Goal: Task Accomplishment & Management: Manage account settings

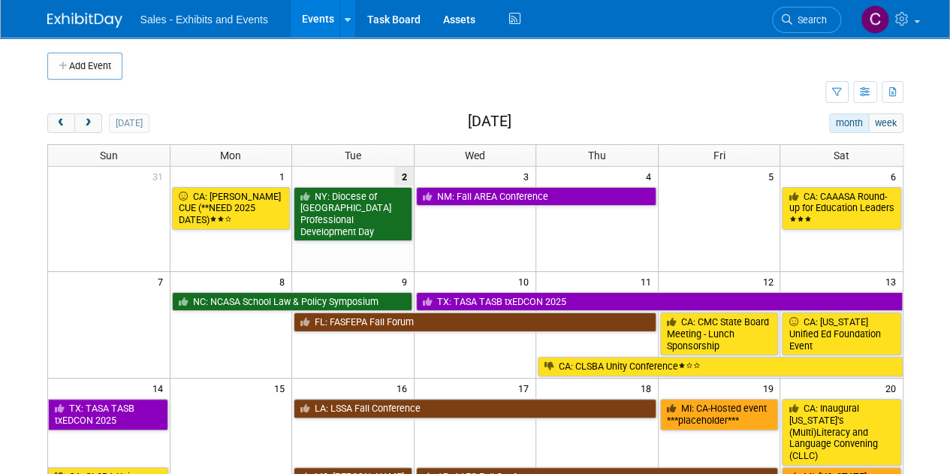
click at [306, 17] on link "Events" at bounding box center [317, 19] width 55 height 38
click at [510, 20] on icon at bounding box center [514, 19] width 19 height 23
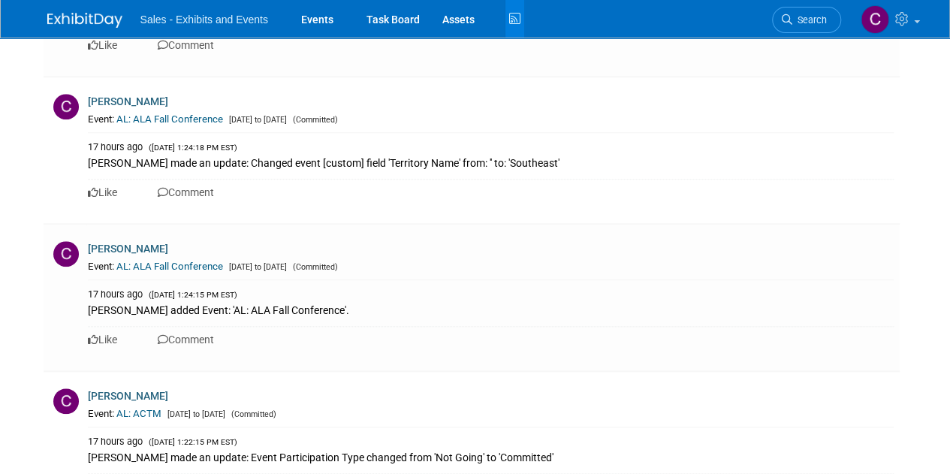
scroll to position [3471, 0]
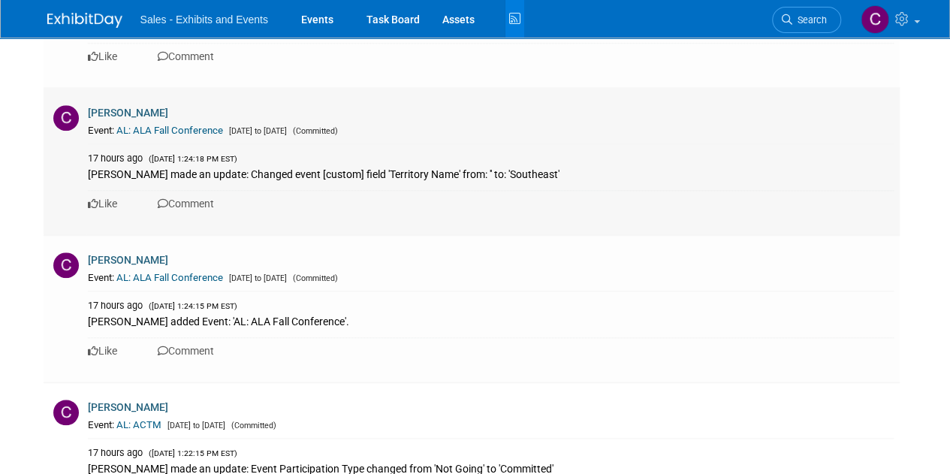
click at [182, 125] on link "AL: ALA Fall Conference" at bounding box center [169, 130] width 107 height 11
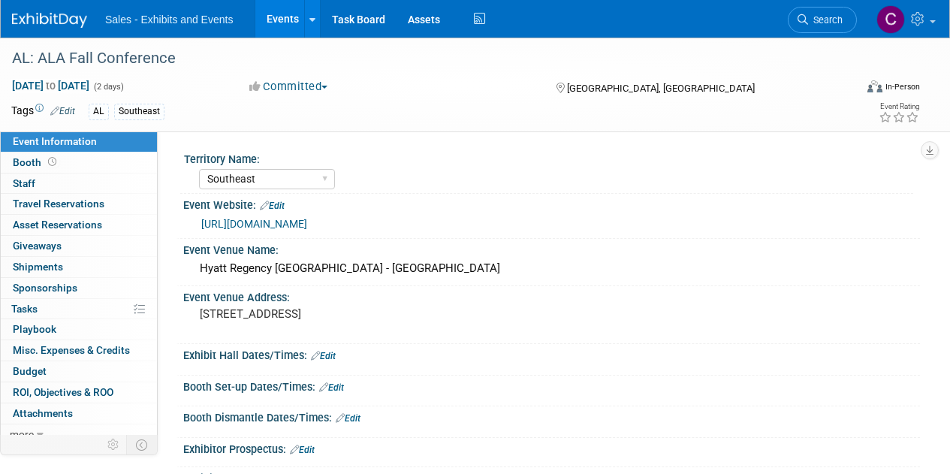
select select "Southeast"
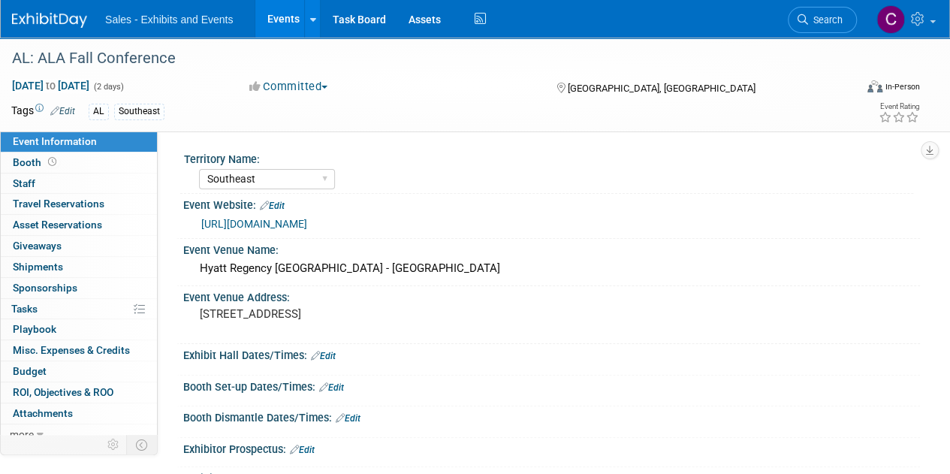
click at [282, 8] on link "Events" at bounding box center [282, 19] width 55 height 38
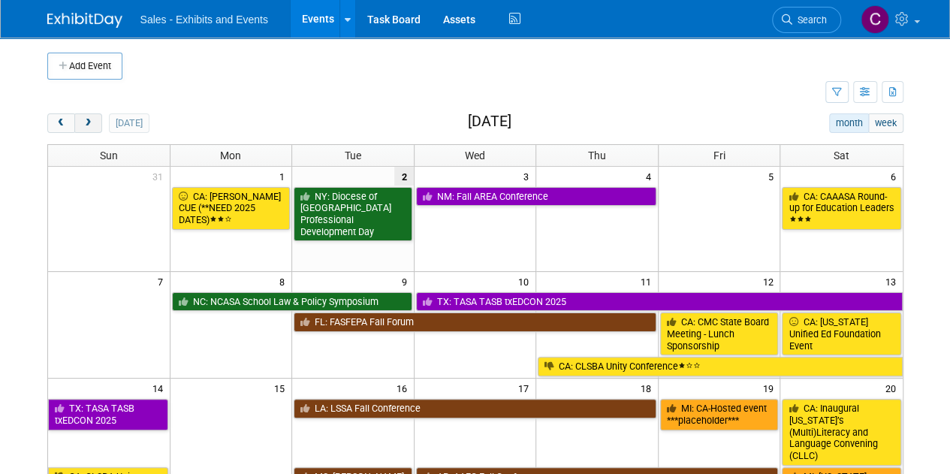
click at [92, 119] on span "next" at bounding box center [88, 124] width 11 height 10
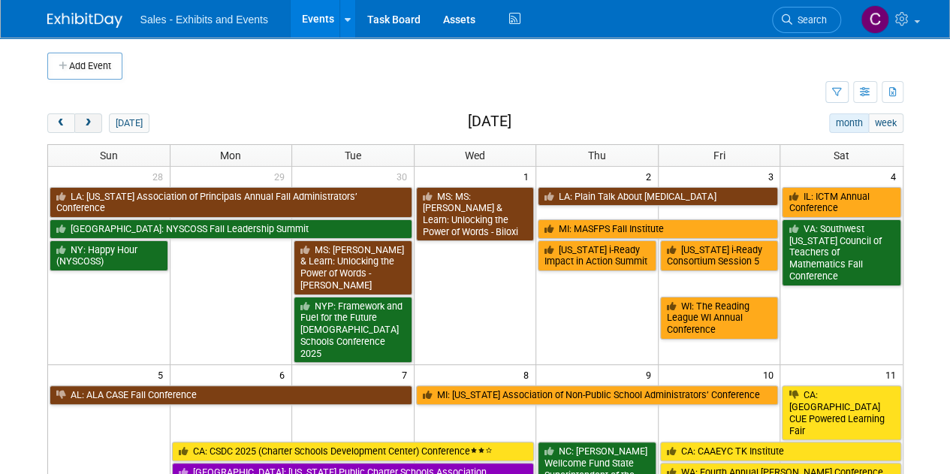
click at [92, 119] on span "next" at bounding box center [88, 124] width 11 height 10
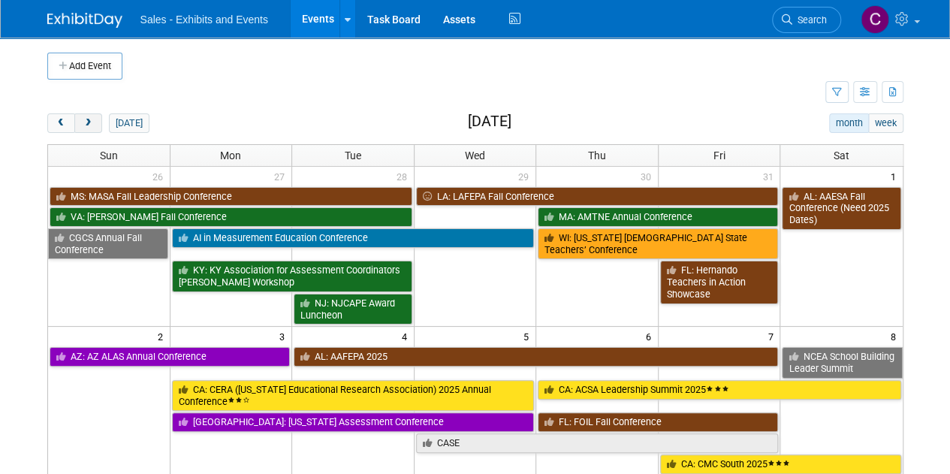
click at [92, 119] on span "next" at bounding box center [88, 124] width 11 height 10
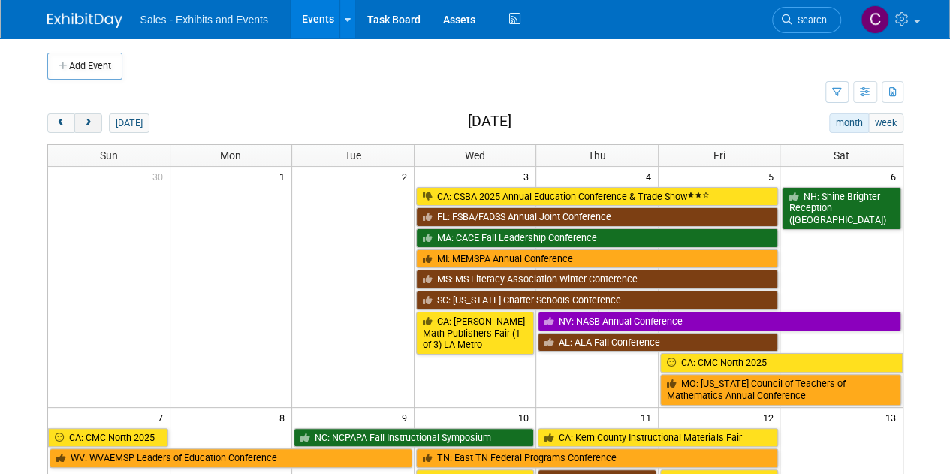
click at [92, 119] on span "next" at bounding box center [88, 124] width 11 height 10
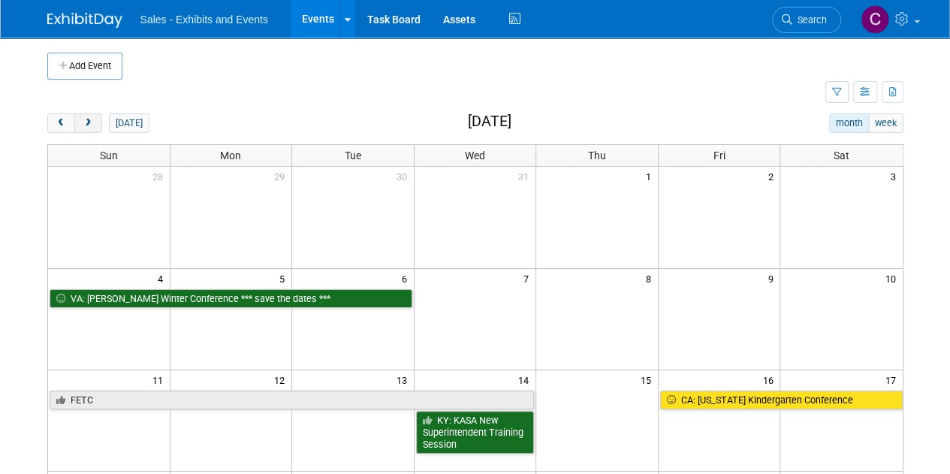
click at [92, 119] on span "next" at bounding box center [88, 124] width 11 height 10
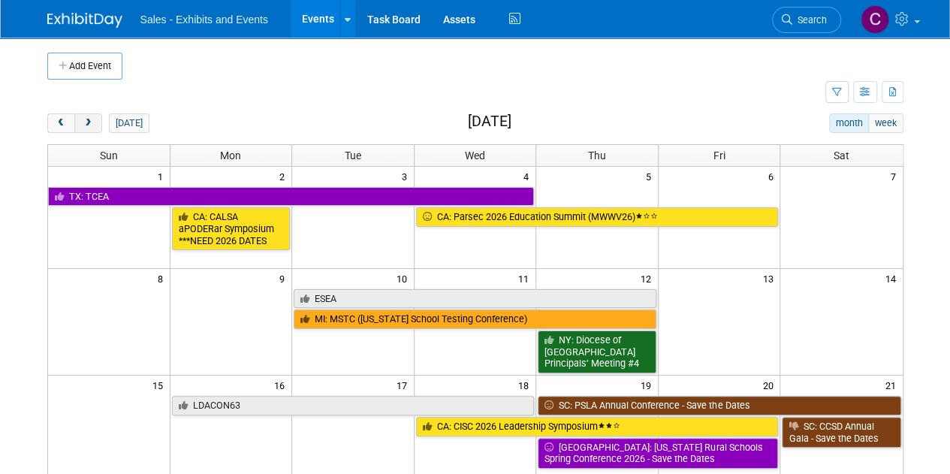
click at [92, 119] on span "next" at bounding box center [88, 124] width 11 height 10
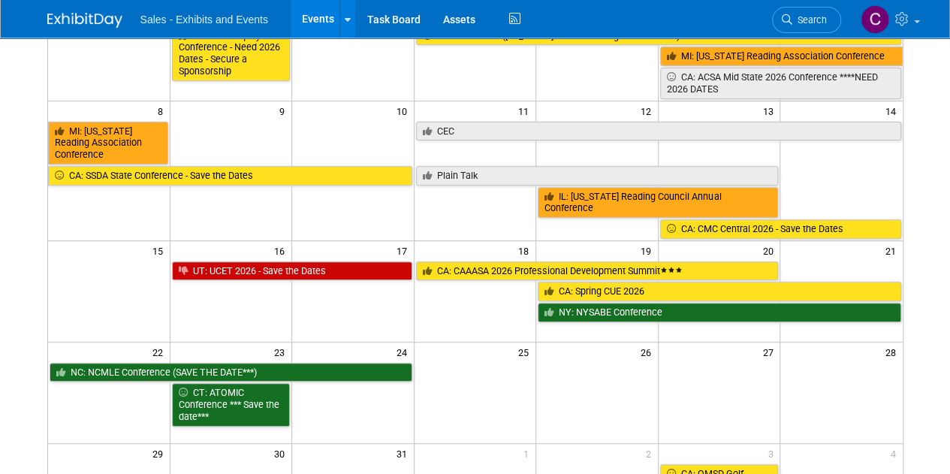
scroll to position [212, 0]
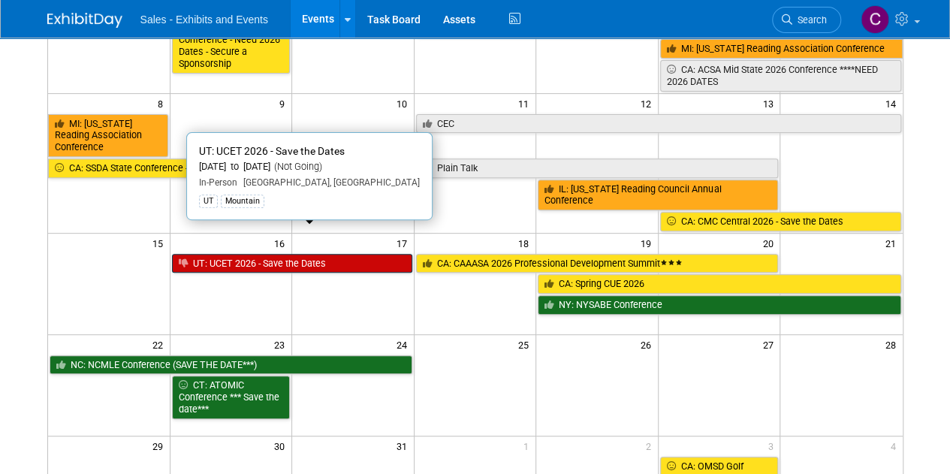
click at [248, 254] on link "UT: UCET 2026 - Save the Dates" at bounding box center [292, 264] width 240 height 20
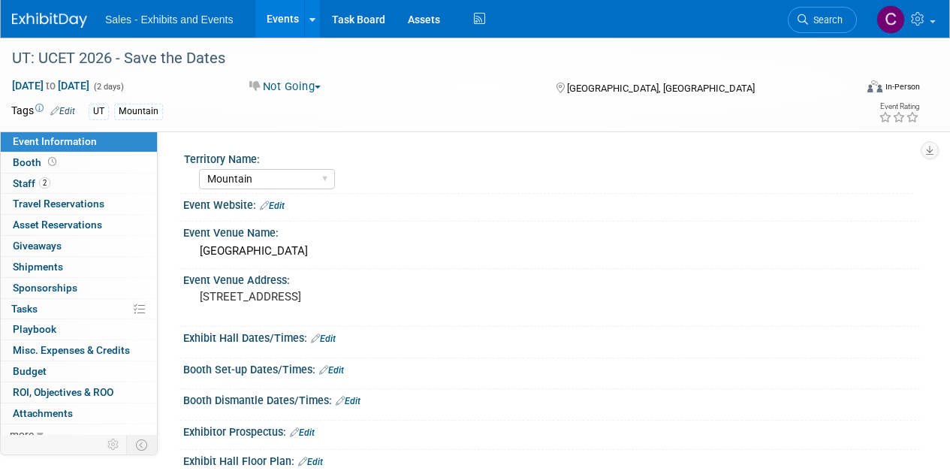
select select "Mountain"
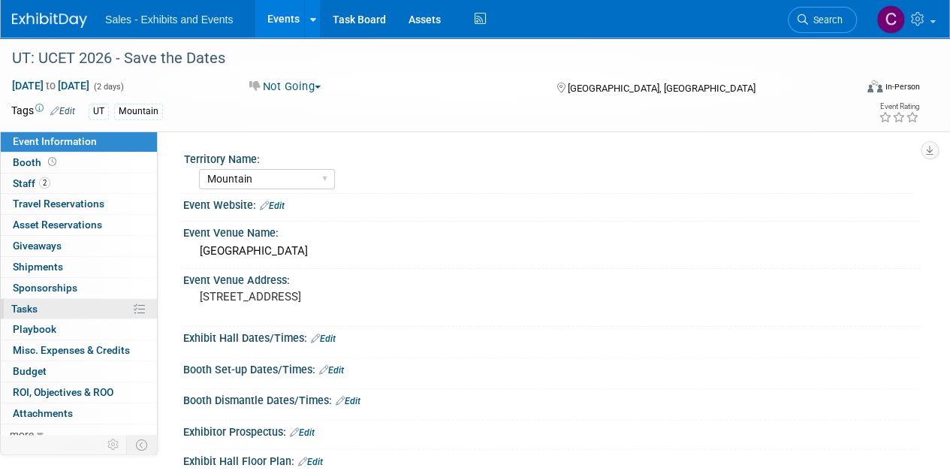
click at [30, 302] on span "Tasks 0%" at bounding box center [24, 308] width 26 height 12
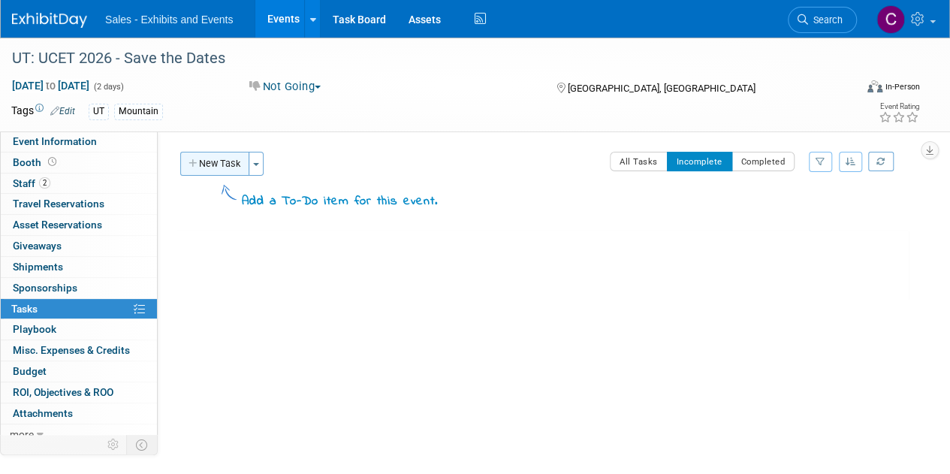
click at [213, 171] on button "New Task" at bounding box center [214, 164] width 69 height 24
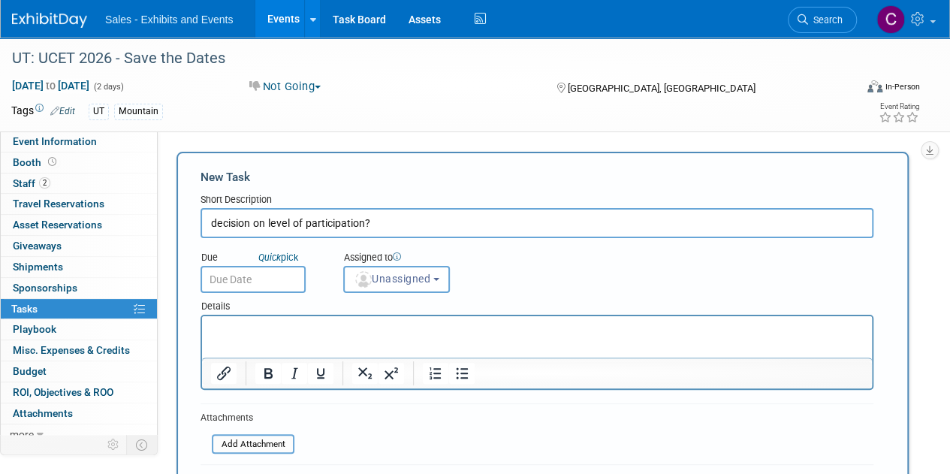
type input "decision on level of participation?"
click at [268, 287] on input "text" at bounding box center [252, 279] width 105 height 27
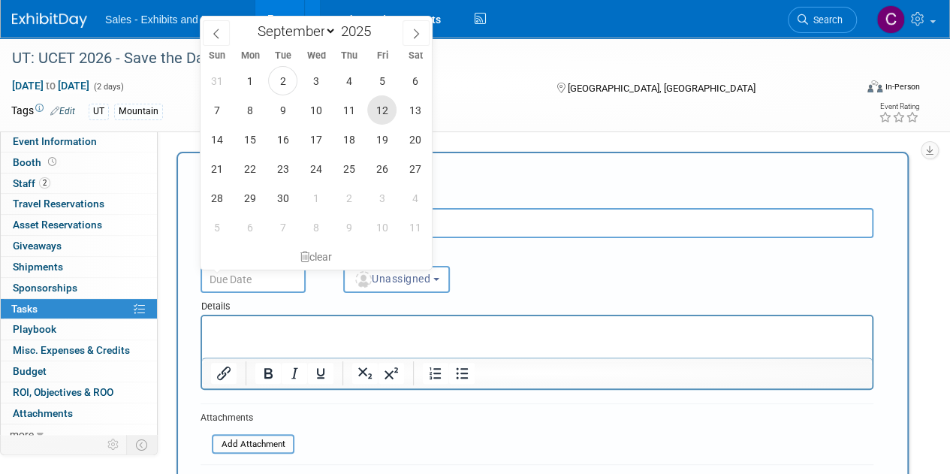
click at [378, 107] on span "12" at bounding box center [381, 109] width 29 height 29
type input "Sep 12, 2025"
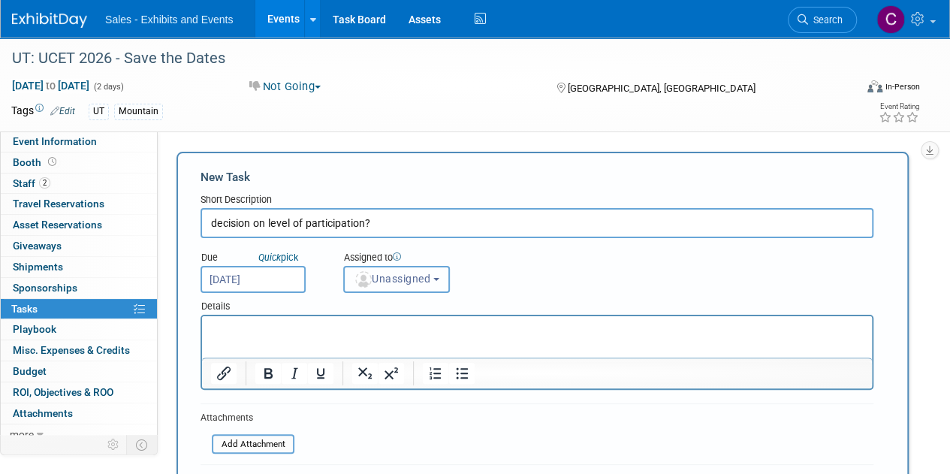
click at [387, 274] on span "Unassigned" at bounding box center [392, 278] width 77 height 12
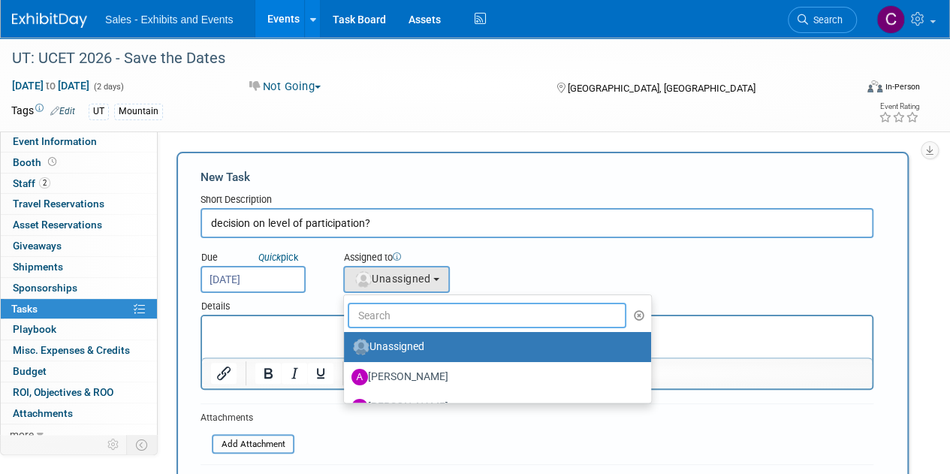
click at [437, 326] on input "text" at bounding box center [487, 315] width 278 height 26
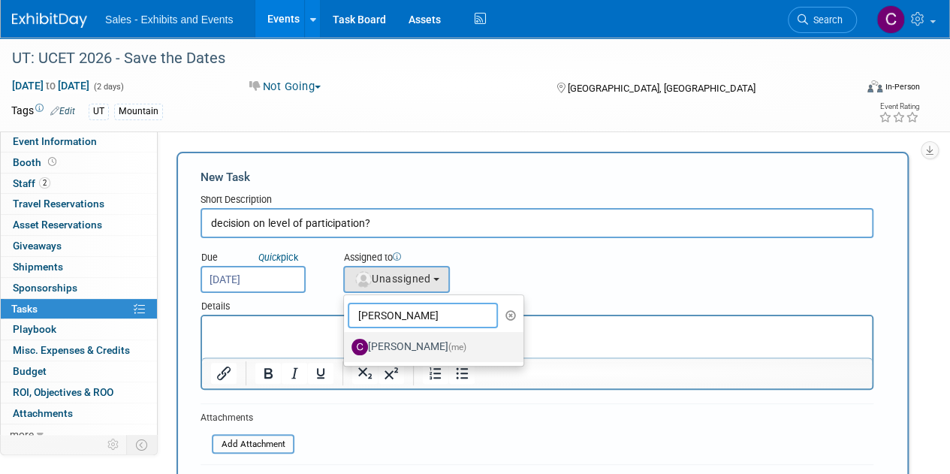
type input "christine"
click at [408, 359] on link "Christine Lurz (me)" at bounding box center [433, 347] width 179 height 30
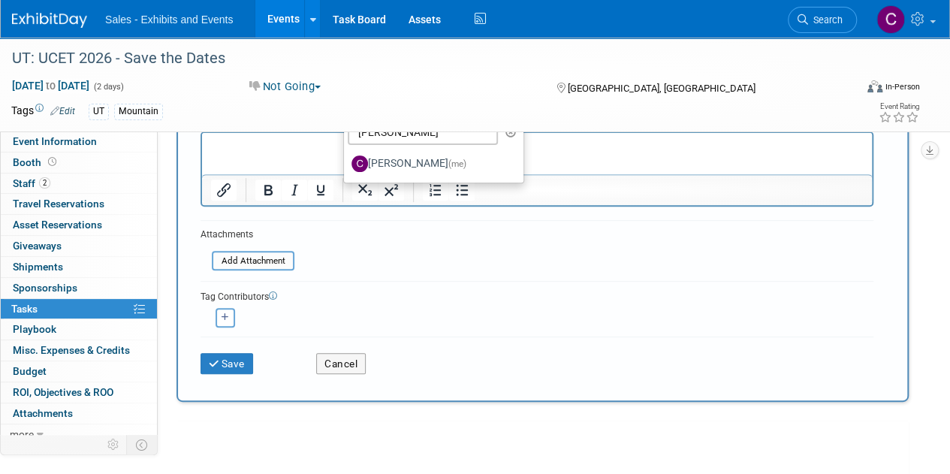
scroll to position [187, 0]
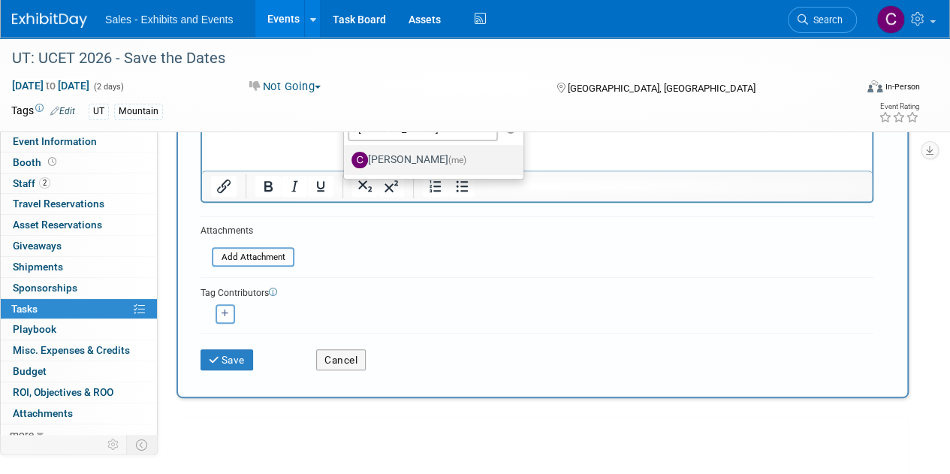
click at [371, 152] on label "Christine Lurz (me)" at bounding box center [429, 160] width 157 height 24
click at [346, 153] on input "Christine Lurz (me)" at bounding box center [341, 158] width 10 height 10
select select "a9e3834d-668b-4315-a5d4-069993be606a"
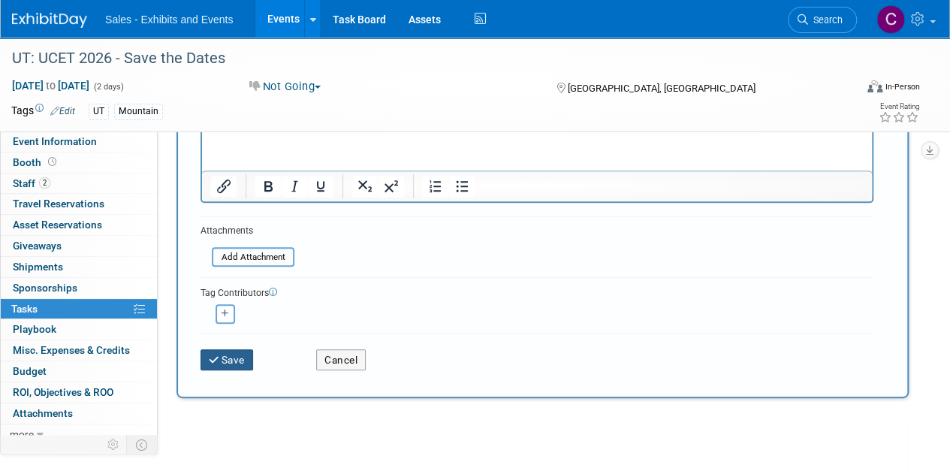
click at [227, 359] on button "Save" at bounding box center [226, 359] width 53 height 21
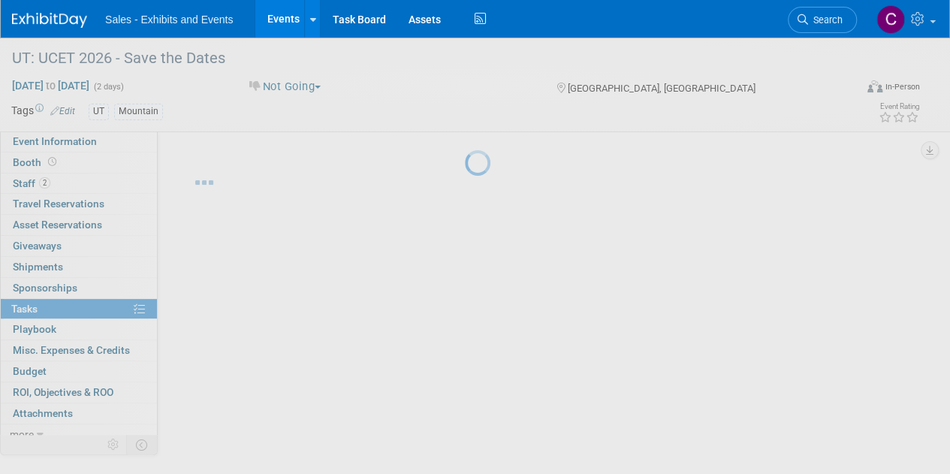
scroll to position [0, 0]
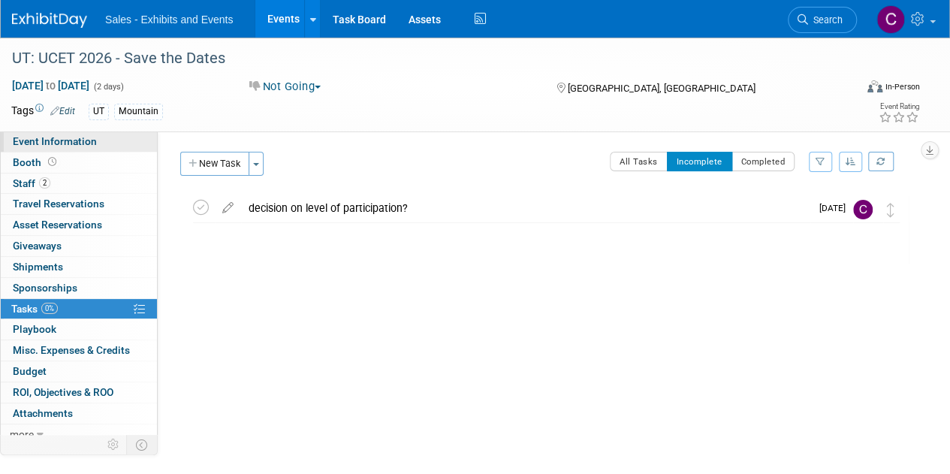
click at [72, 146] on span "Event Information" at bounding box center [55, 141] width 84 height 12
select select "Mountain"
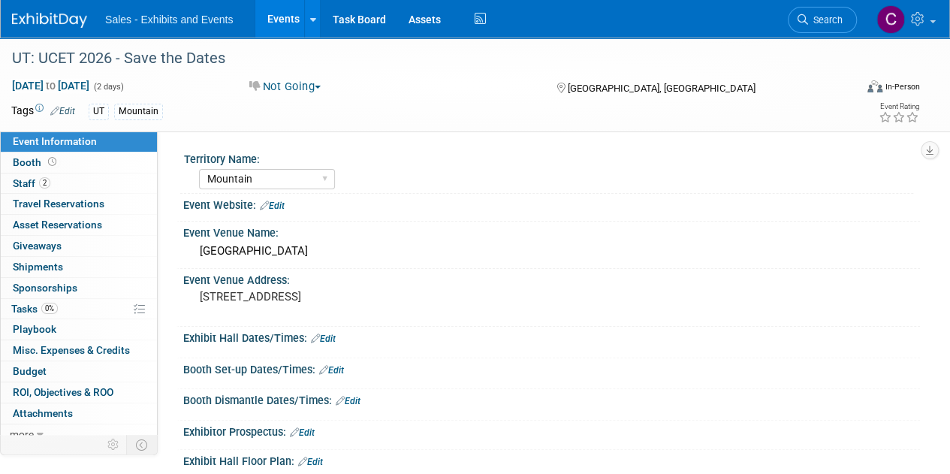
click at [272, 200] on link "Edit" at bounding box center [272, 205] width 25 height 11
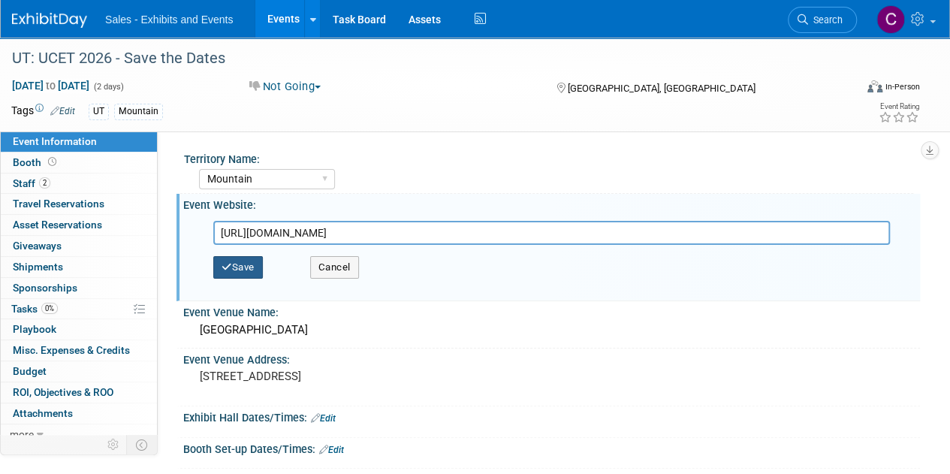
type input "https://ucet.org/partners/"
click at [242, 271] on button "Save" at bounding box center [238, 267] width 50 height 23
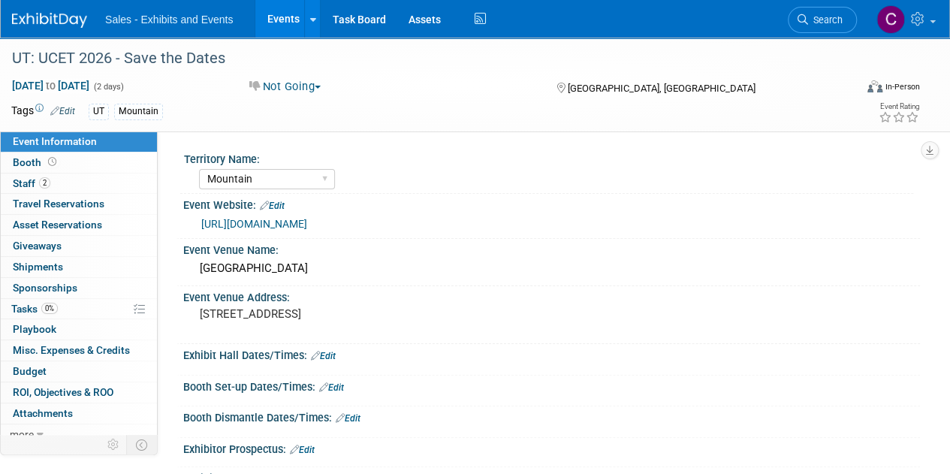
click at [276, 21] on link "Events" at bounding box center [282, 19] width 55 height 38
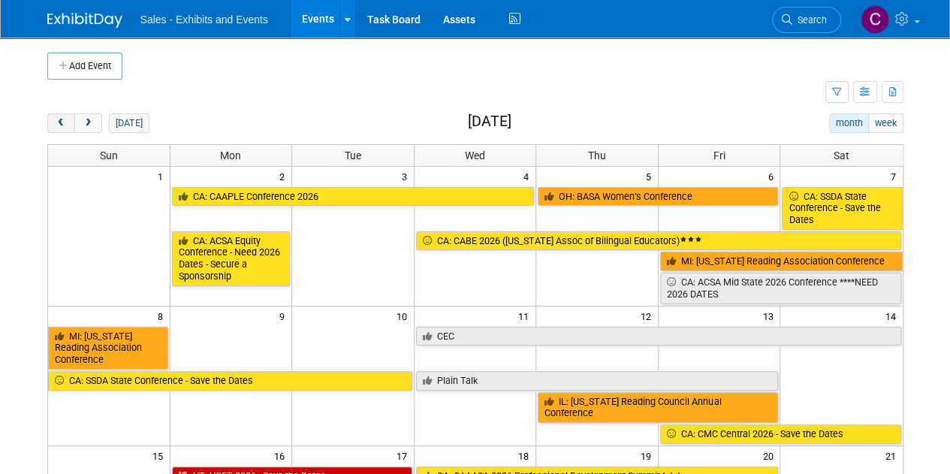
click at [64, 120] on span "prev" at bounding box center [61, 124] width 11 height 10
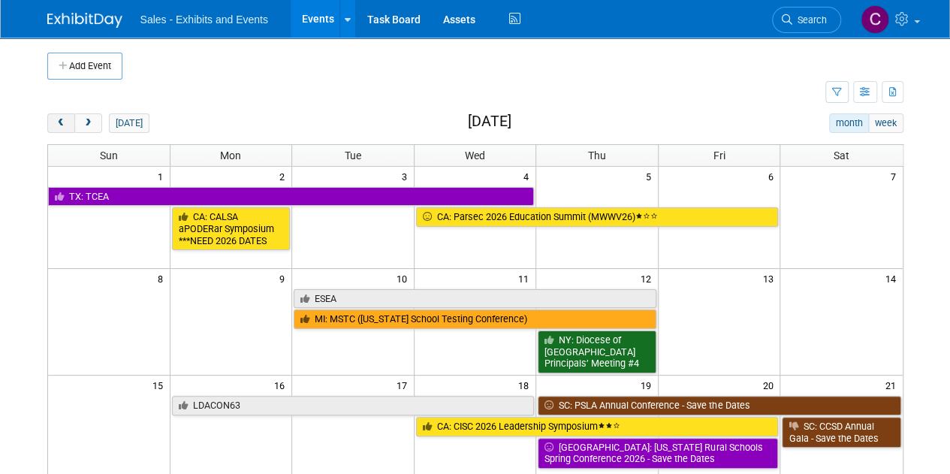
click at [64, 120] on span "prev" at bounding box center [61, 124] width 11 height 10
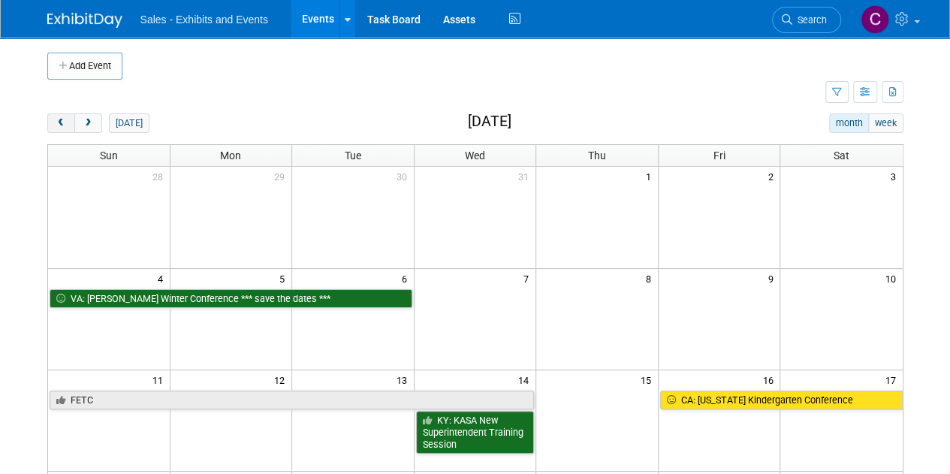
click at [64, 120] on span "prev" at bounding box center [61, 124] width 11 height 10
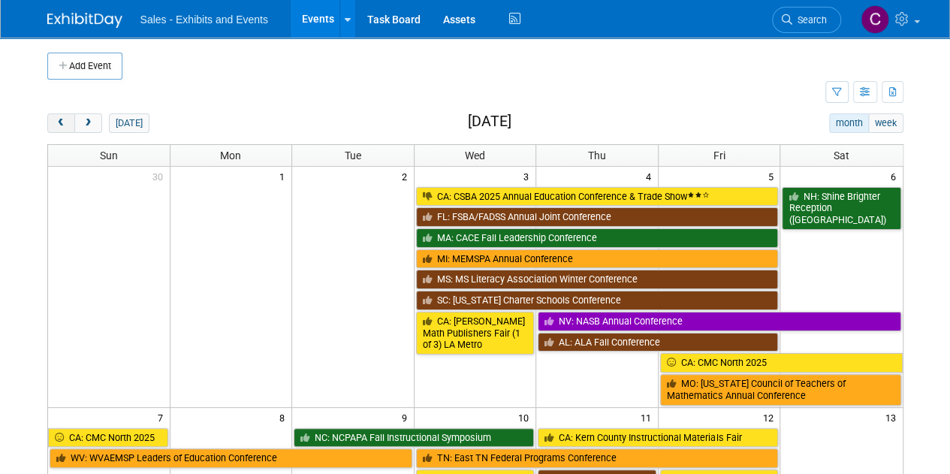
click at [64, 120] on span "prev" at bounding box center [61, 124] width 11 height 10
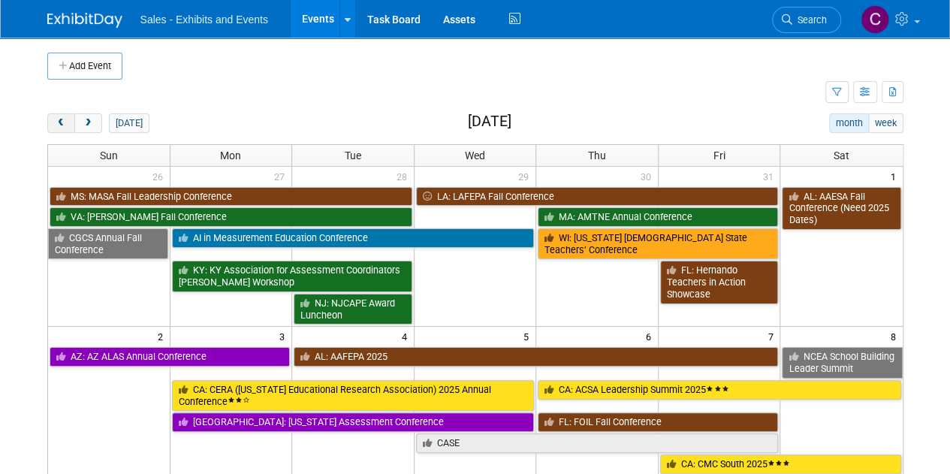
click at [64, 120] on span "prev" at bounding box center [61, 124] width 11 height 10
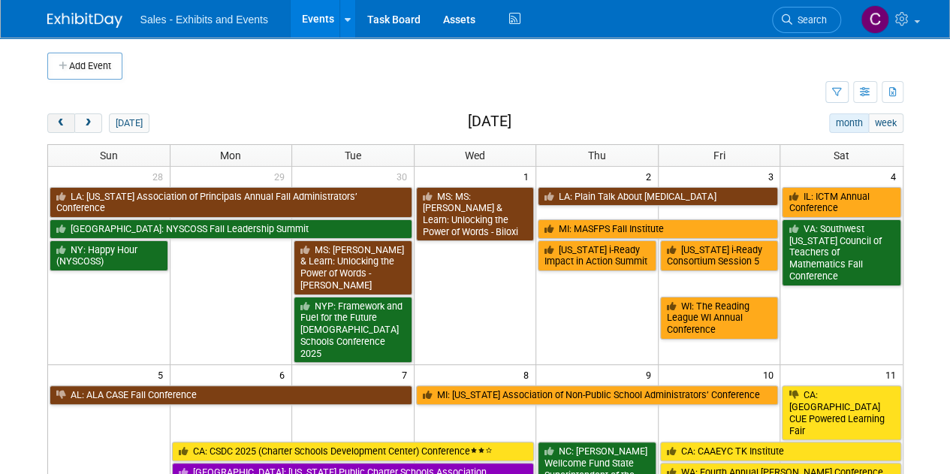
click at [58, 128] on button "prev" at bounding box center [61, 123] width 28 height 20
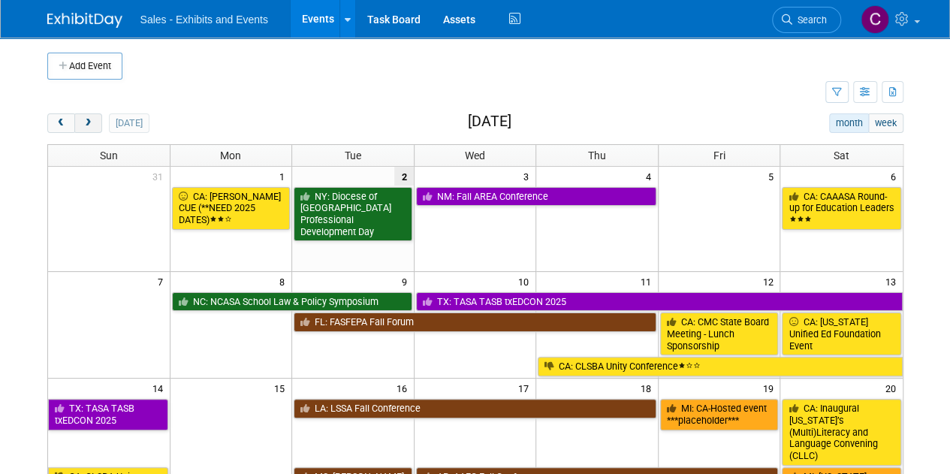
click at [90, 130] on button "next" at bounding box center [88, 123] width 28 height 20
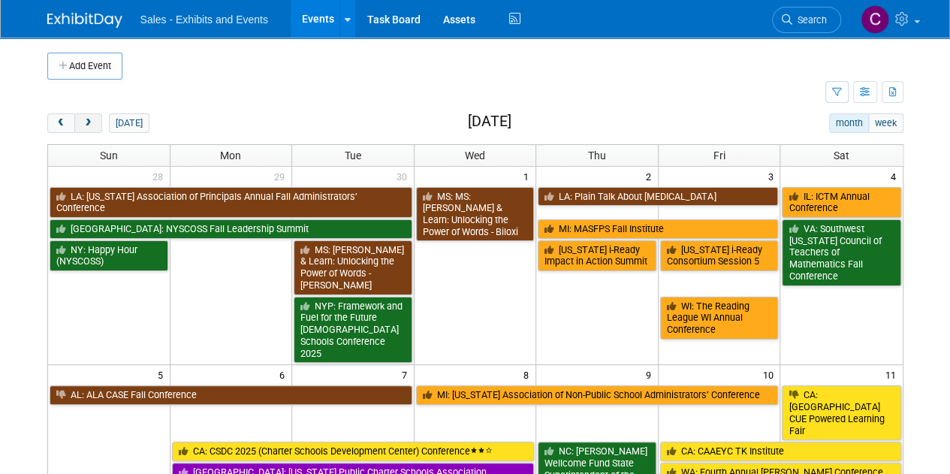
click at [90, 130] on button "next" at bounding box center [88, 123] width 28 height 20
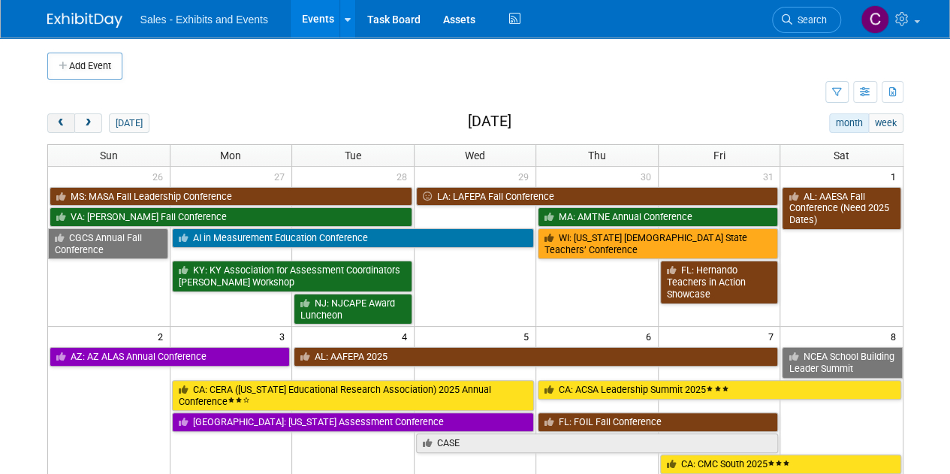
click at [64, 127] on span "prev" at bounding box center [61, 124] width 11 height 10
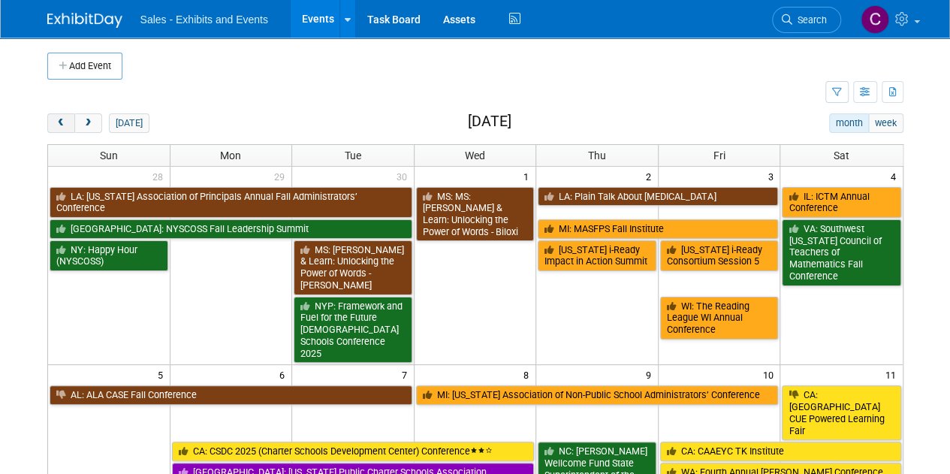
click at [64, 127] on span "prev" at bounding box center [61, 124] width 11 height 10
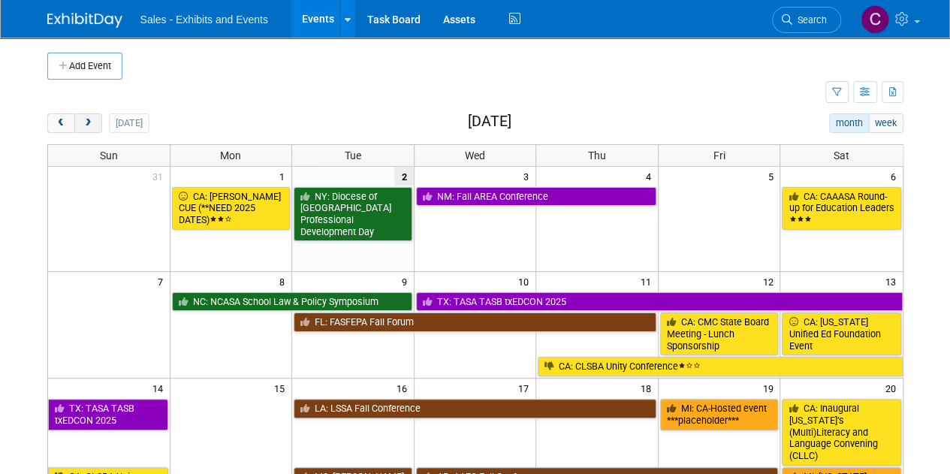
click at [95, 124] on button "next" at bounding box center [88, 123] width 28 height 20
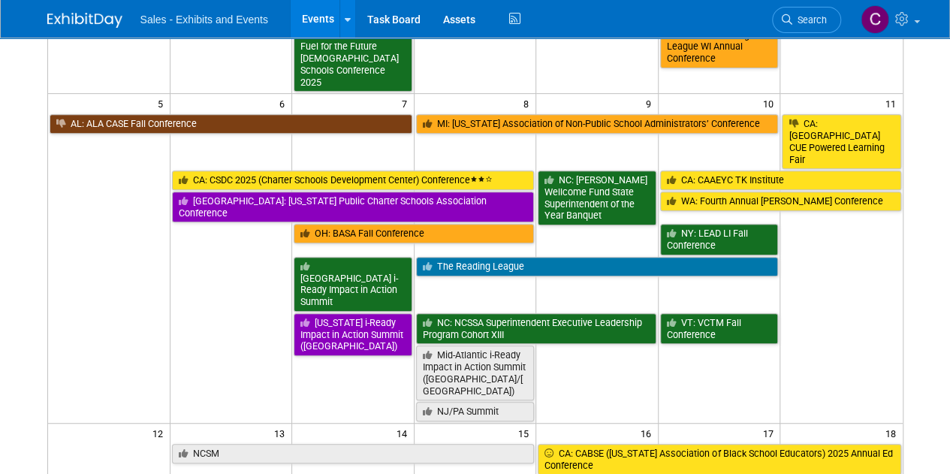
scroll to position [548, 0]
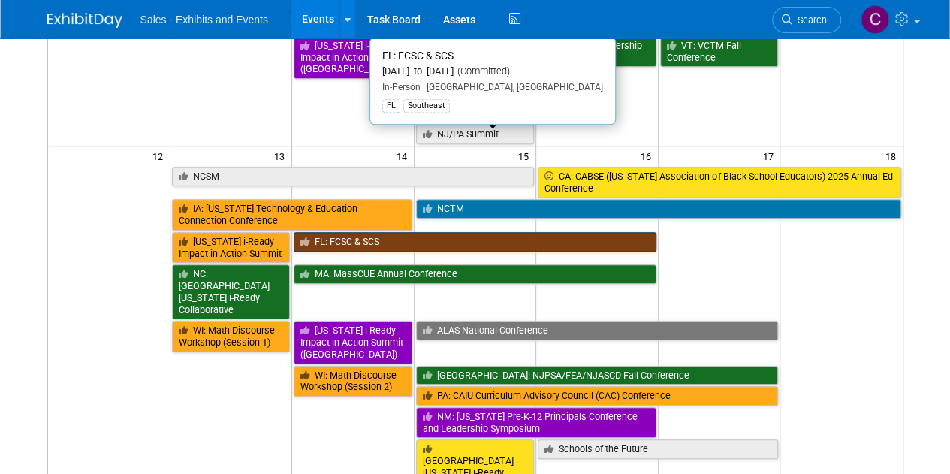
click at [366, 232] on link "FL: FCSC & SCS" at bounding box center [474, 242] width 363 height 20
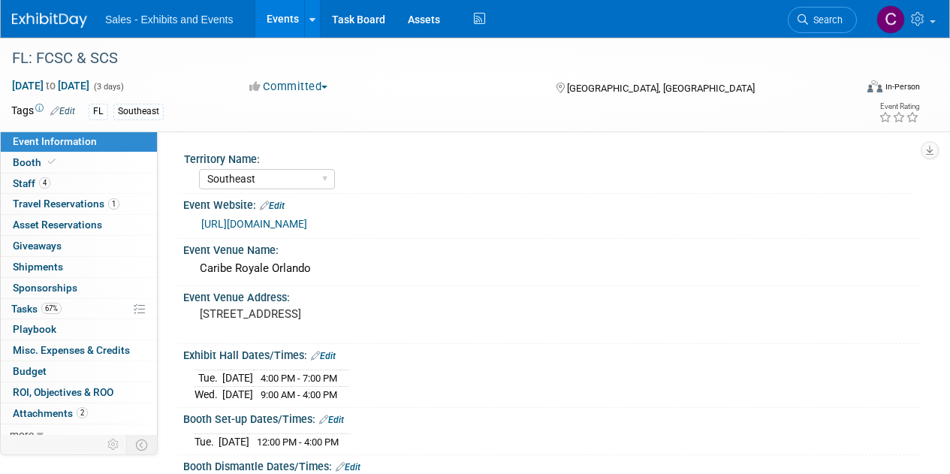
select select "Southeast"
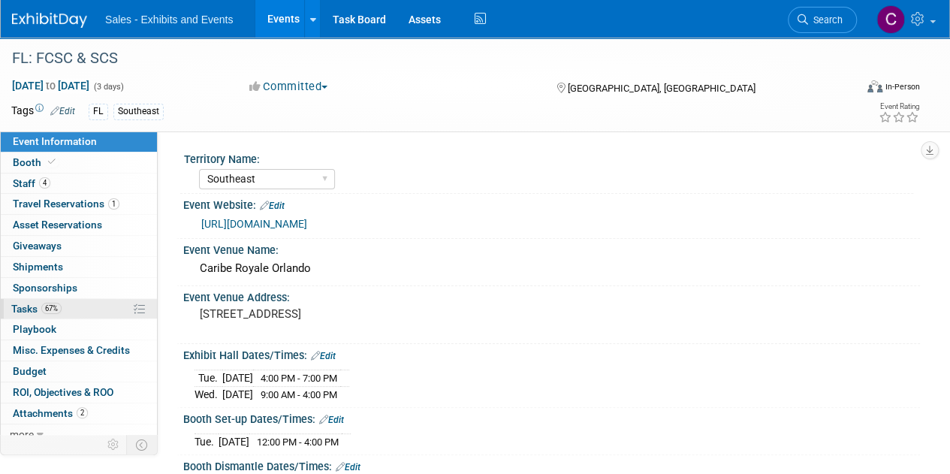
click at [24, 308] on span "Tasks 67%" at bounding box center [36, 308] width 50 height 12
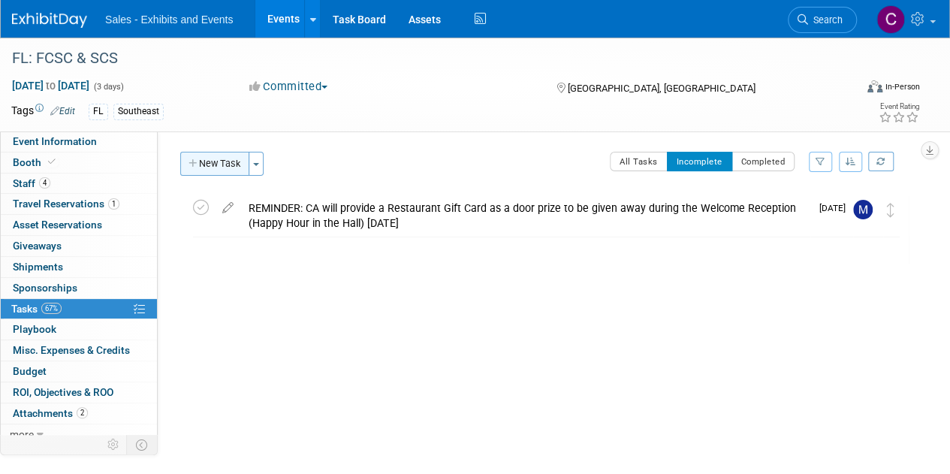
click at [225, 158] on button "New Task" at bounding box center [214, 164] width 69 height 24
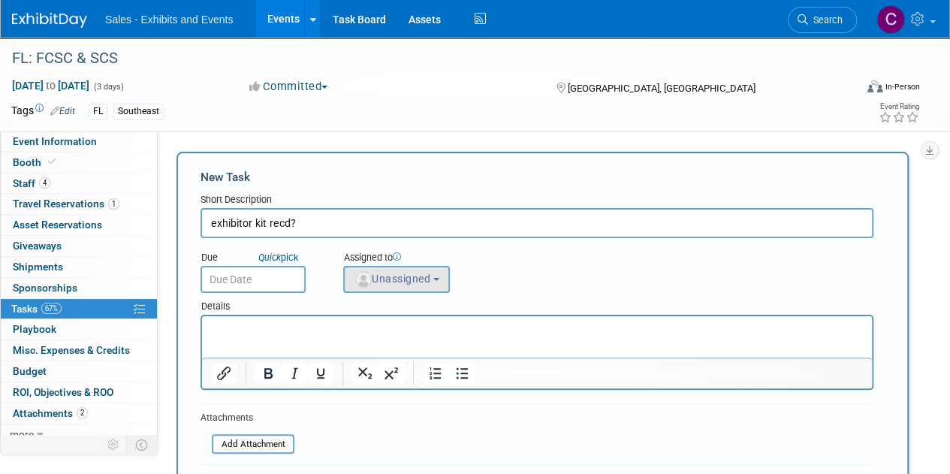
type input "exhibitor kit recd?"
click at [395, 279] on span "Unassigned" at bounding box center [392, 278] width 77 height 12
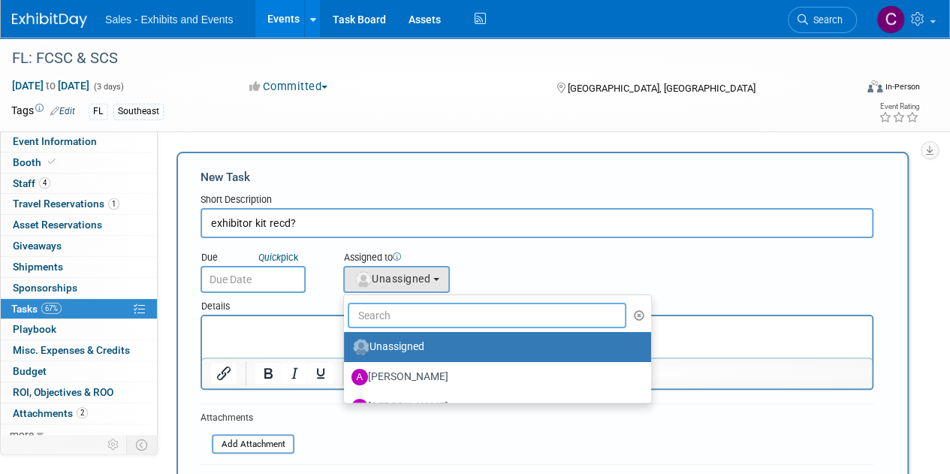
click at [386, 311] on input "text" at bounding box center [487, 315] width 278 height 26
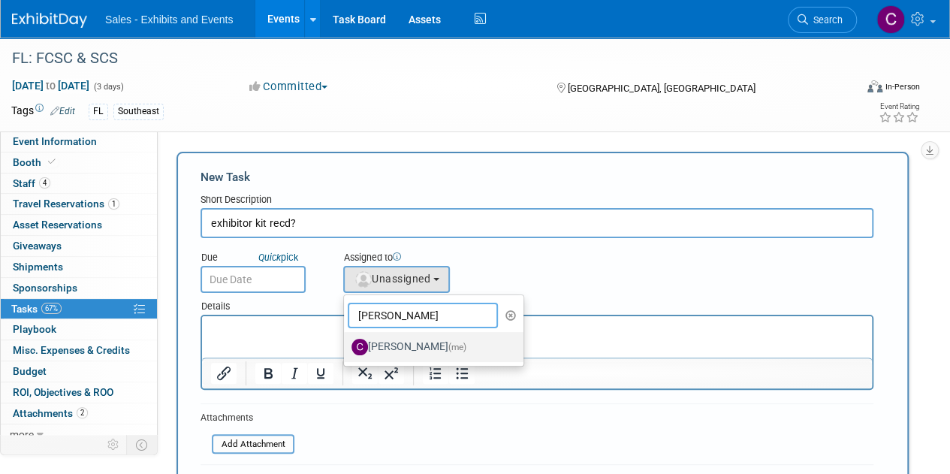
type input "christine"
click at [416, 344] on label "Christine Lurz (me)" at bounding box center [429, 347] width 157 height 24
click at [346, 344] on input "Christine Lurz (me)" at bounding box center [341, 345] width 10 height 10
select select "a9e3834d-668b-4315-a5d4-069993be606a"
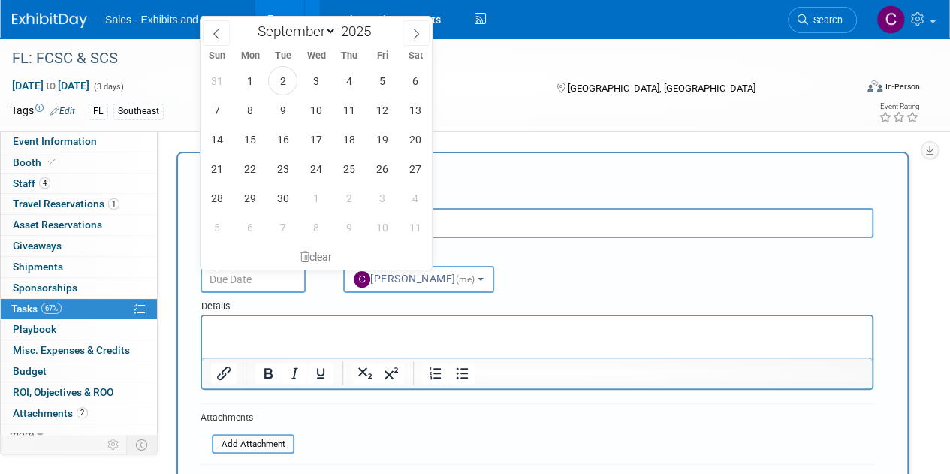
click at [278, 283] on input "text" at bounding box center [252, 279] width 105 height 27
click at [256, 143] on span "15" at bounding box center [249, 139] width 29 height 29
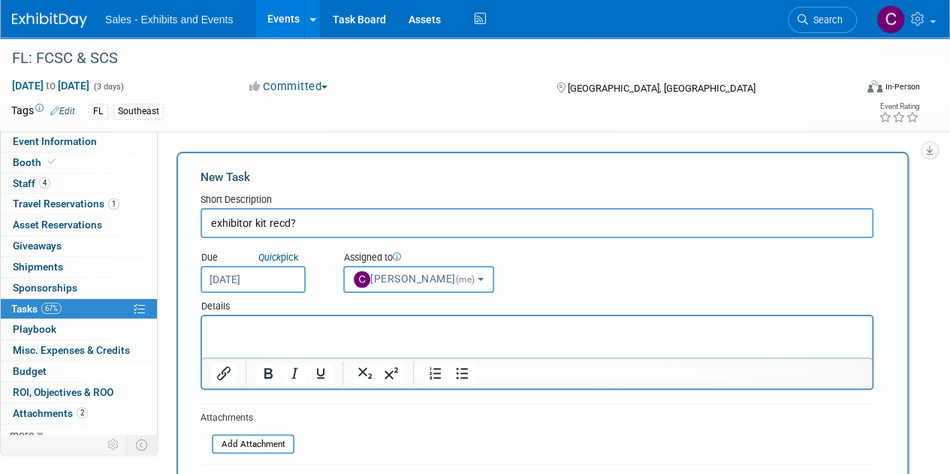
click at [330, 337] on html at bounding box center [537, 326] width 670 height 21
drag, startPoint x: 330, startPoint y: 340, endPoint x: 248, endPoint y: 339, distance: 82.6
click at [248, 337] on html at bounding box center [537, 326] width 670 height 21
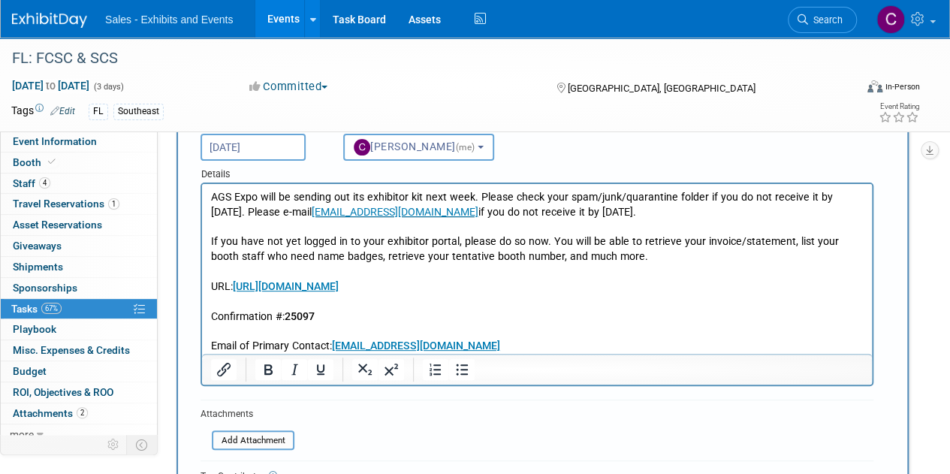
scroll to position [145, 0]
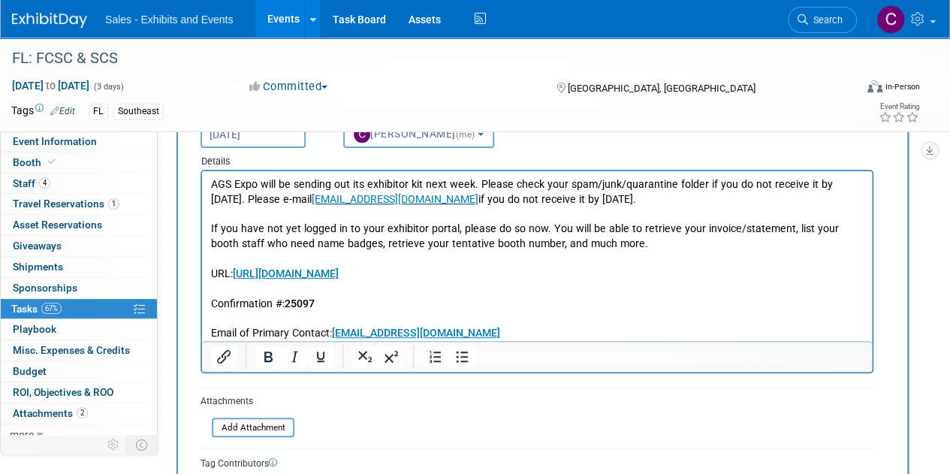
click at [278, 138] on input "Sep 15, 2025" at bounding box center [252, 134] width 105 height 27
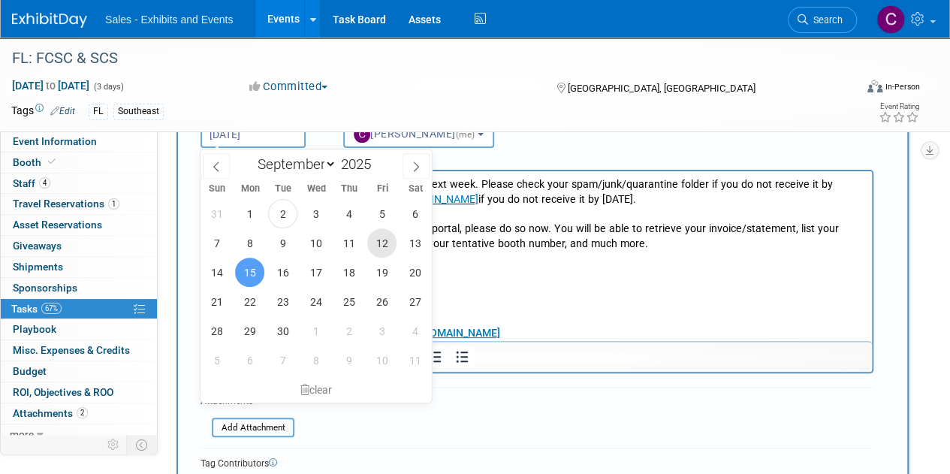
drag, startPoint x: 390, startPoint y: 238, endPoint x: 185, endPoint y: 68, distance: 265.9
click at [390, 238] on span "12" at bounding box center [381, 242] width 29 height 29
type input "Sep 12, 2025"
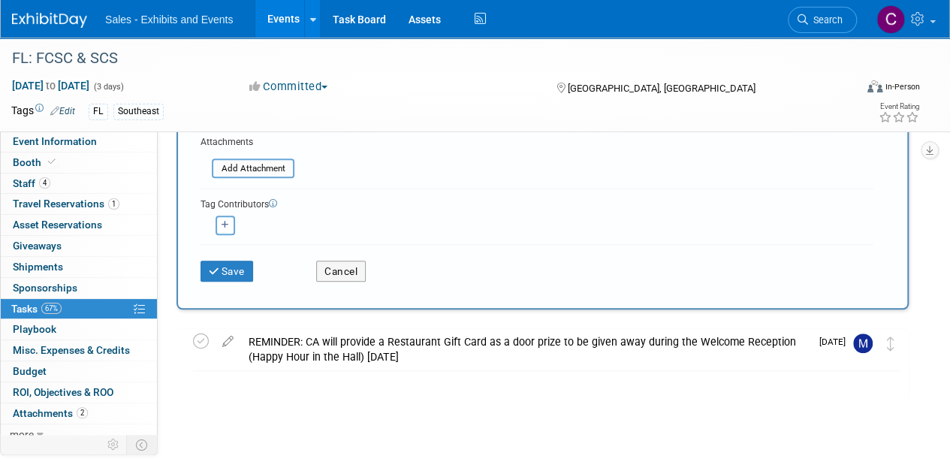
scroll to position [409, 0]
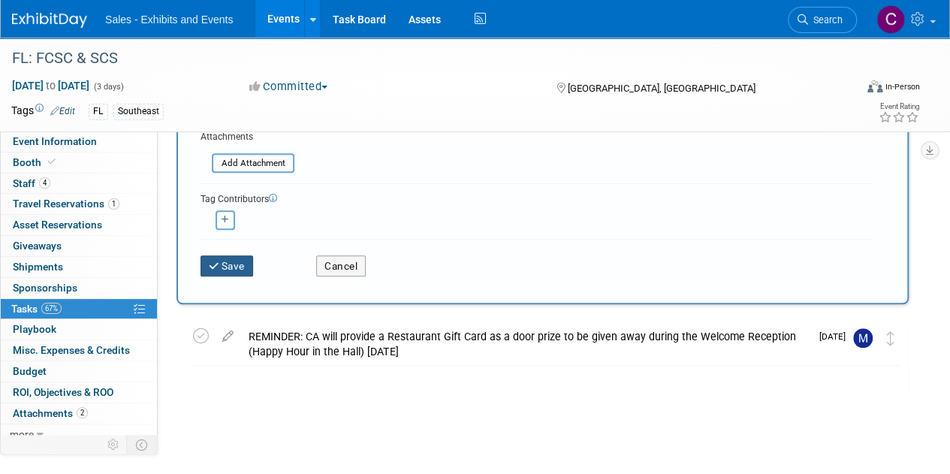
click at [234, 260] on button "Save" at bounding box center [226, 265] width 53 height 21
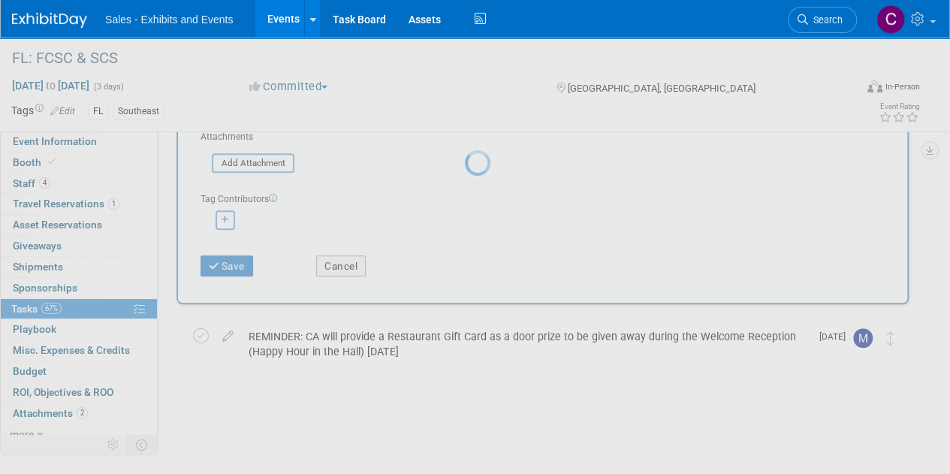
scroll to position [0, 0]
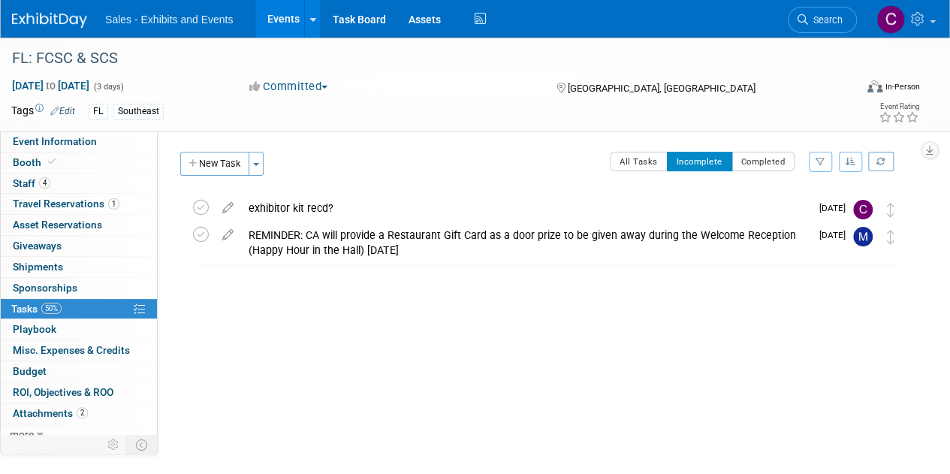
click at [272, 17] on link "Events" at bounding box center [282, 19] width 55 height 38
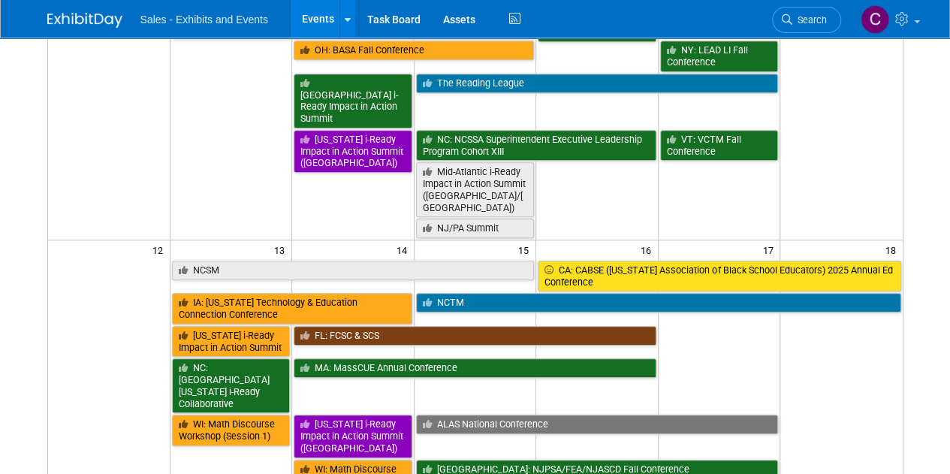
scroll to position [465, 0]
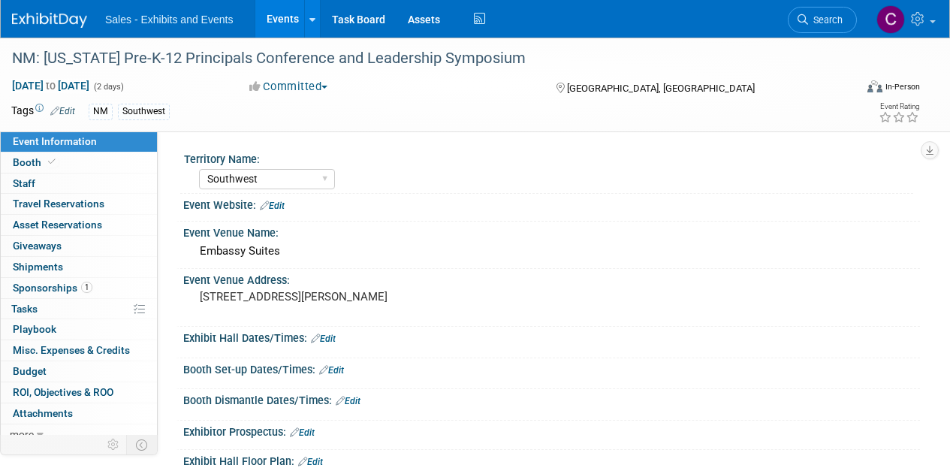
select select "Southwest"
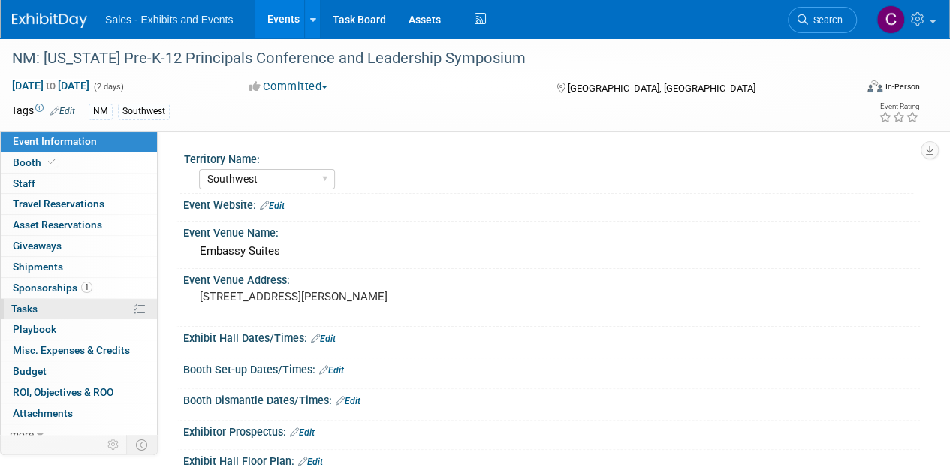
drag, startPoint x: 29, startPoint y: 310, endPoint x: 35, endPoint y: 298, distance: 13.1
click at [29, 310] on span "Tasks 0%" at bounding box center [24, 308] width 26 height 12
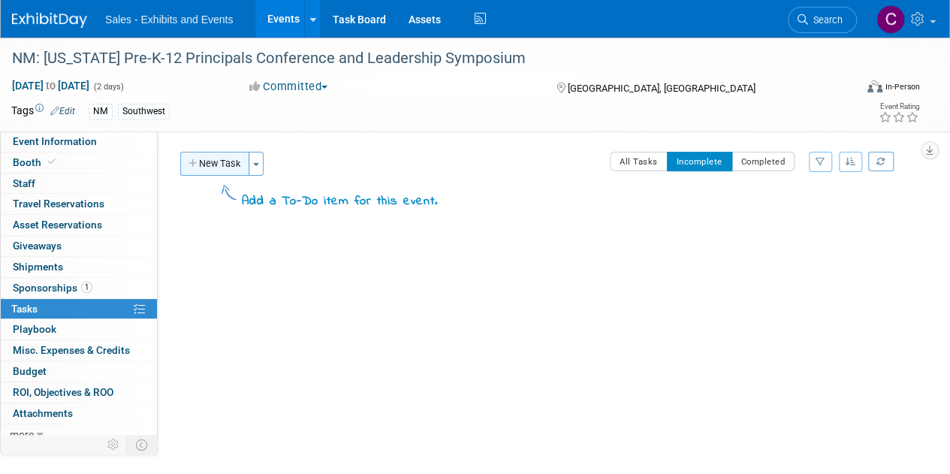
click at [221, 160] on button "New Task" at bounding box center [214, 164] width 69 height 24
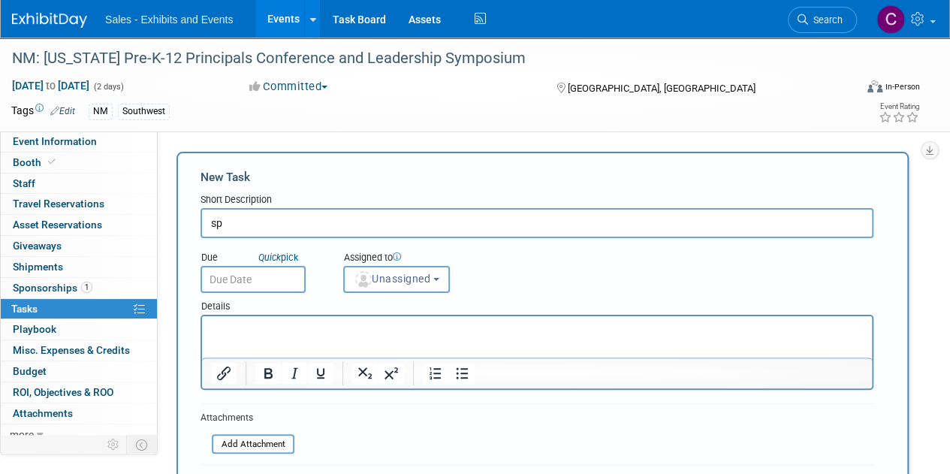
type input "s"
type input "1/4 page ad specs & due date received?"
click at [269, 287] on input "text" at bounding box center [252, 279] width 105 height 27
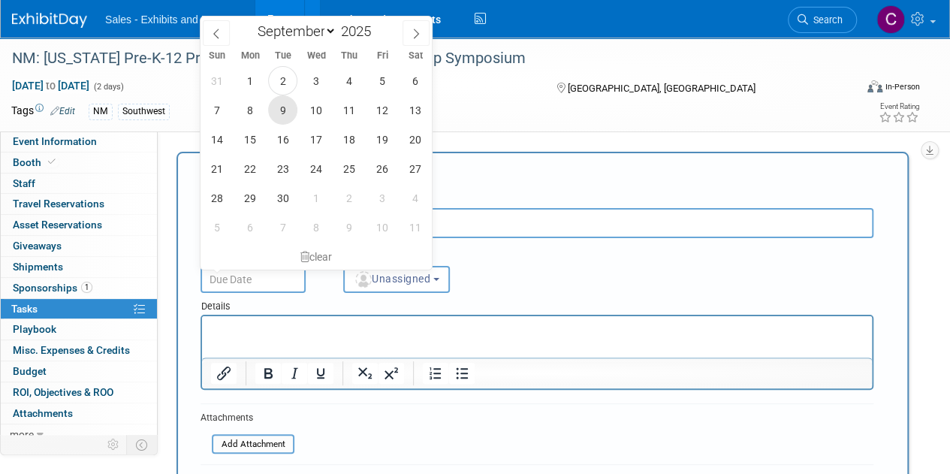
click at [279, 112] on span "9" at bounding box center [282, 109] width 29 height 29
type input "Sep 9, 2025"
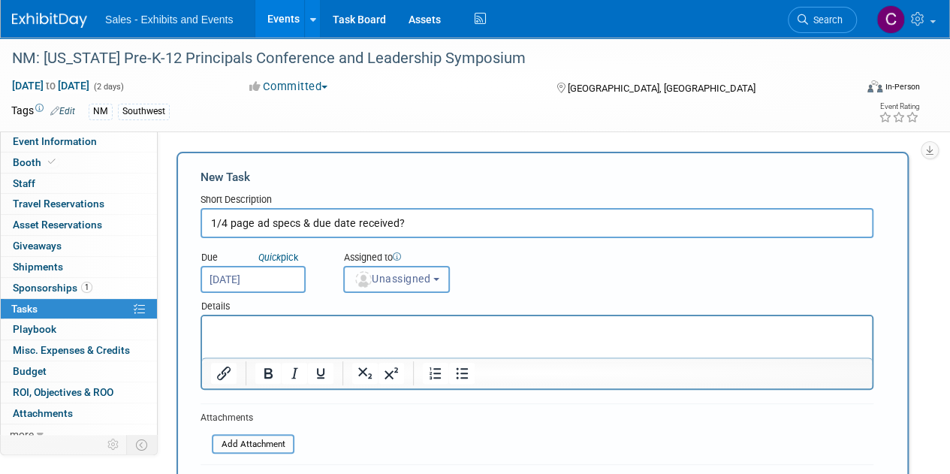
click at [390, 283] on span "Unassigned" at bounding box center [392, 278] width 77 height 12
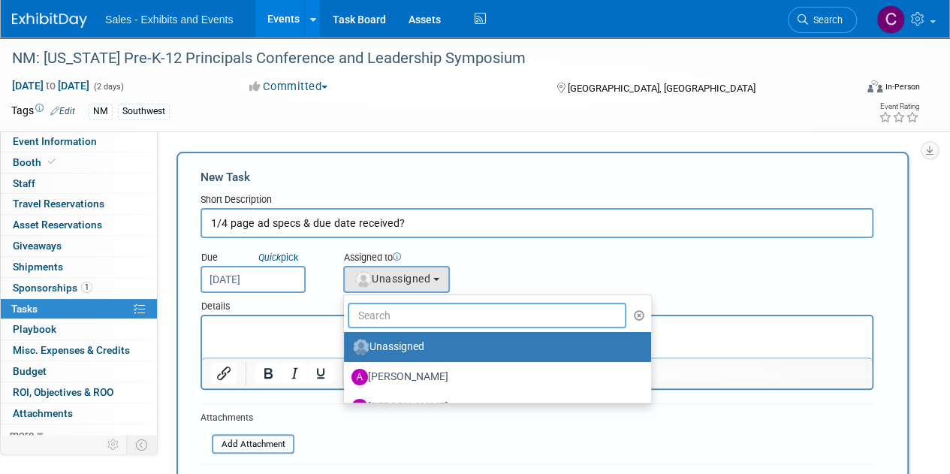
click at [407, 312] on input "text" at bounding box center [487, 315] width 278 height 26
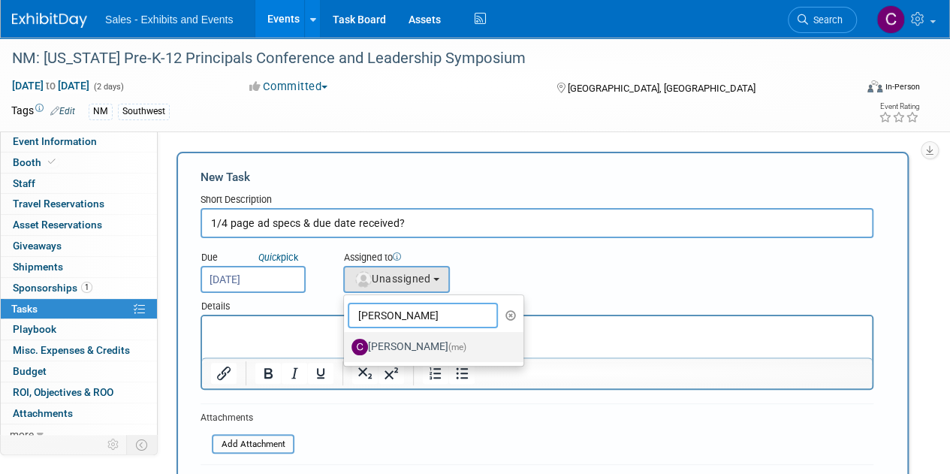
type input "christine"
click at [402, 348] on label "Christine Lurz (me)" at bounding box center [429, 347] width 157 height 24
click at [346, 348] on input "Christine Lurz (me)" at bounding box center [341, 345] width 10 height 10
select select "a9e3834d-668b-4315-a5d4-069993be606a"
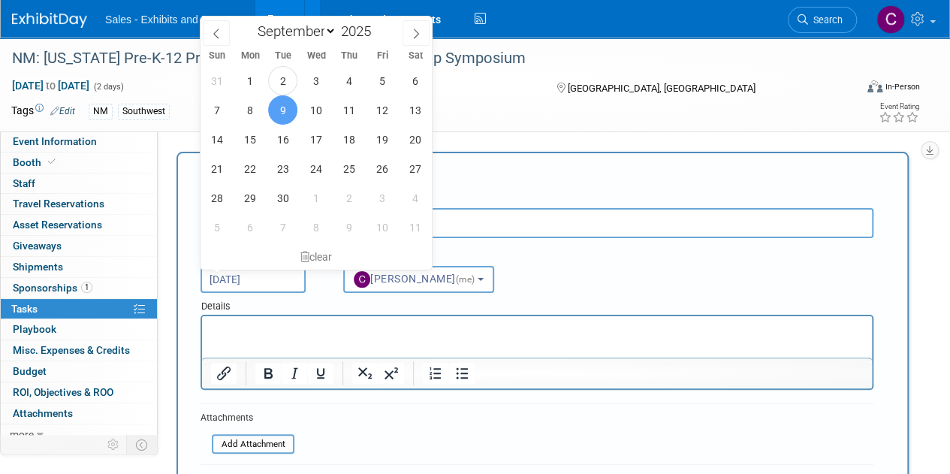
click at [229, 274] on input "Sep 9, 2025" at bounding box center [252, 279] width 105 height 27
click at [380, 85] on span "5" at bounding box center [381, 80] width 29 height 29
type input "Sep 5, 2025"
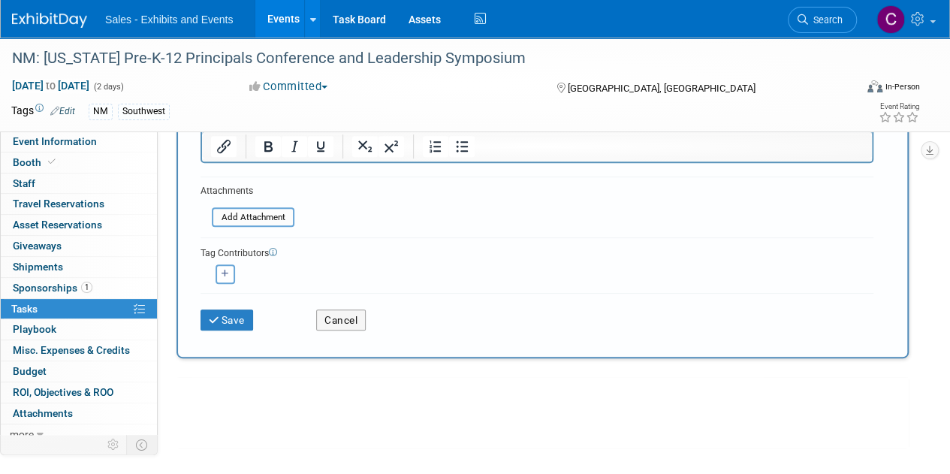
scroll to position [255, 0]
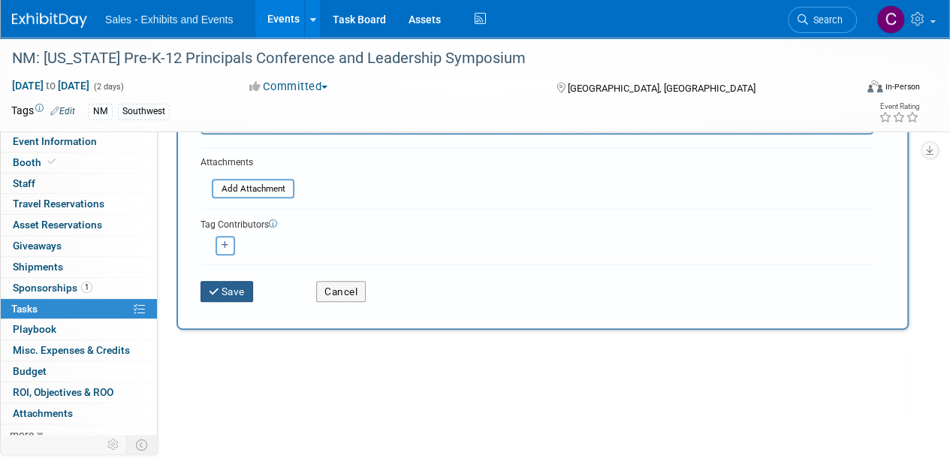
click at [239, 292] on button "Save" at bounding box center [226, 291] width 53 height 21
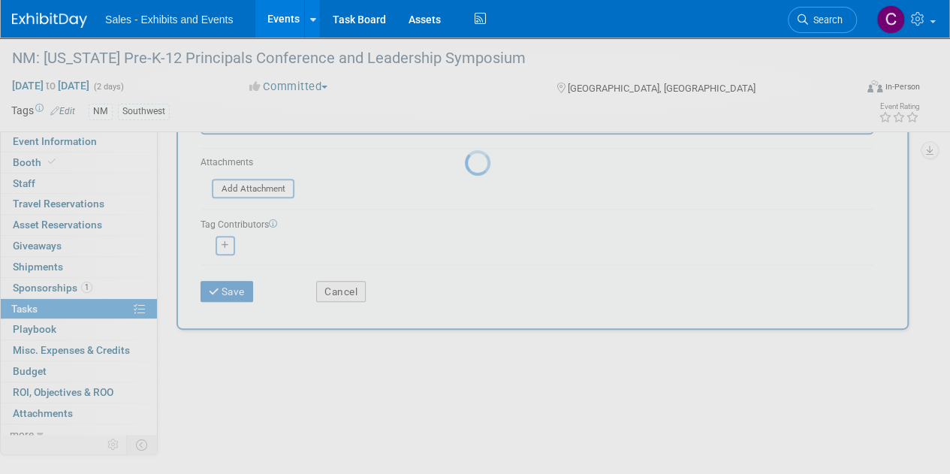
scroll to position [0, 0]
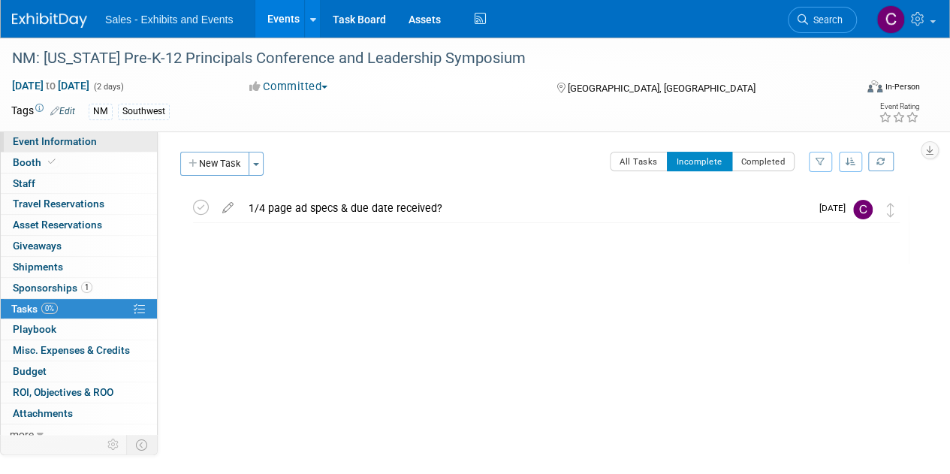
click at [80, 145] on span "Event Information" at bounding box center [55, 141] width 84 height 12
select select "Southwest"
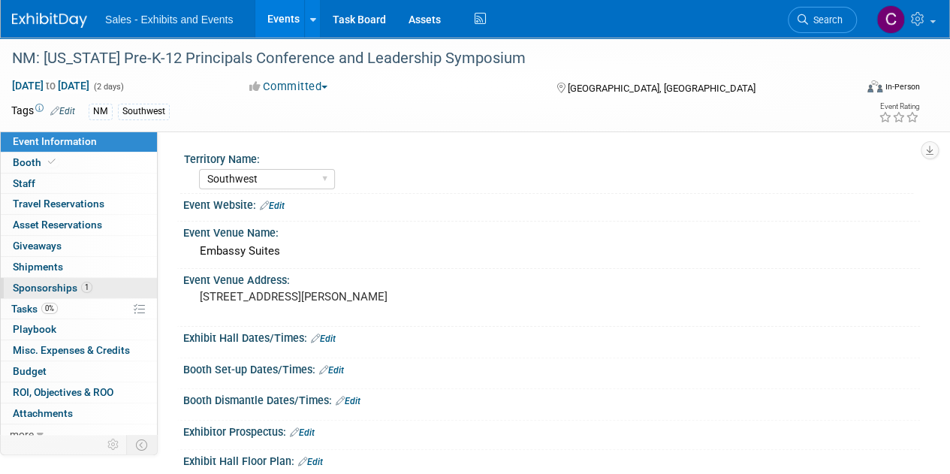
click at [36, 293] on link "1 Sponsorships 1" at bounding box center [79, 288] width 156 height 20
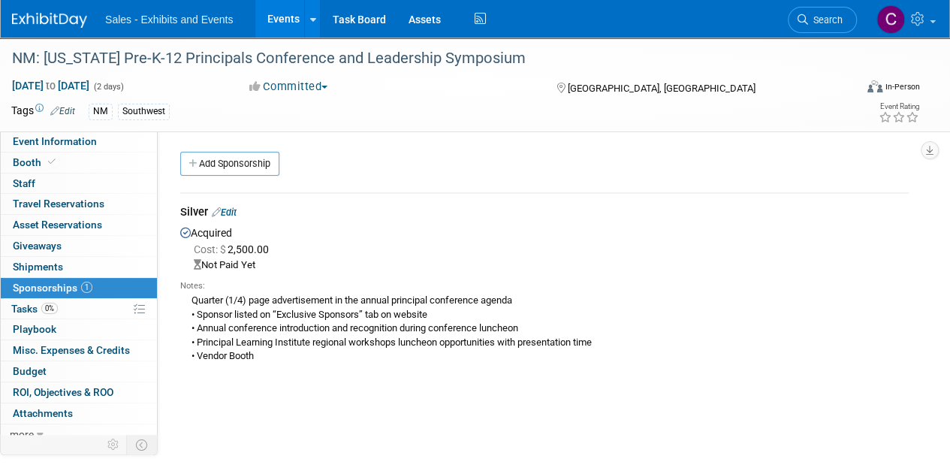
click at [230, 211] on link "Edit" at bounding box center [224, 211] width 25 height 11
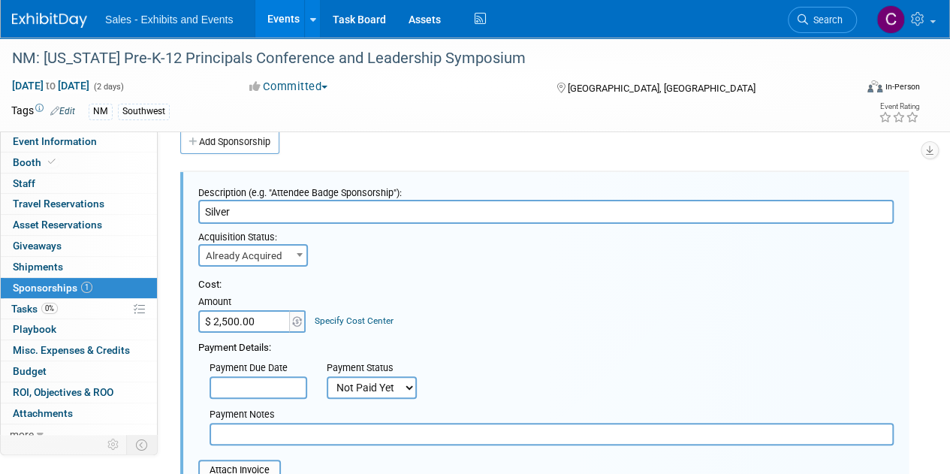
click at [248, 424] on input "text" at bounding box center [551, 434] width 684 height 23
click at [284, 432] on input "sent cc details - awaiting receipt" at bounding box center [551, 434] width 684 height 23
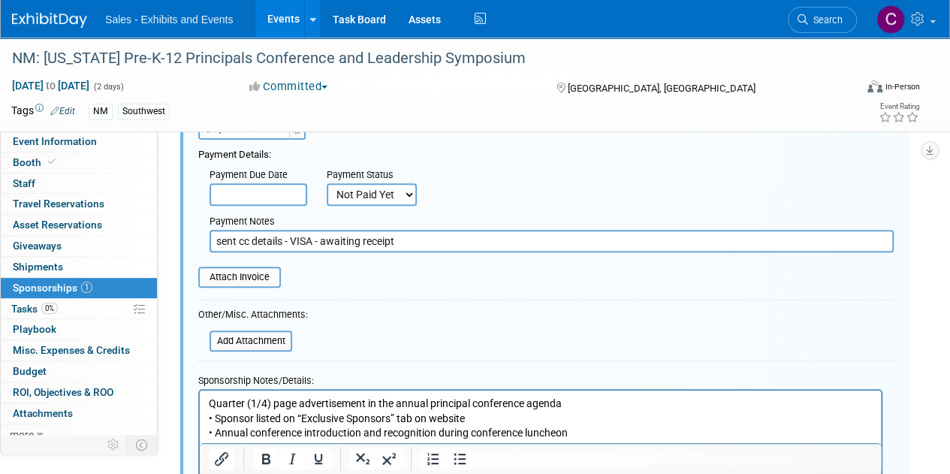
scroll to position [271, 0]
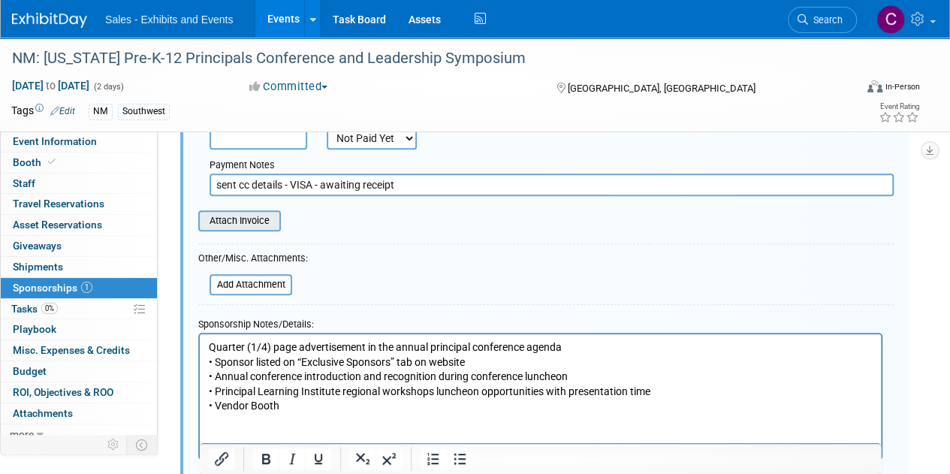
type input "sent cc details - VISA - awaiting receipt"
click at [232, 212] on input "file" at bounding box center [190, 221] width 179 height 18
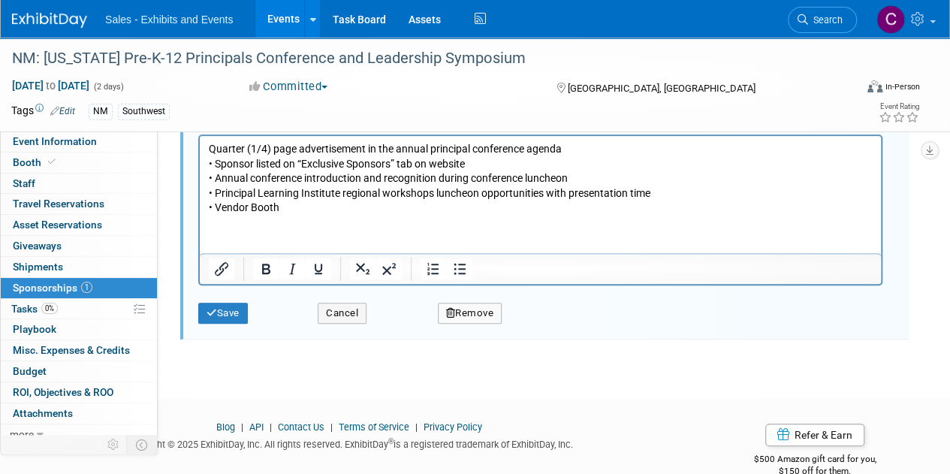
scroll to position [505, 0]
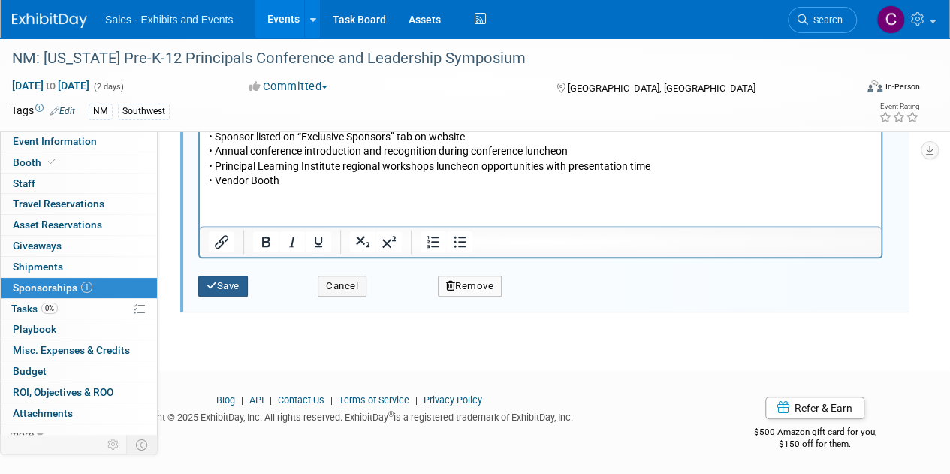
click at [215, 293] on button "Save" at bounding box center [223, 285] width 50 height 21
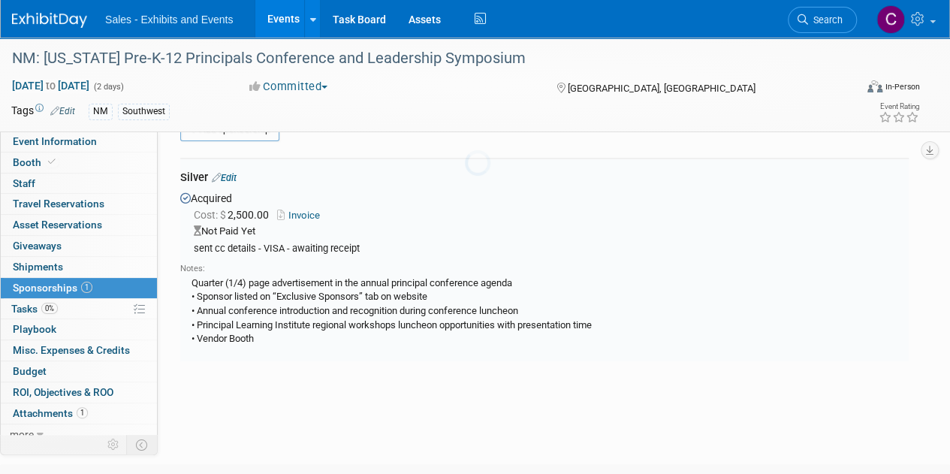
scroll to position [22, 0]
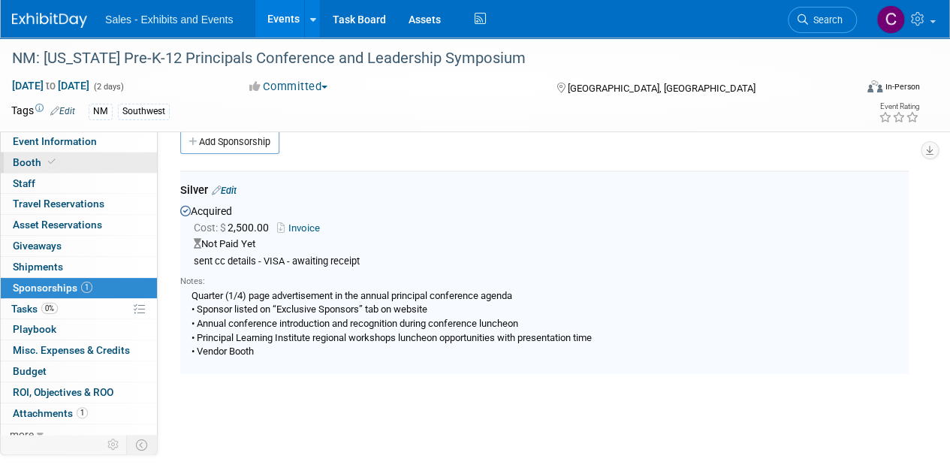
click at [19, 165] on span "Booth" at bounding box center [36, 162] width 46 height 12
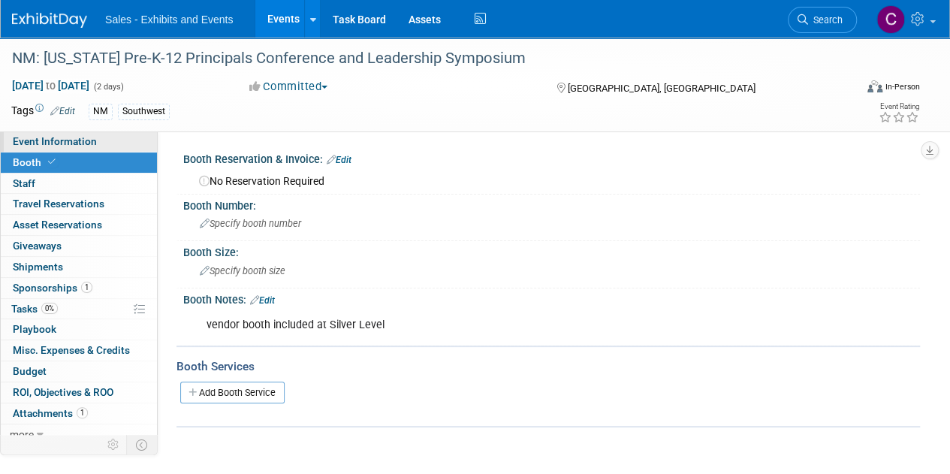
click at [83, 135] on span "Event Information" at bounding box center [55, 141] width 84 height 12
select select "Southwest"
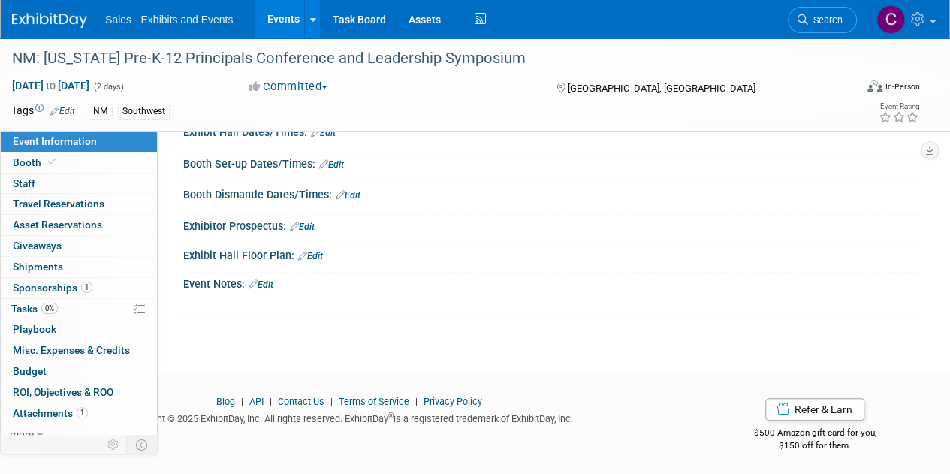
scroll to position [157, 0]
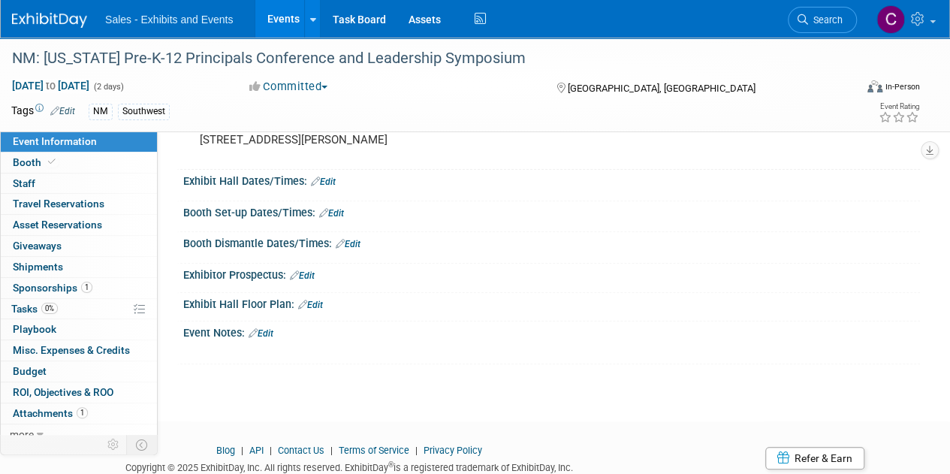
click at [273, 330] on link "Edit" at bounding box center [260, 333] width 25 height 11
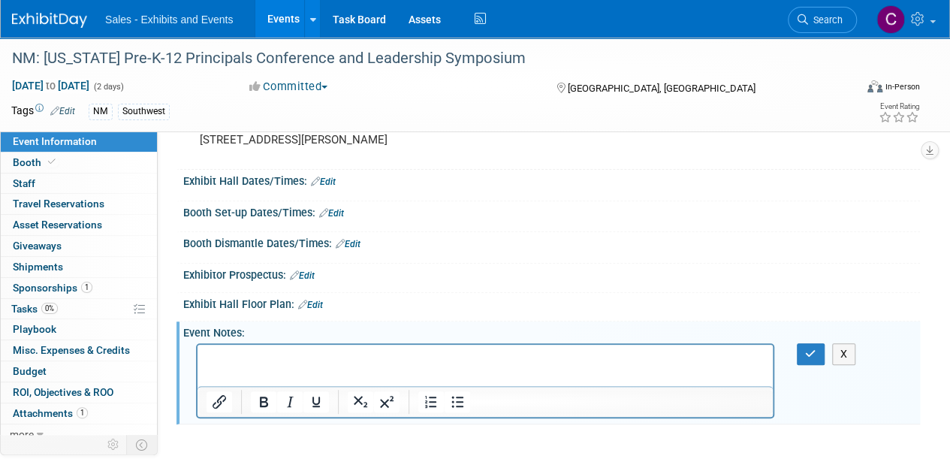
scroll to position [0, 0]
drag, startPoint x: 285, startPoint y: 366, endPoint x: 215, endPoint y: 354, distance: 71.7
click at [215, 354] on p "Rich Text Area. Press ALT-0 for help." at bounding box center [485, 357] width 558 height 15
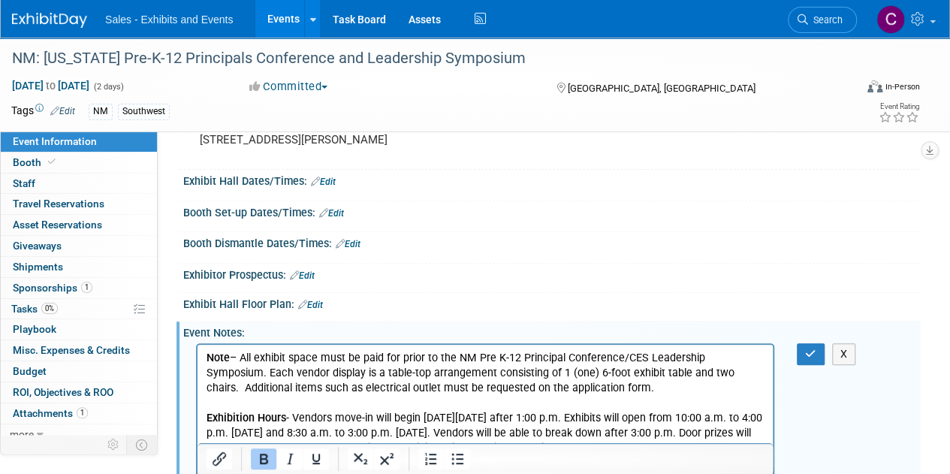
click at [340, 215] on link "Edit" at bounding box center [331, 213] width 25 height 11
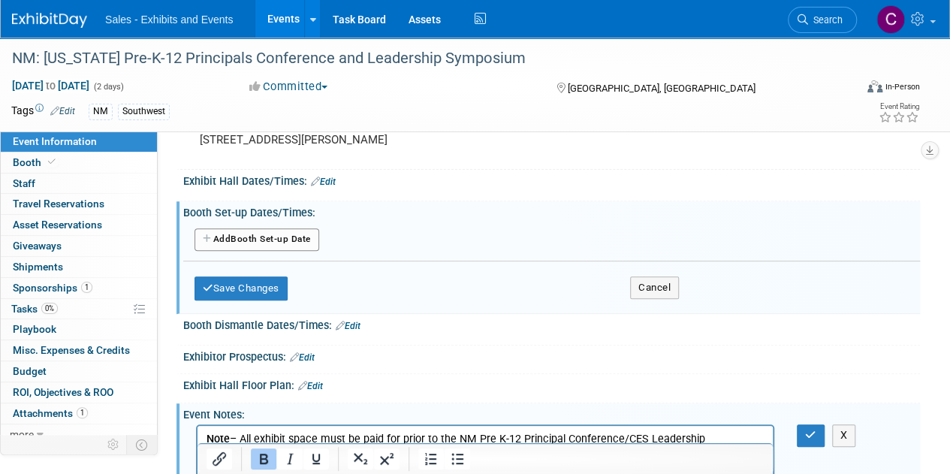
click at [248, 233] on button "Add Another Booth Set-up Date" at bounding box center [256, 239] width 125 height 23
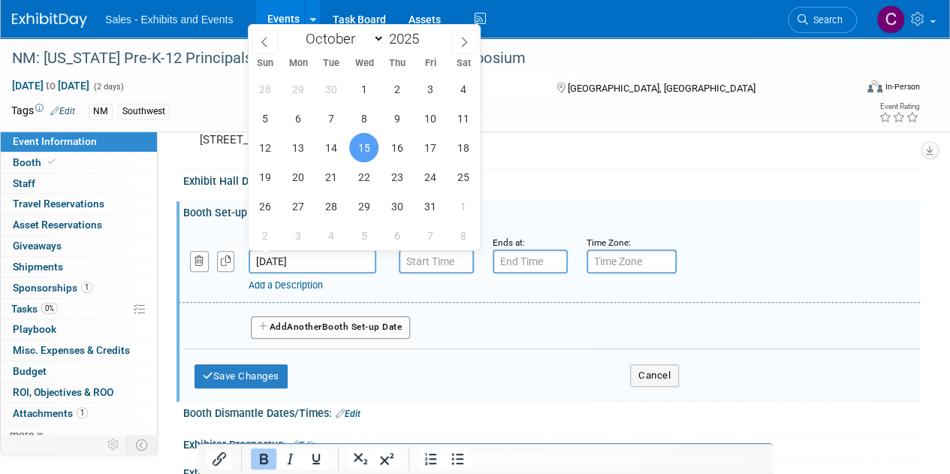
click at [284, 260] on input "Oct 15, 2025" at bounding box center [312, 261] width 128 height 24
click at [332, 146] on span "14" at bounding box center [330, 147] width 29 height 29
type input "Oct 14, 2025"
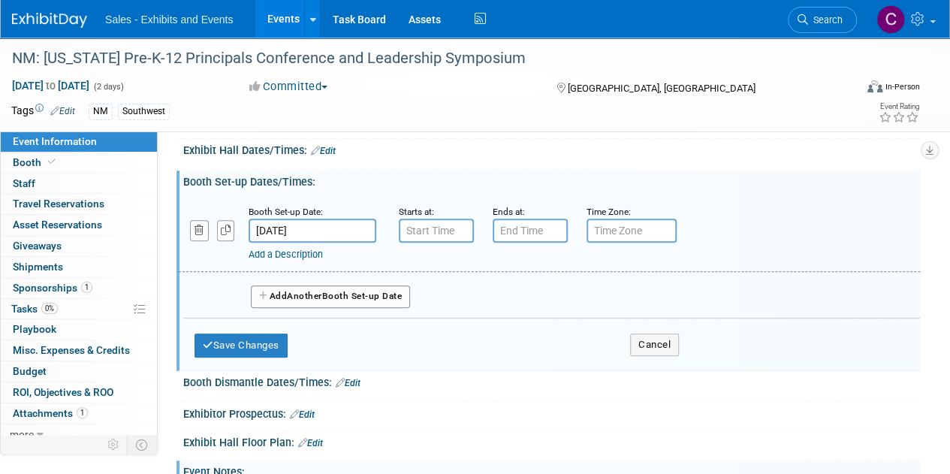
scroll to position [179, 0]
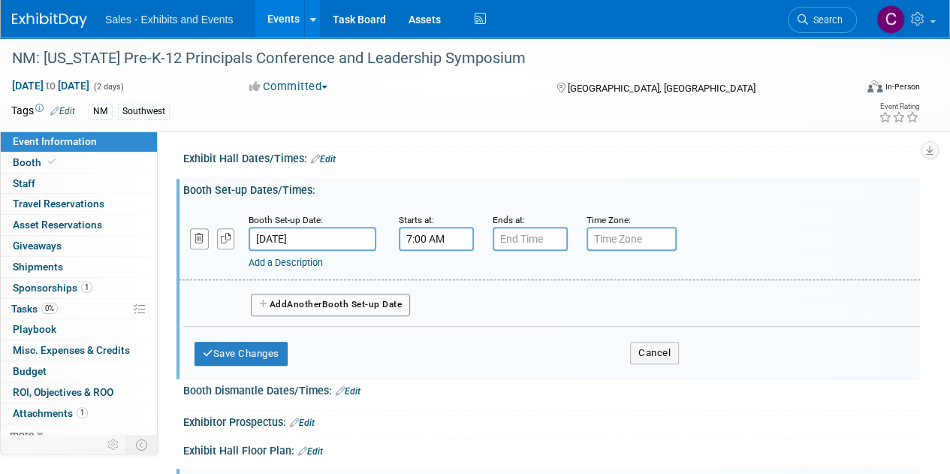
click at [431, 227] on input "7:00 AM" at bounding box center [436, 239] width 75 height 24
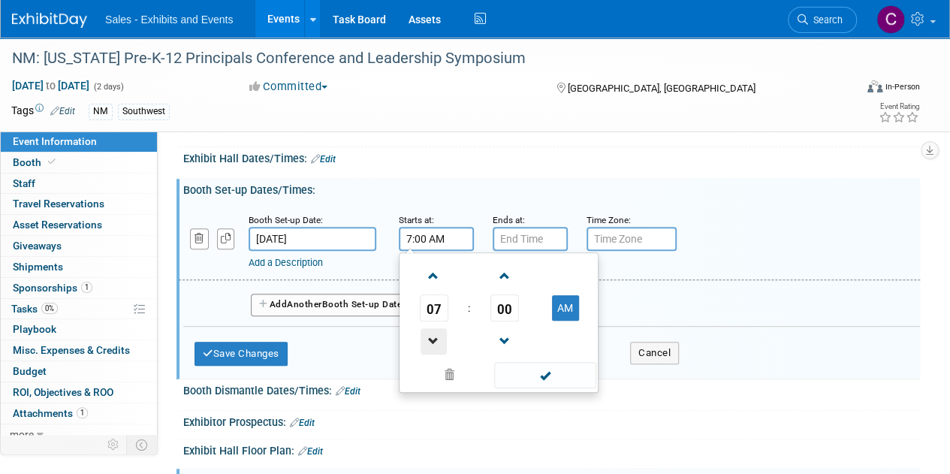
click at [438, 341] on span at bounding box center [433, 341] width 26 height 26
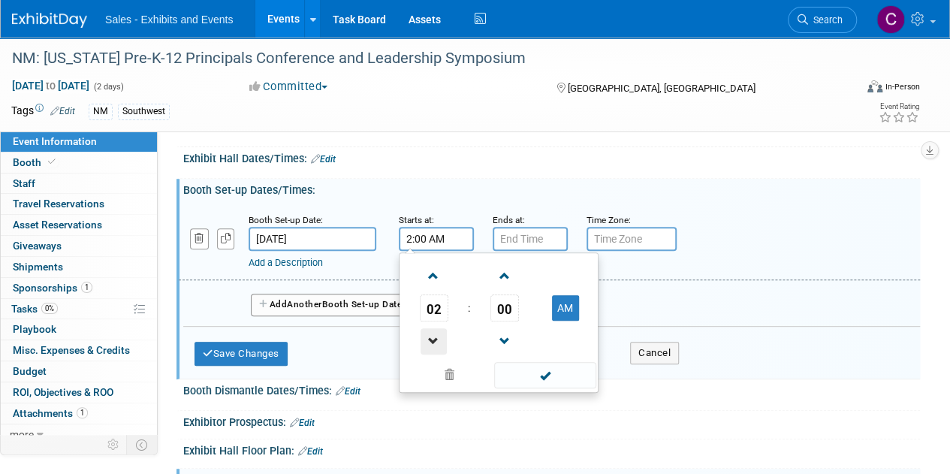
click at [438, 341] on span at bounding box center [433, 341] width 26 height 26
click at [569, 296] on button "AM" at bounding box center [565, 308] width 27 height 26
type input "1:00 PM"
click at [548, 381] on span at bounding box center [544, 375] width 101 height 26
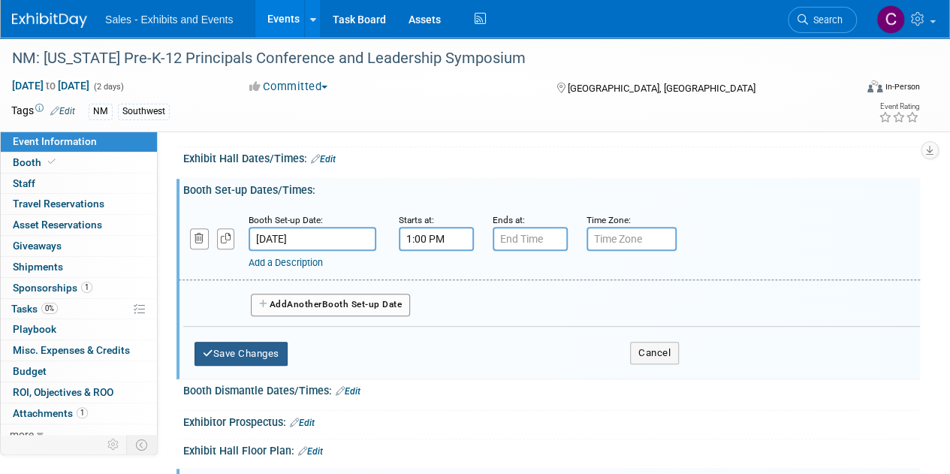
drag, startPoint x: 215, startPoint y: 349, endPoint x: 960, endPoint y: 285, distance: 747.3
click at [216, 349] on button "Save Changes" at bounding box center [240, 354] width 93 height 24
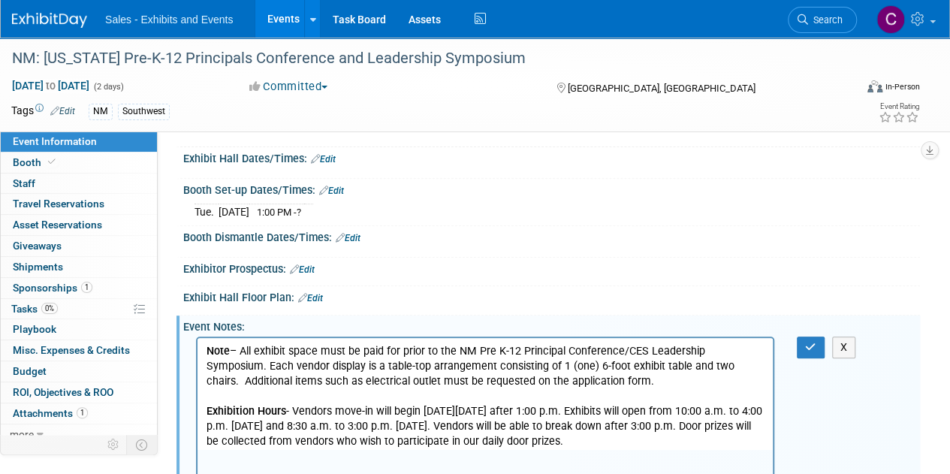
click at [330, 155] on link "Edit" at bounding box center [323, 159] width 25 height 11
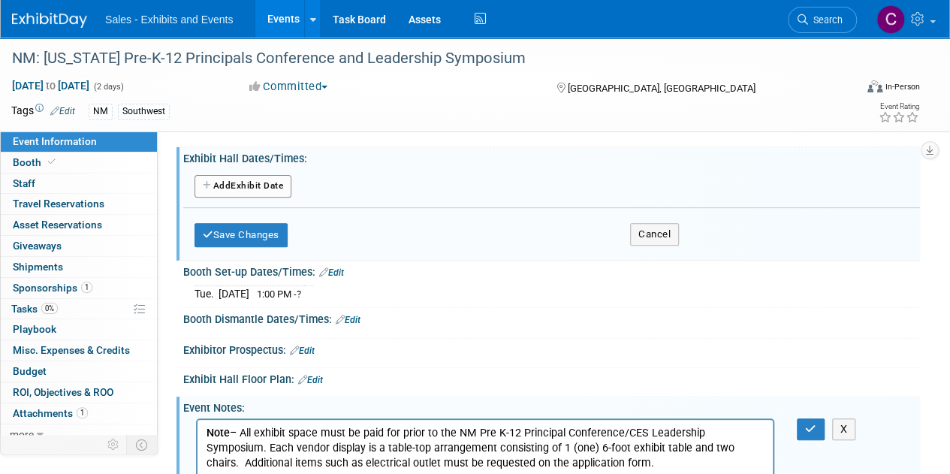
click at [201, 185] on button "Add Another Exhibit Date" at bounding box center [242, 186] width 97 height 23
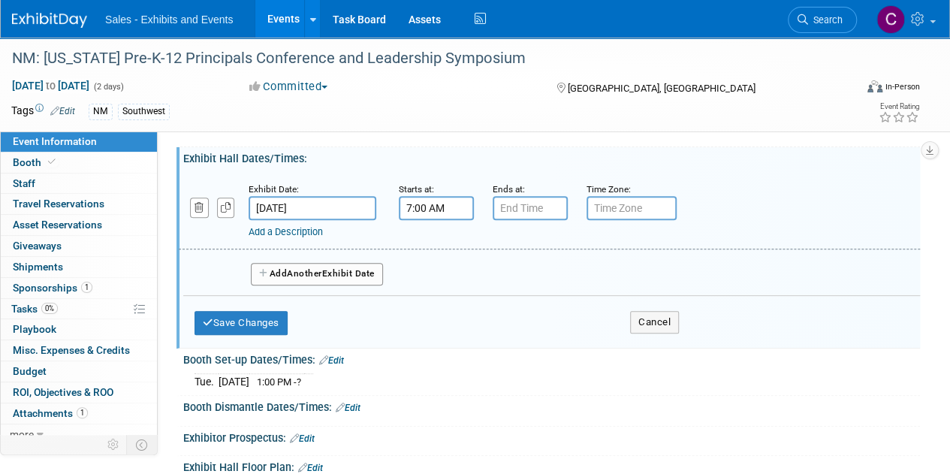
click at [417, 200] on input "7:00 AM" at bounding box center [436, 208] width 75 height 24
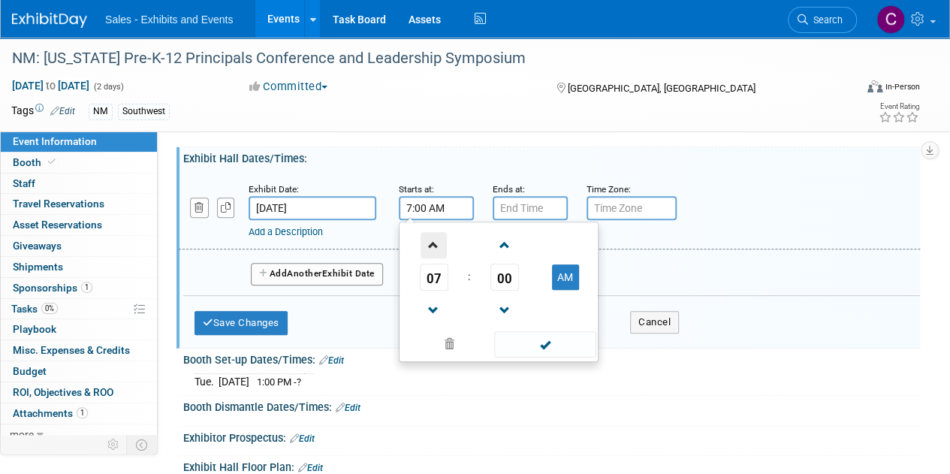
click at [438, 237] on span at bounding box center [433, 245] width 26 height 26
type input "10:00 AM"
click at [530, 349] on span at bounding box center [544, 344] width 101 height 26
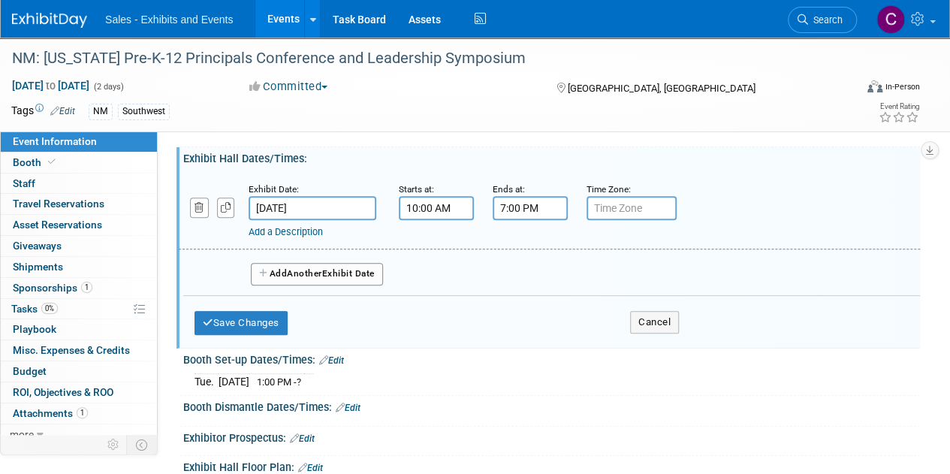
click at [534, 204] on input "7:00 PM" at bounding box center [529, 208] width 75 height 24
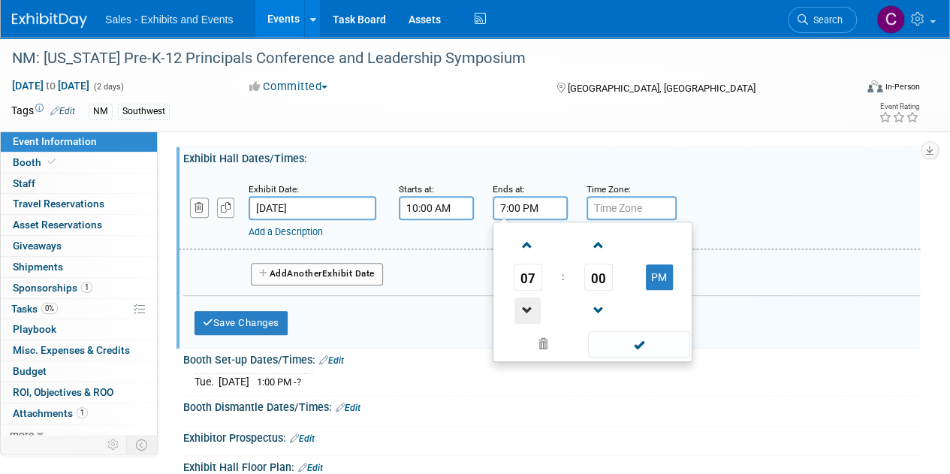
click at [533, 307] on span at bounding box center [527, 310] width 26 height 26
type input "4:00 PM"
click at [636, 348] on span at bounding box center [638, 344] width 101 height 26
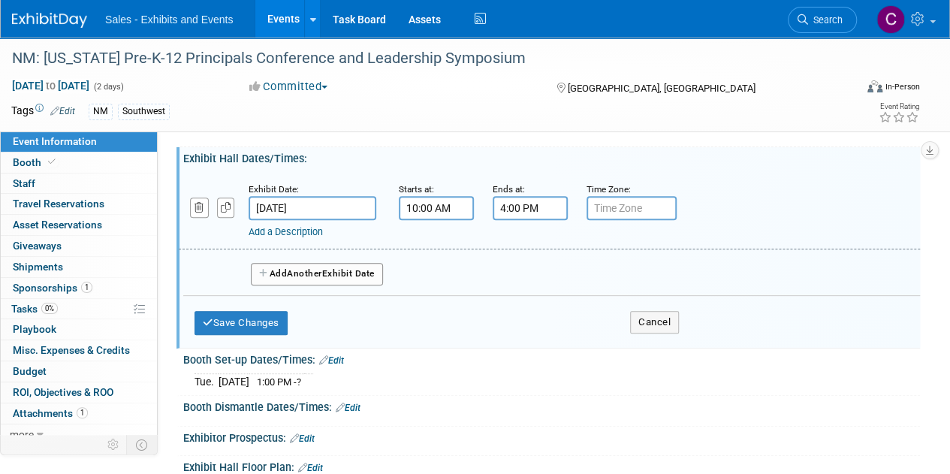
click at [288, 275] on button "Add Another Exhibit Date" at bounding box center [317, 274] width 132 height 23
select select "9"
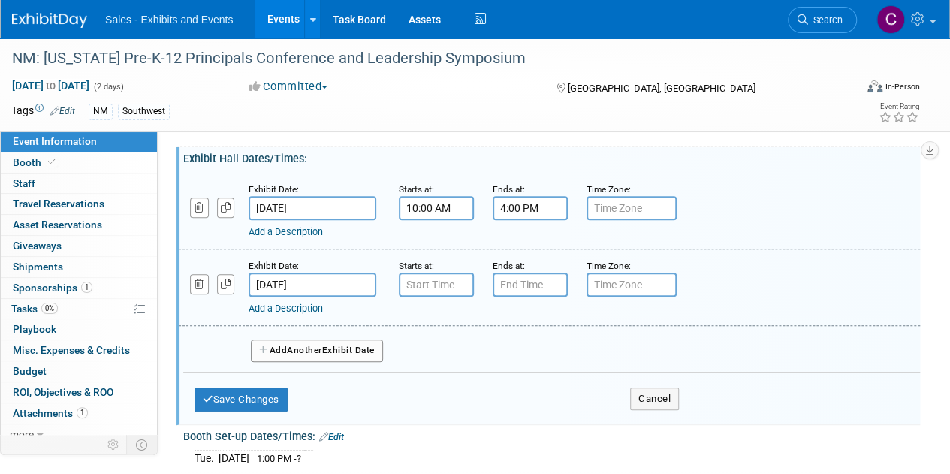
click at [311, 280] on input "Oct 16, 2025" at bounding box center [312, 284] width 128 height 24
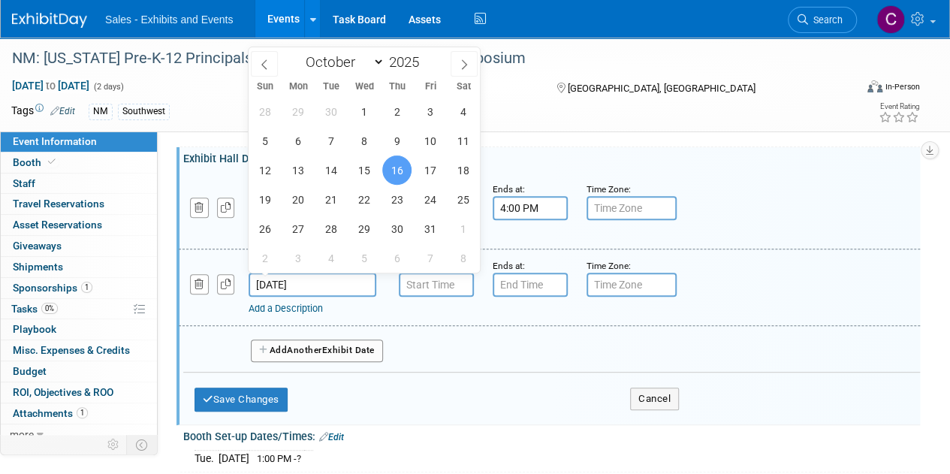
click at [311, 280] on input "Oct 16, 2025" at bounding box center [312, 284] width 128 height 24
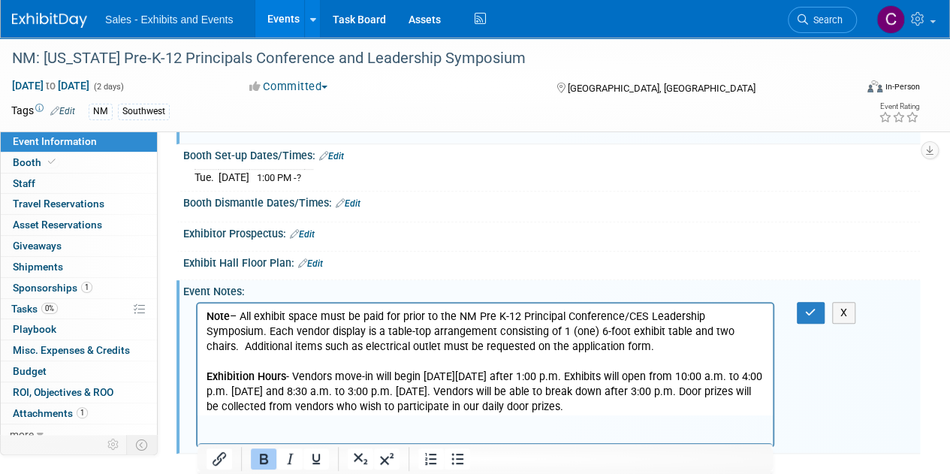
scroll to position [224, 0]
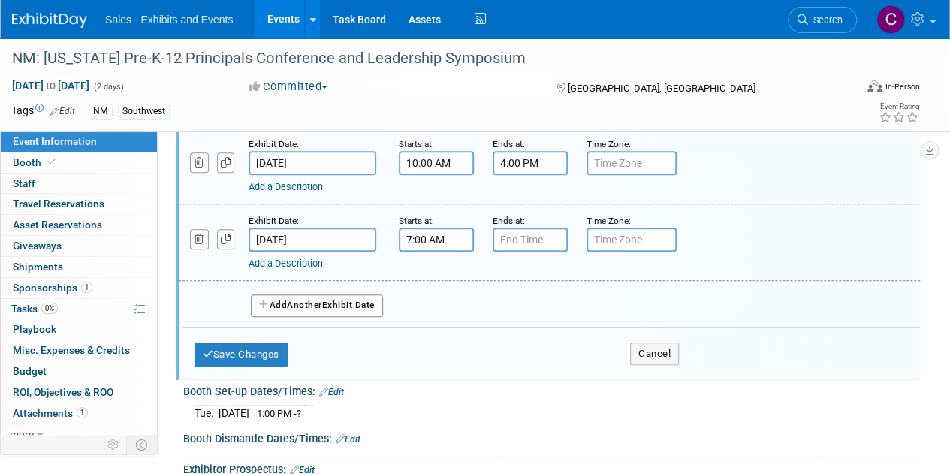
click at [434, 232] on input "7:00 AM" at bounding box center [436, 239] width 75 height 24
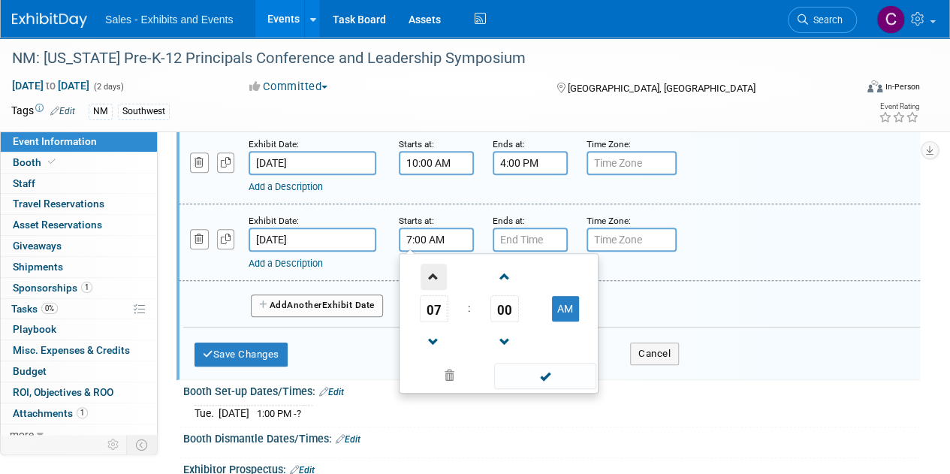
click at [434, 272] on span at bounding box center [433, 276] width 26 height 26
click at [516, 301] on span "00" at bounding box center [504, 308] width 29 height 27
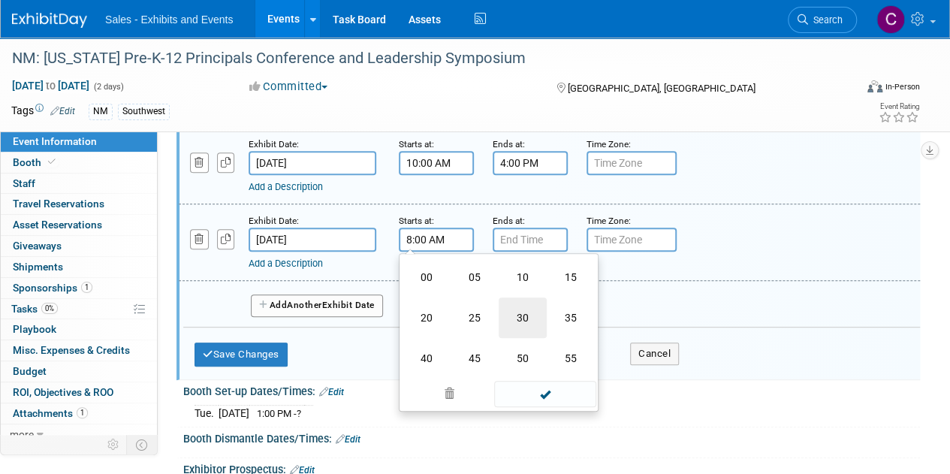
click at [523, 313] on td "30" at bounding box center [522, 317] width 48 height 41
type input "8:30 AM"
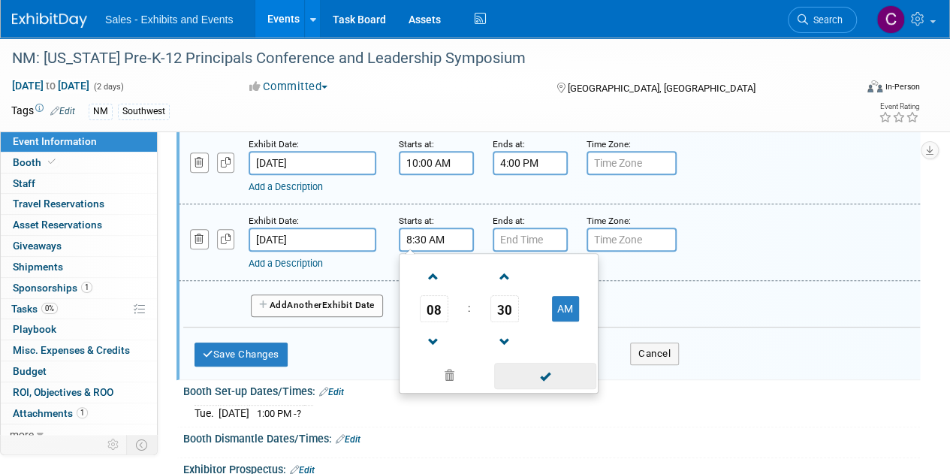
click at [536, 378] on span at bounding box center [544, 376] width 101 height 26
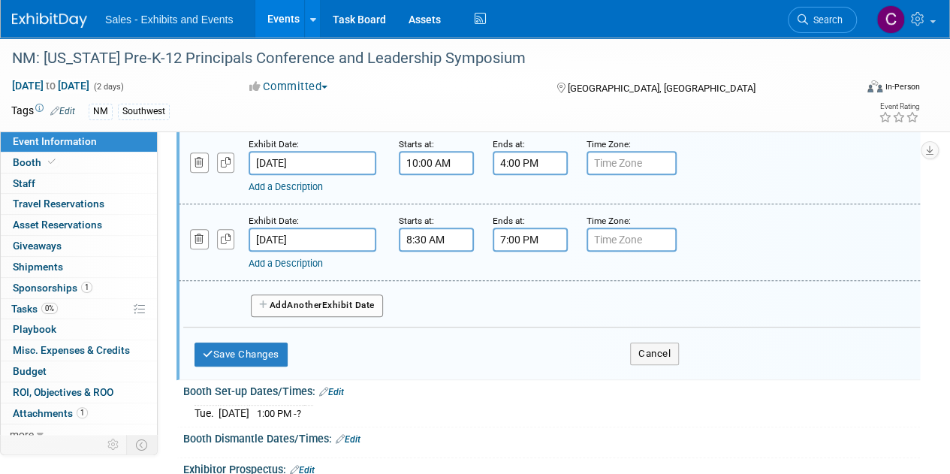
click at [533, 235] on input "7:00 PM" at bounding box center [529, 239] width 75 height 24
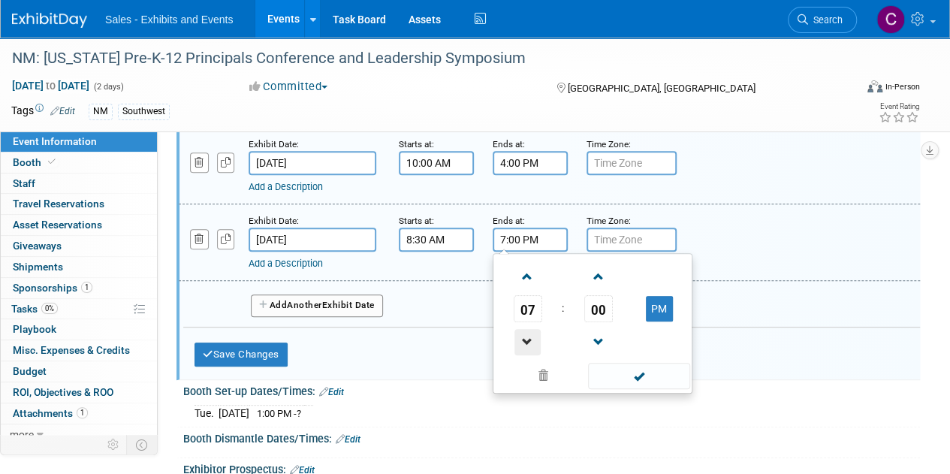
click at [539, 346] on span at bounding box center [527, 342] width 26 height 26
click at [539, 348] on span at bounding box center [527, 342] width 26 height 26
click at [539, 351] on span at bounding box center [527, 342] width 26 height 26
type input "3:00 PM"
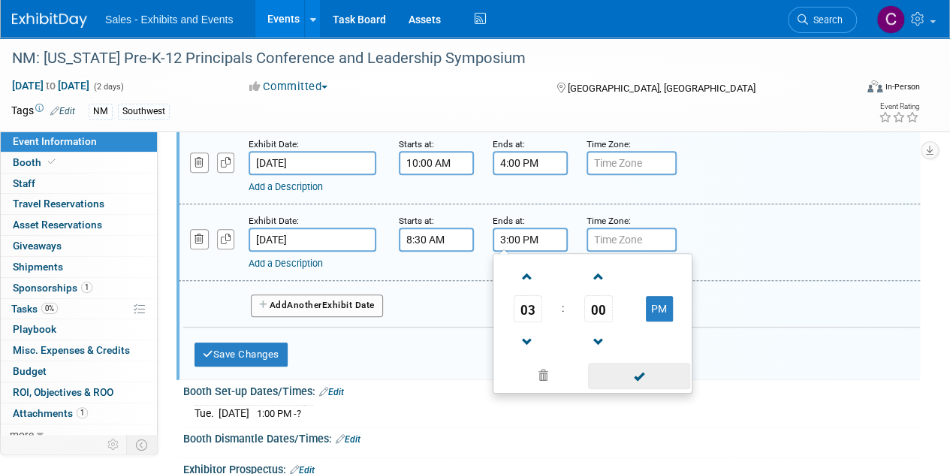
click at [621, 366] on span at bounding box center [638, 376] width 101 height 26
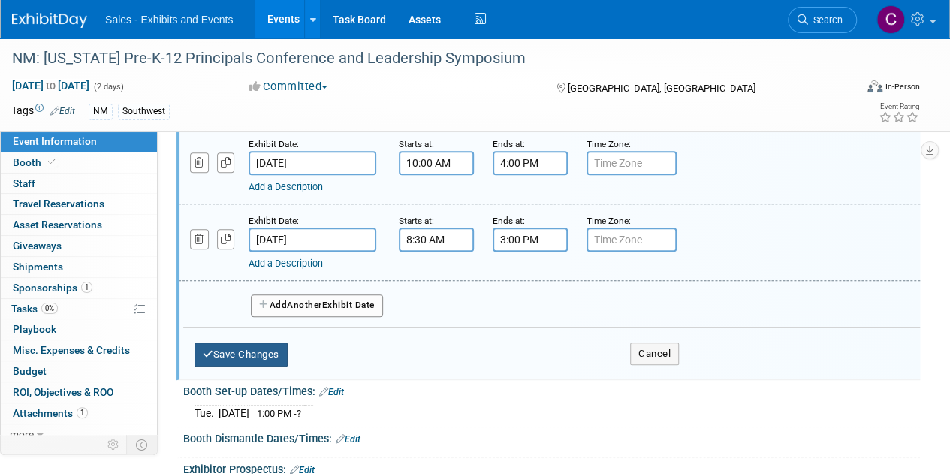
click at [252, 351] on button "Save Changes" at bounding box center [240, 354] width 93 height 24
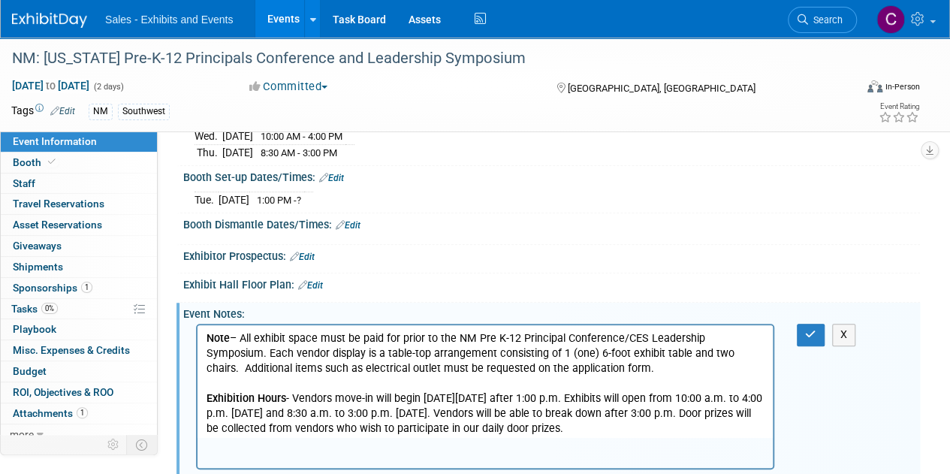
click at [360, 221] on link "Edit" at bounding box center [348, 225] width 25 height 11
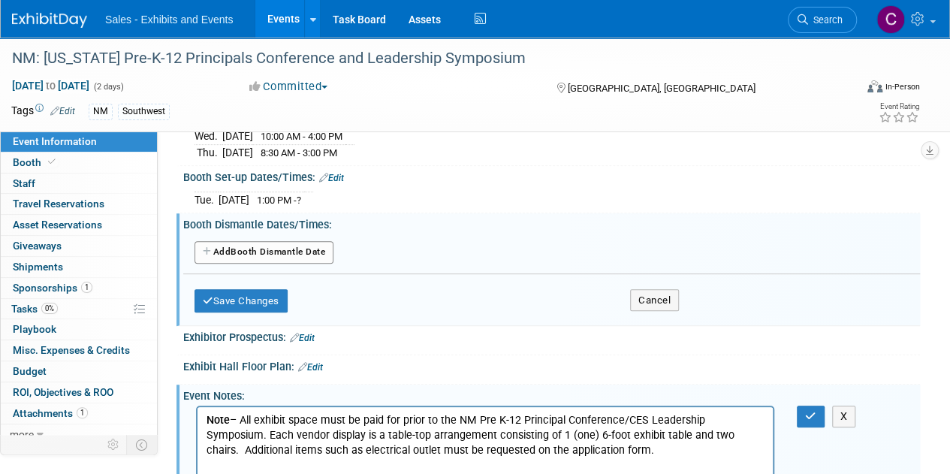
click at [298, 248] on button "Add Another Booth Dismantle Date" at bounding box center [263, 252] width 139 height 23
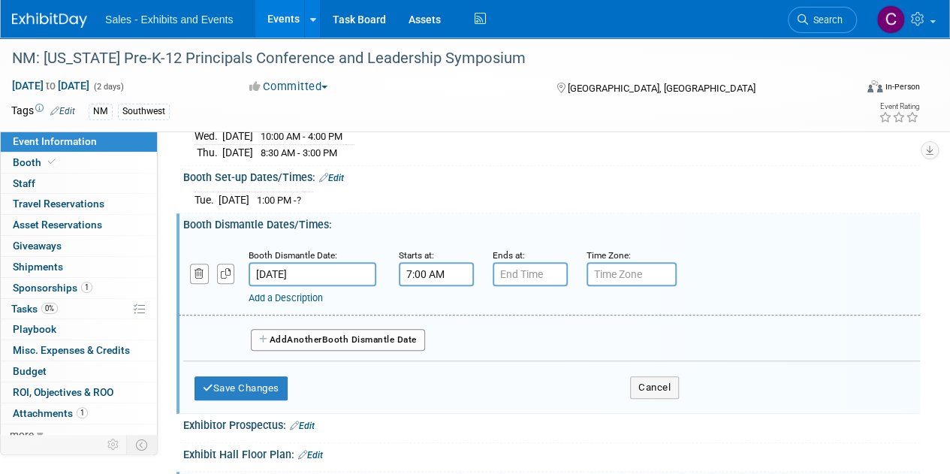
click at [420, 269] on input "7:00 AM" at bounding box center [436, 274] width 75 height 24
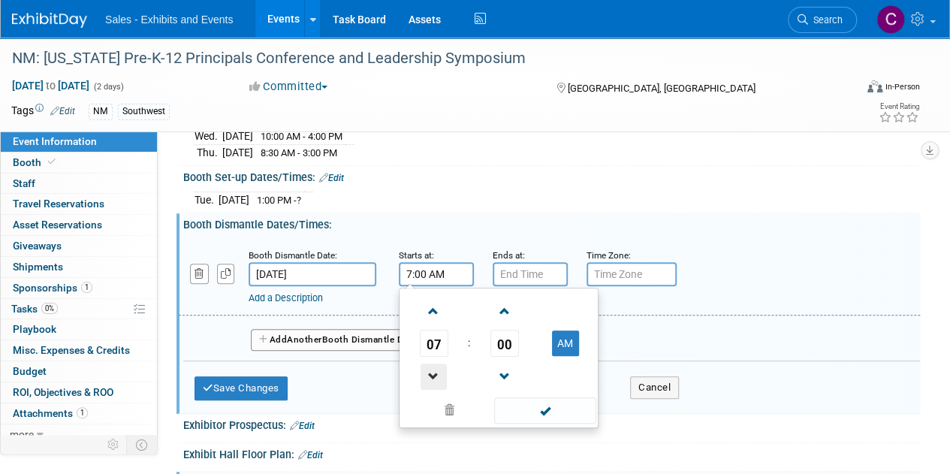
click at [434, 367] on span at bounding box center [433, 376] width 26 height 26
click at [591, 336] on td "AM" at bounding box center [564, 343] width 59 height 27
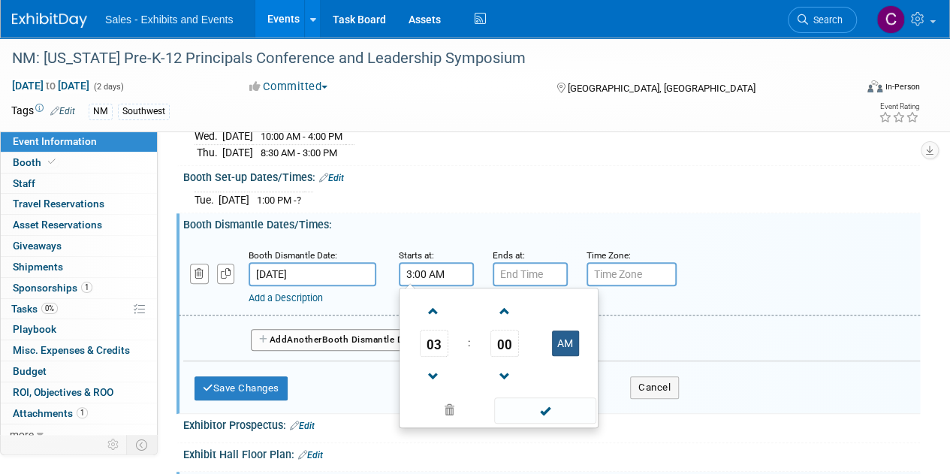
click at [570, 336] on button "AM" at bounding box center [565, 343] width 27 height 26
type input "3:00 PM"
click at [549, 397] on span at bounding box center [544, 410] width 101 height 26
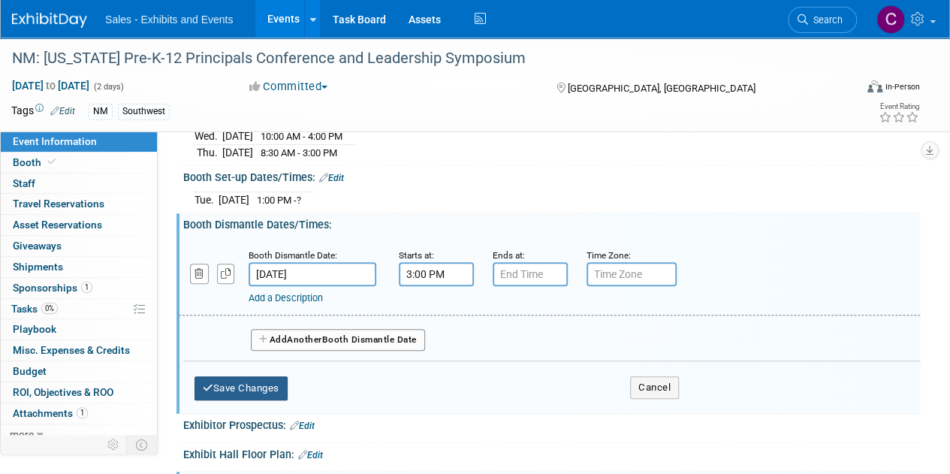
click at [253, 376] on button "Save Changes" at bounding box center [240, 388] width 93 height 24
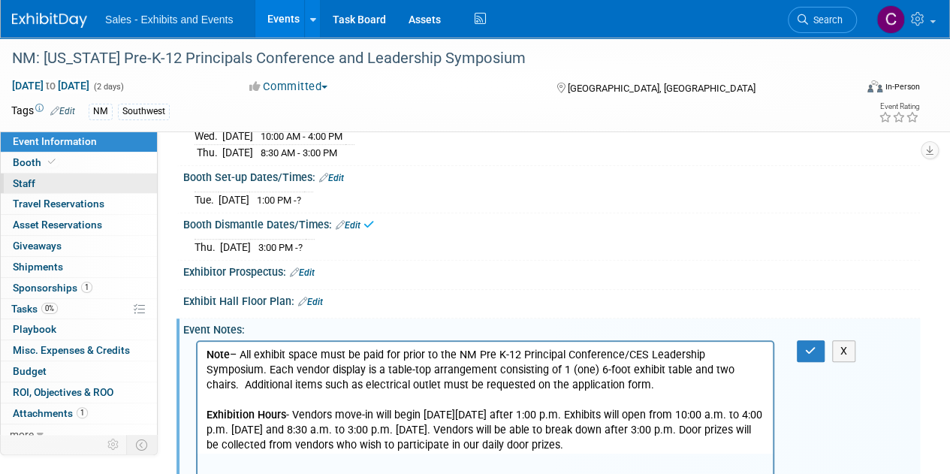
click at [35, 180] on link "0 Staff 0" at bounding box center [79, 183] width 156 height 20
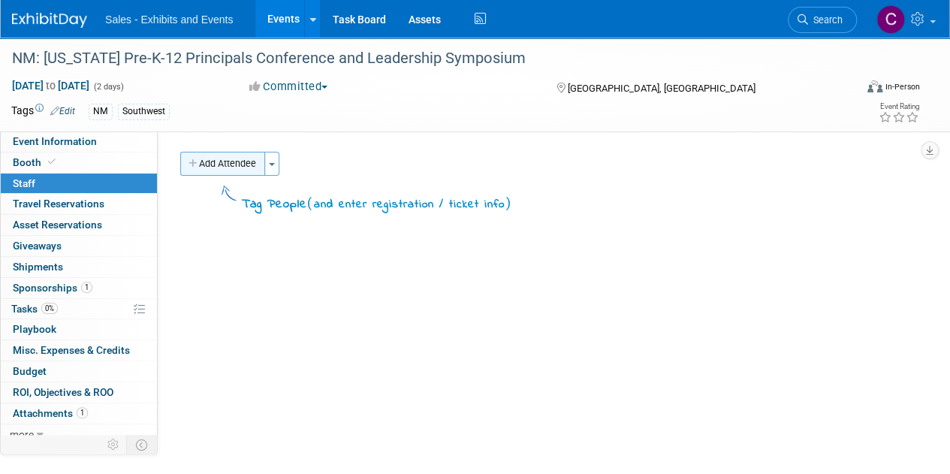
click at [229, 166] on button "Add Attendee" at bounding box center [222, 164] width 85 height 24
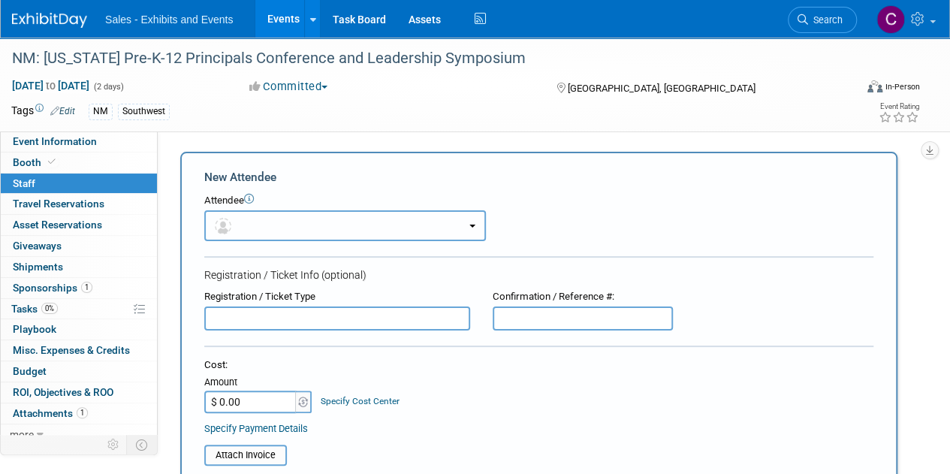
click at [239, 221] on button "button" at bounding box center [344, 225] width 281 height 31
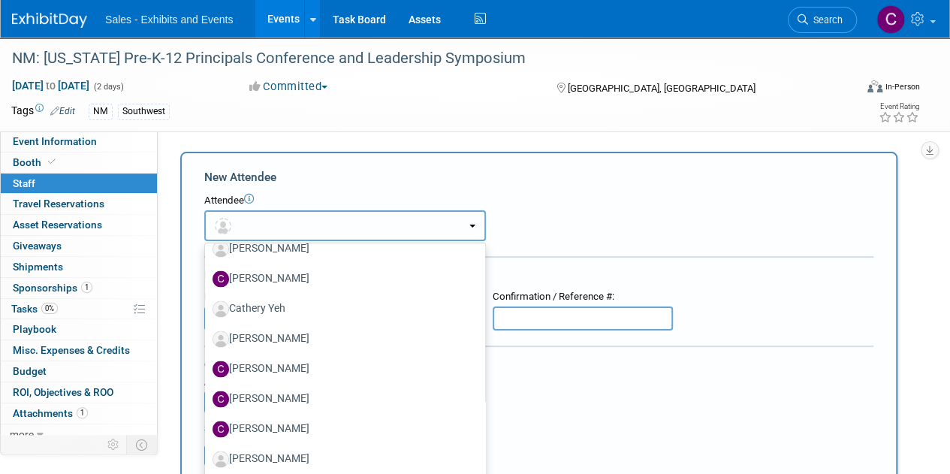
scroll to position [1497, 0]
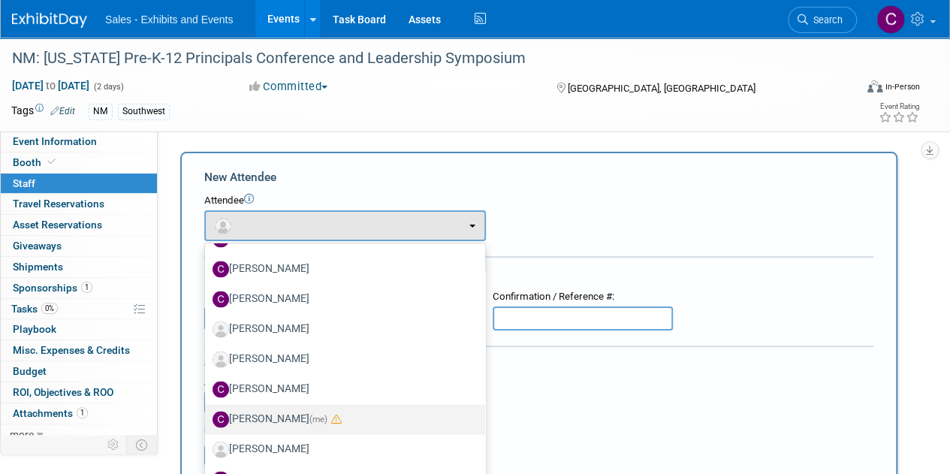
click at [300, 408] on label "Christine Lurz (me)" at bounding box center [340, 419] width 257 height 24
click at [207, 412] on input "Christine Lurz (me)" at bounding box center [202, 417] width 10 height 10
select select "a9e3834d-668b-4315-a5d4-069993be606a"
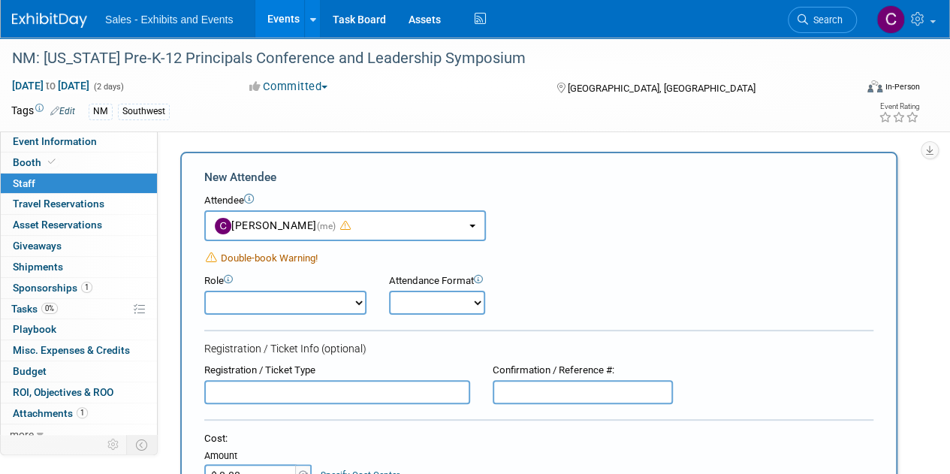
click at [262, 301] on select "Author Demonstrator Host Planner Presenter Product Rep Sales Representative" at bounding box center [285, 302] width 162 height 24
select select "6"
click at [204, 290] on select "Author Demonstrator Host Planner Presenter Product Rep Sales Representative" at bounding box center [285, 302] width 162 height 24
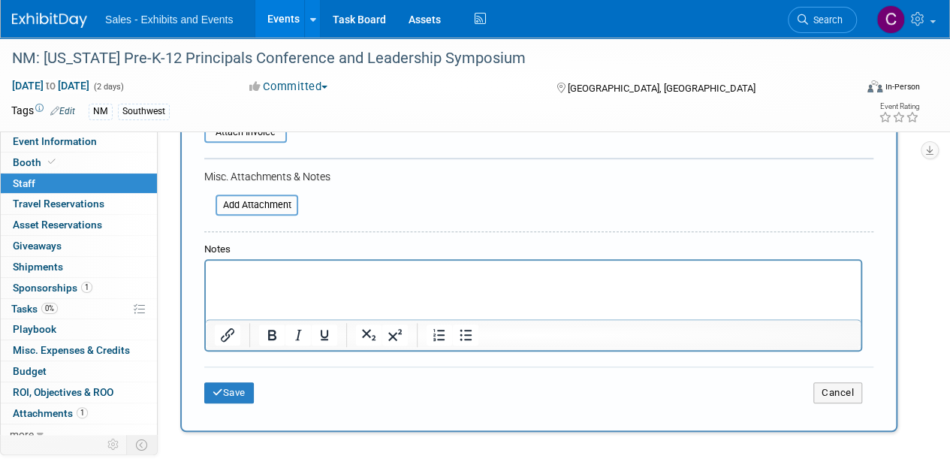
scroll to position [459, 0]
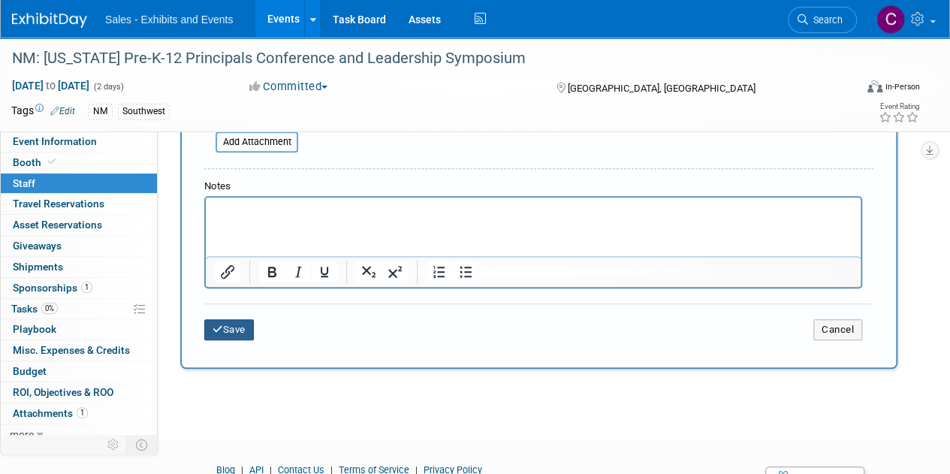
click at [239, 328] on button "Save" at bounding box center [229, 329] width 50 height 21
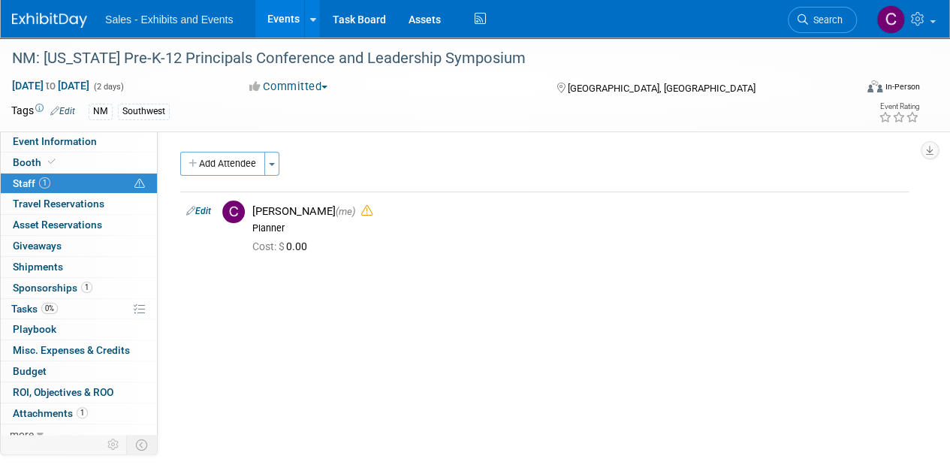
scroll to position [0, 0]
click at [275, 167] on button "Toggle Dropdown" at bounding box center [271, 164] width 15 height 24
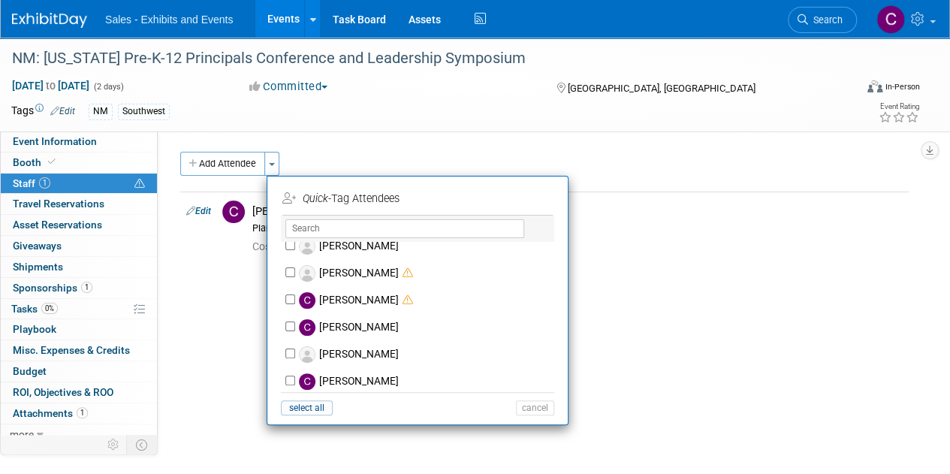
scroll to position [1093, 0]
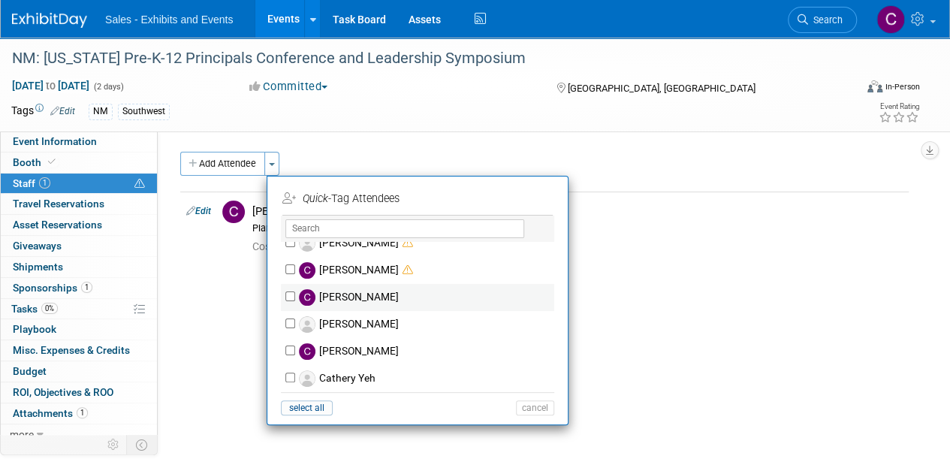
click at [284, 295] on div "[PERSON_NAME]" at bounding box center [417, 297] width 273 height 27
click at [288, 298] on input "[PERSON_NAME]" at bounding box center [290, 296] width 10 height 10
checkbox input "true"
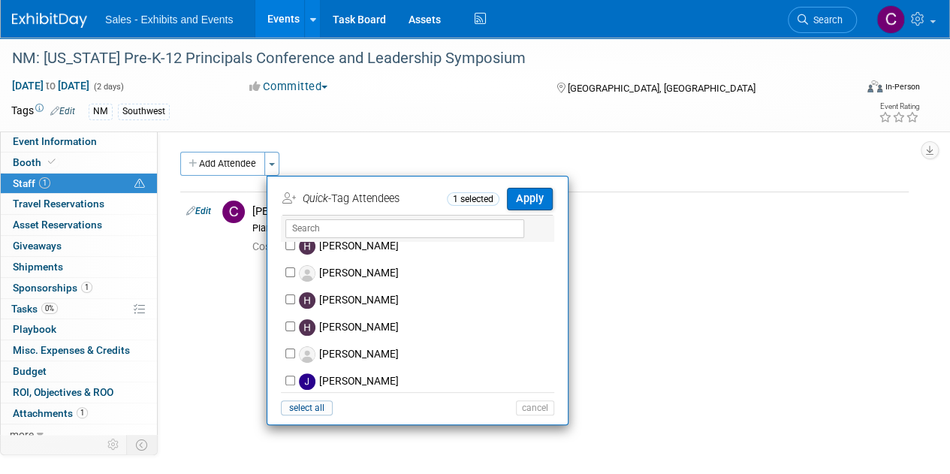
scroll to position [2354, 0]
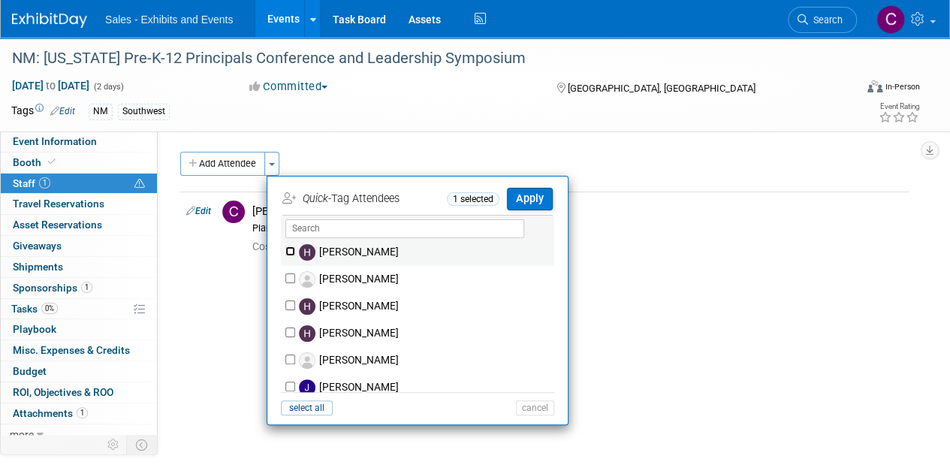
click at [288, 250] on input "[PERSON_NAME]" at bounding box center [290, 251] width 10 height 10
checkbox input "true"
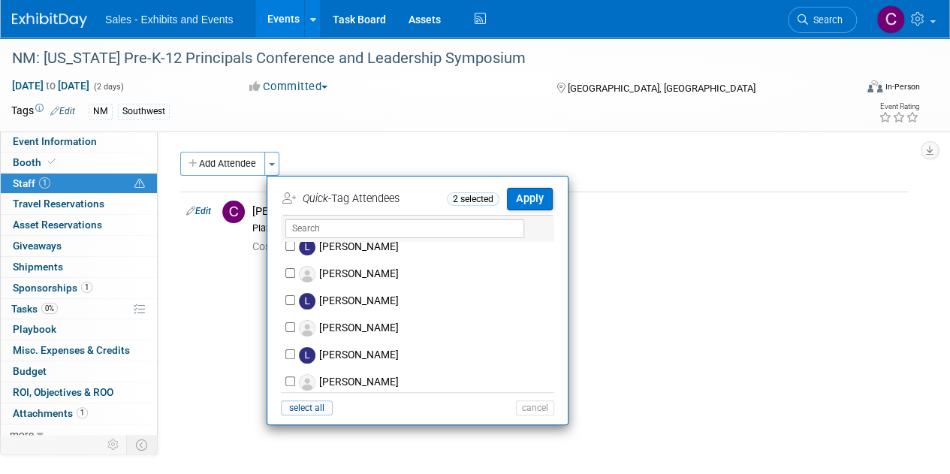
scroll to position [4785, 0]
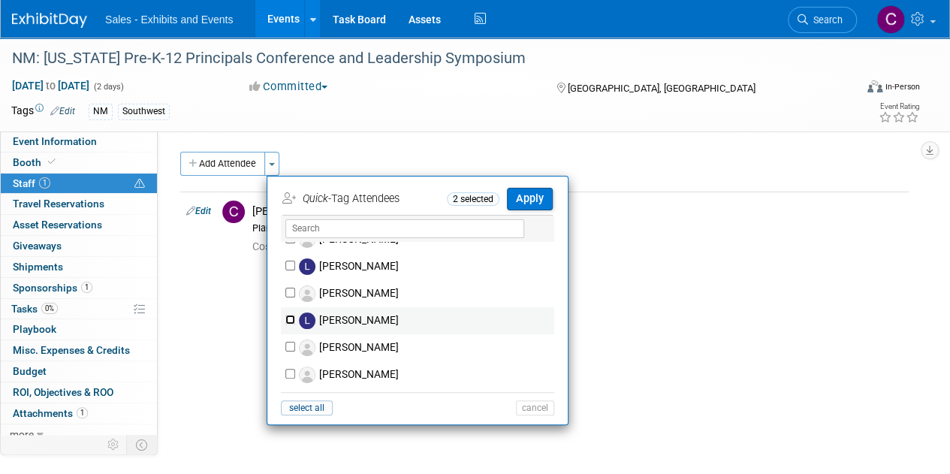
click at [291, 314] on input "[PERSON_NAME]" at bounding box center [290, 319] width 10 height 10
checkbox input "true"
click at [522, 197] on button "Apply" at bounding box center [530, 199] width 46 height 22
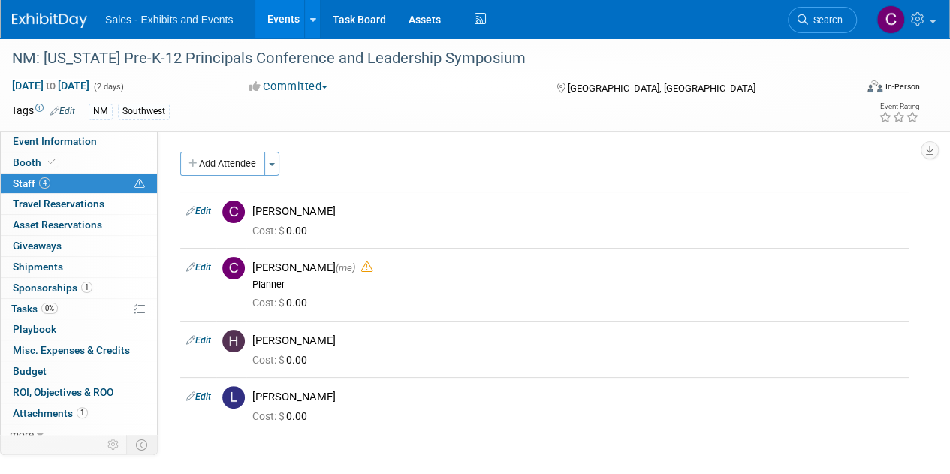
click at [283, 17] on link "Events" at bounding box center [282, 19] width 55 height 38
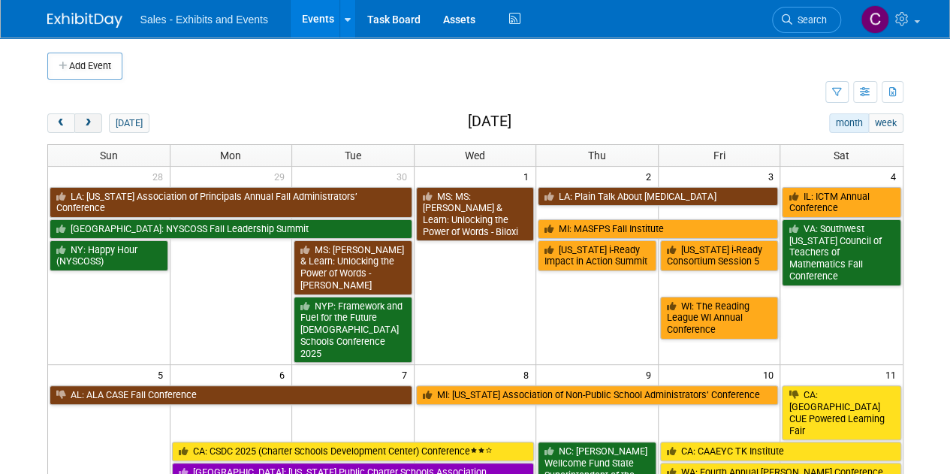
click at [91, 122] on span "next" at bounding box center [88, 124] width 11 height 10
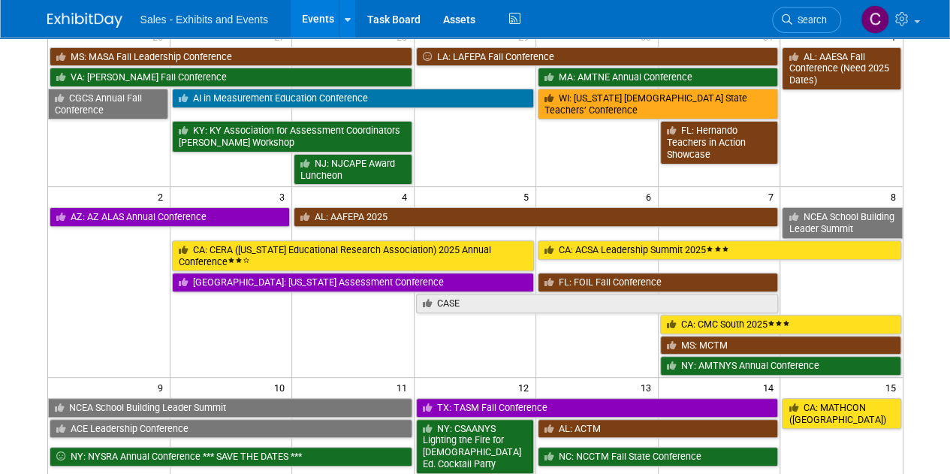
scroll to position [215, 0]
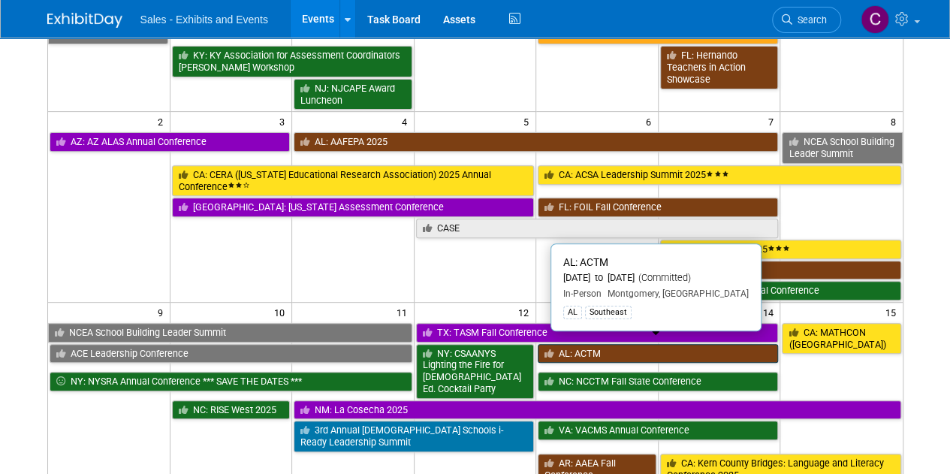
click at [597, 344] on link "AL: ACTM" at bounding box center [657, 354] width 240 height 20
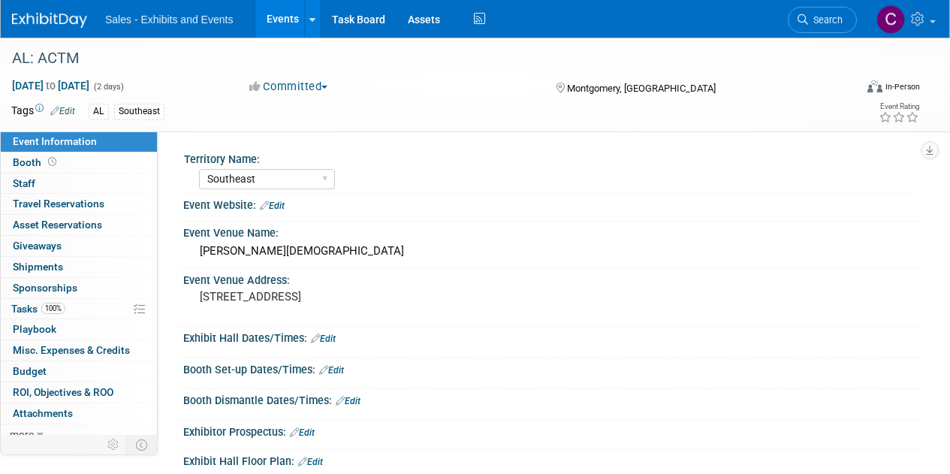
select select "Southeast"
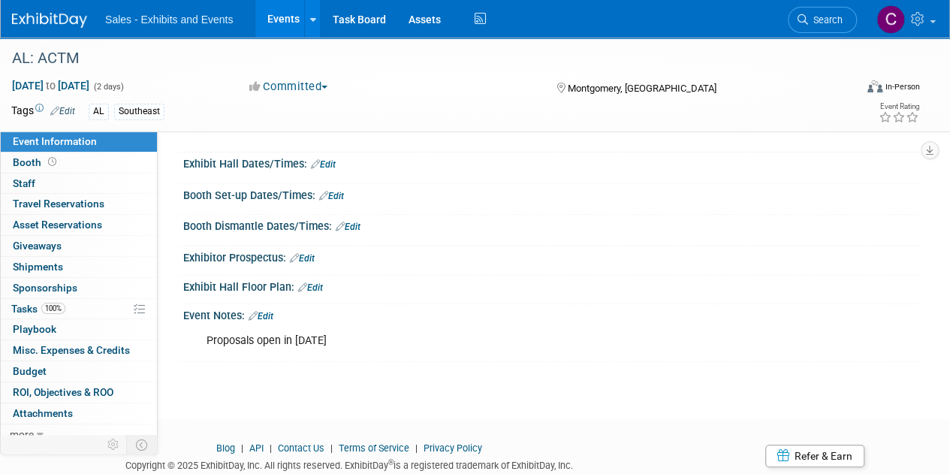
scroll to position [221, 0]
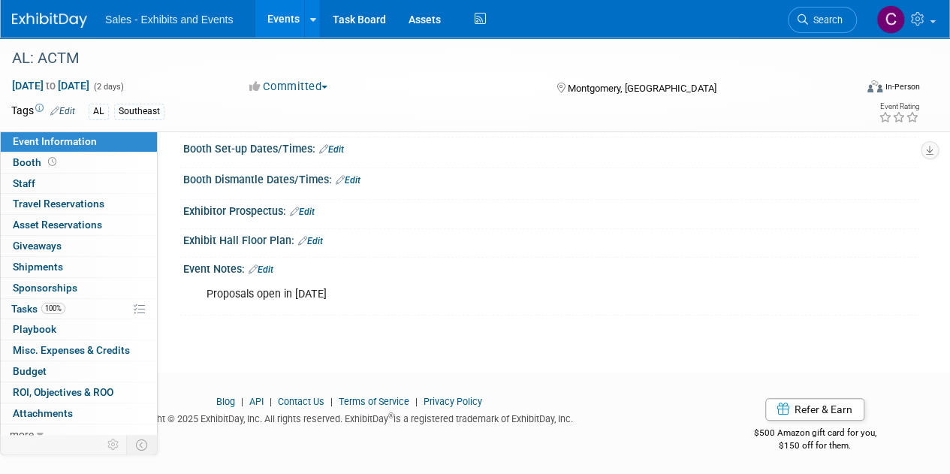
click at [271, 264] on link "Edit" at bounding box center [260, 269] width 25 height 11
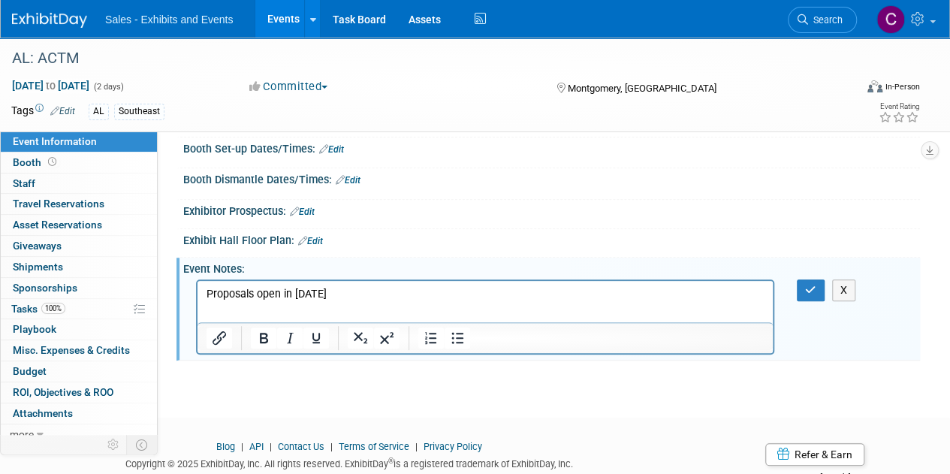
scroll to position [0, 0]
click at [210, 292] on p "Proposals open in [DATE]" at bounding box center [485, 293] width 558 height 15
drag, startPoint x: 210, startPoint y: 292, endPoint x: 333, endPoint y: 292, distance: 122.3
click at [333, 292] on p "Proposals open in [DATE]" at bounding box center [485, 293] width 558 height 15
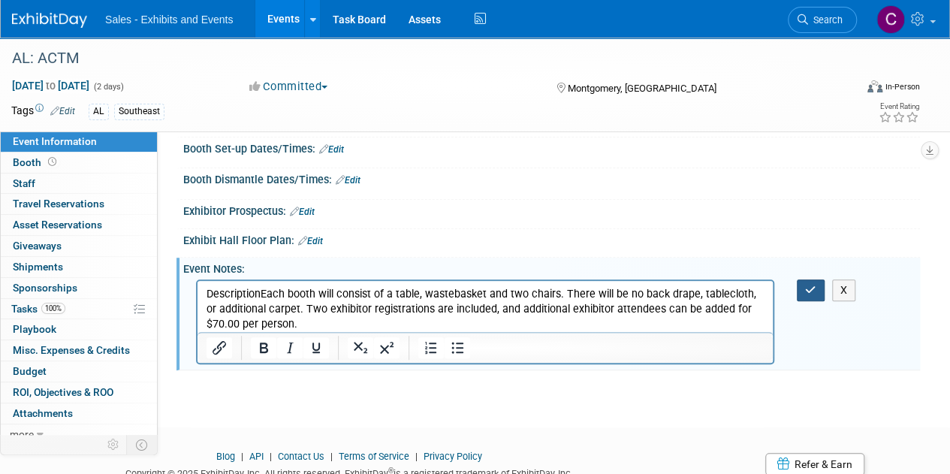
click at [802, 283] on button "button" at bounding box center [810, 290] width 28 height 22
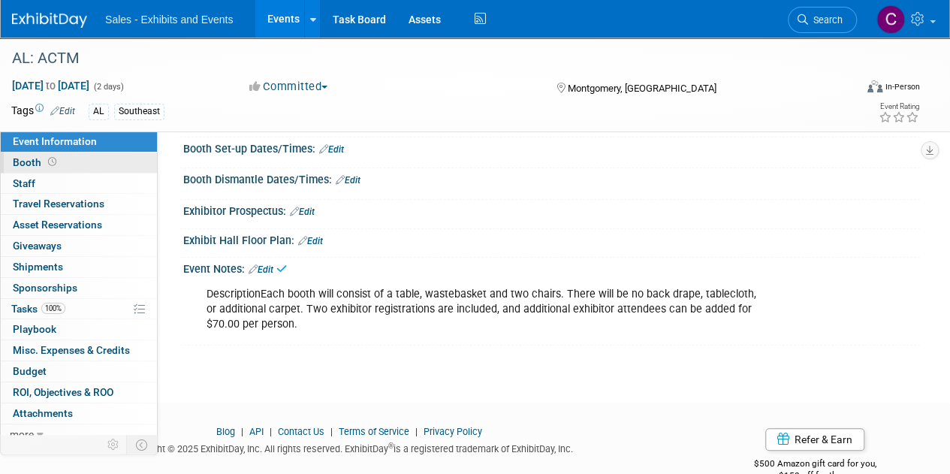
click at [26, 166] on span "Booth" at bounding box center [36, 162] width 47 height 12
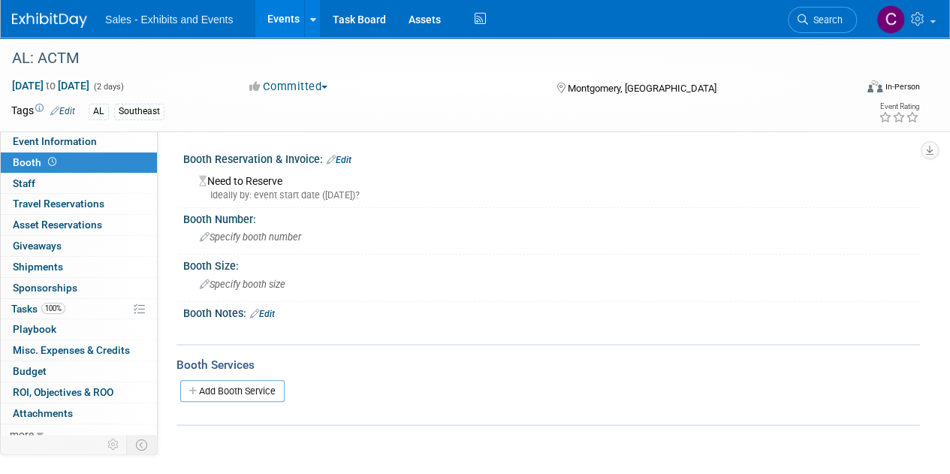
click at [345, 155] on link "Edit" at bounding box center [339, 160] width 25 height 11
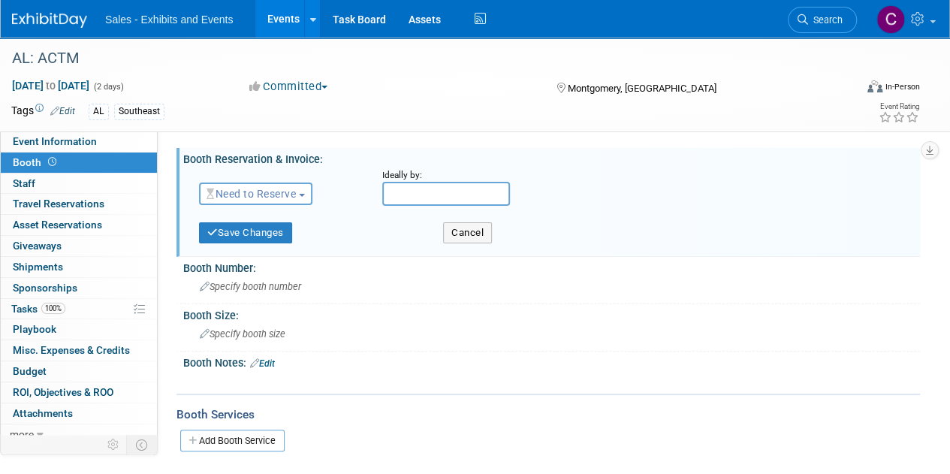
click at [243, 191] on span "Need to Reserve" at bounding box center [250, 194] width 89 height 12
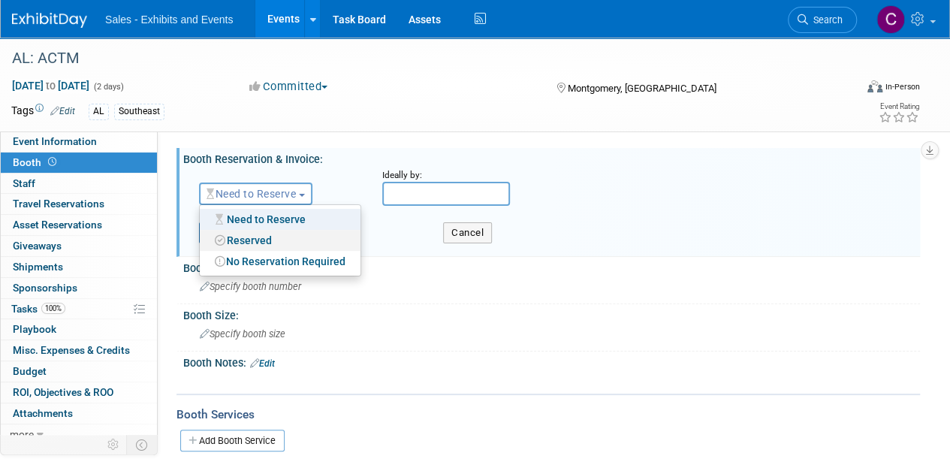
click at [258, 238] on link "Reserved" at bounding box center [280, 240] width 161 height 21
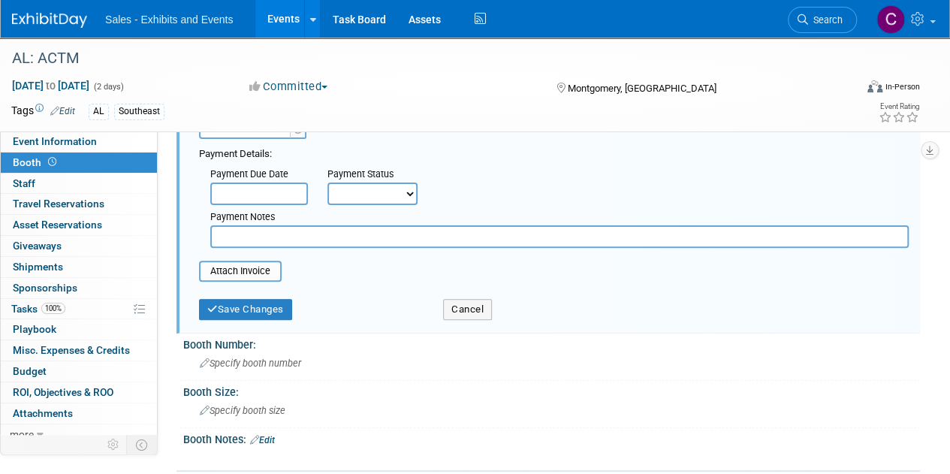
scroll to position [171, 0]
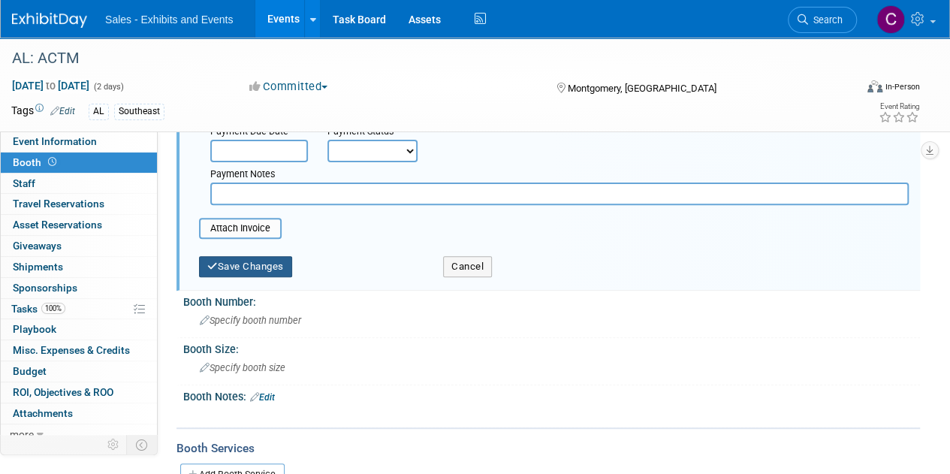
type input "$ 450.00"
click at [249, 271] on button "Save Changes" at bounding box center [245, 266] width 93 height 21
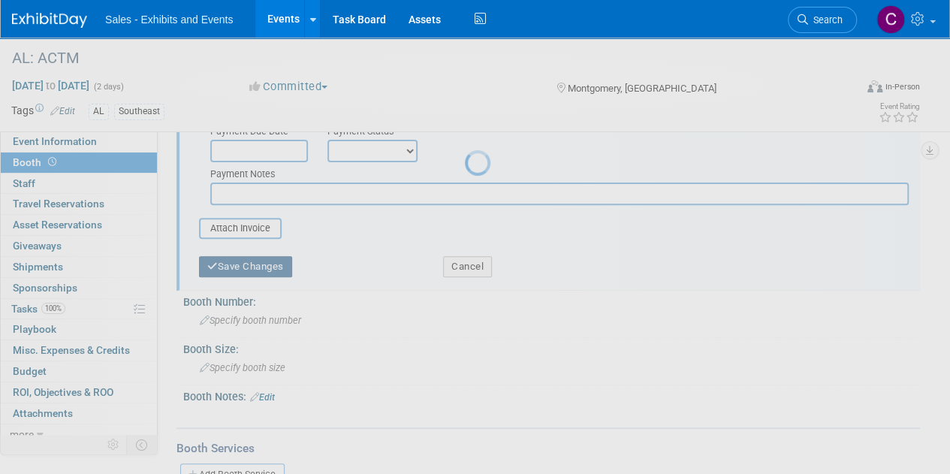
scroll to position [129, 0]
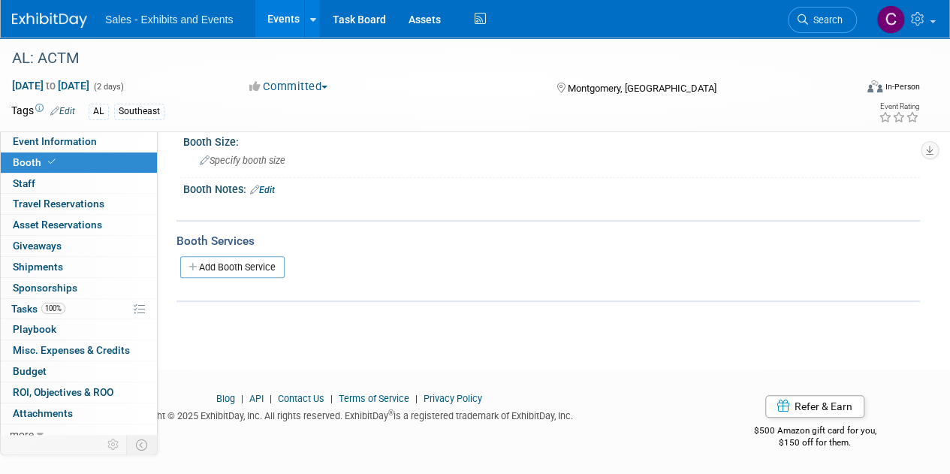
click at [267, 187] on link "Edit" at bounding box center [262, 190] width 25 height 11
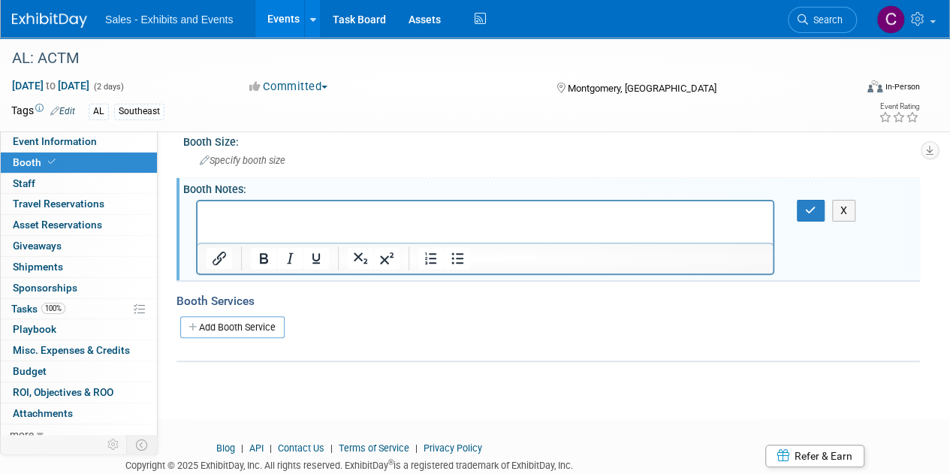
scroll to position [0, 0]
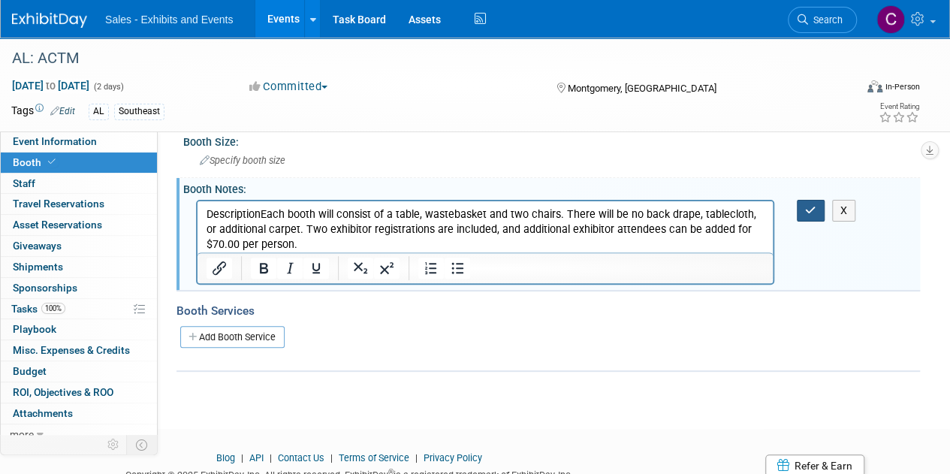
click at [803, 204] on button "button" at bounding box center [810, 211] width 28 height 22
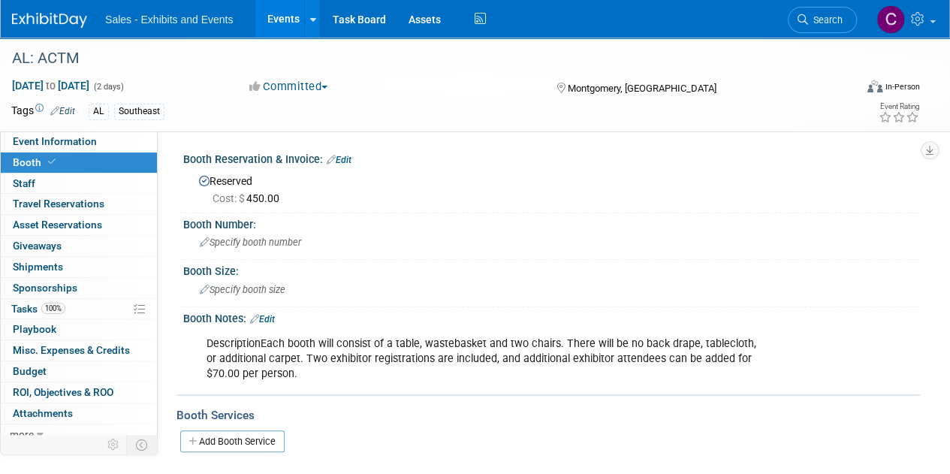
click at [343, 155] on link "Edit" at bounding box center [339, 160] width 25 height 11
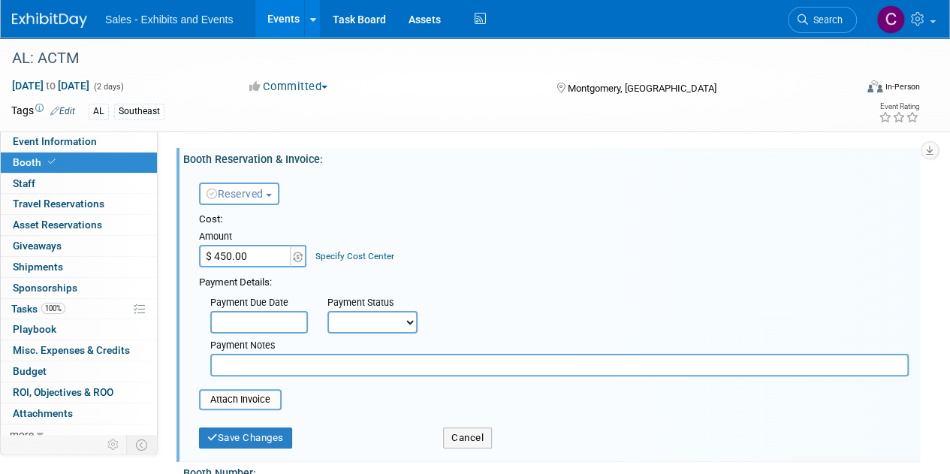
click at [368, 321] on select "Not Paid Yet Partially Paid Paid in Full" at bounding box center [372, 322] width 90 height 23
select select "1"
click at [327, 311] on select "Not Paid Yet Partially Paid Paid in Full" at bounding box center [372, 322] width 90 height 23
click at [256, 399] on input "file" at bounding box center [190, 399] width 179 height 18
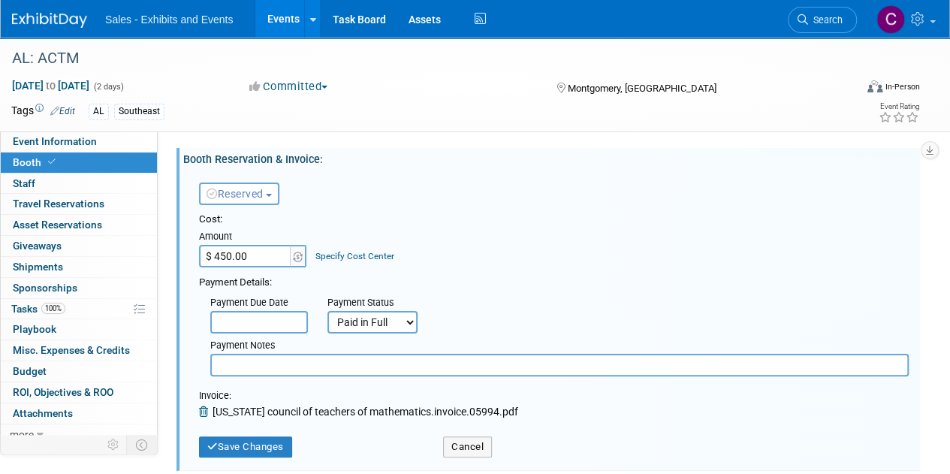
click at [298, 366] on input "text" at bounding box center [559, 365] width 698 height 23
type input "amex"
click at [272, 438] on button "Save Changes" at bounding box center [245, 446] width 93 height 21
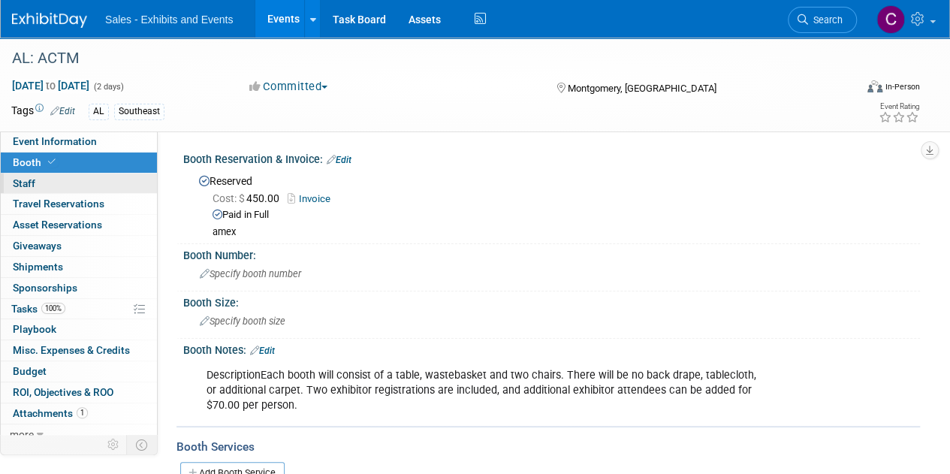
click at [30, 184] on span "Staff 0" at bounding box center [24, 183] width 23 height 12
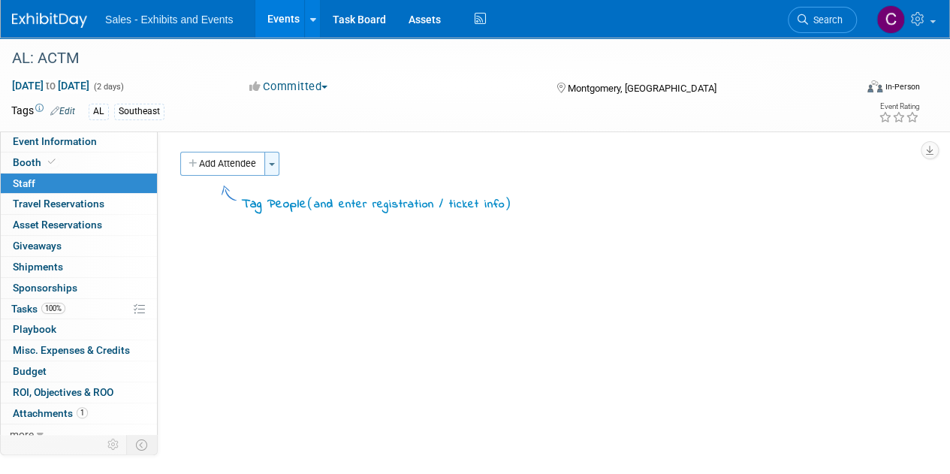
click at [272, 163] on span "button" at bounding box center [272, 164] width 6 height 3
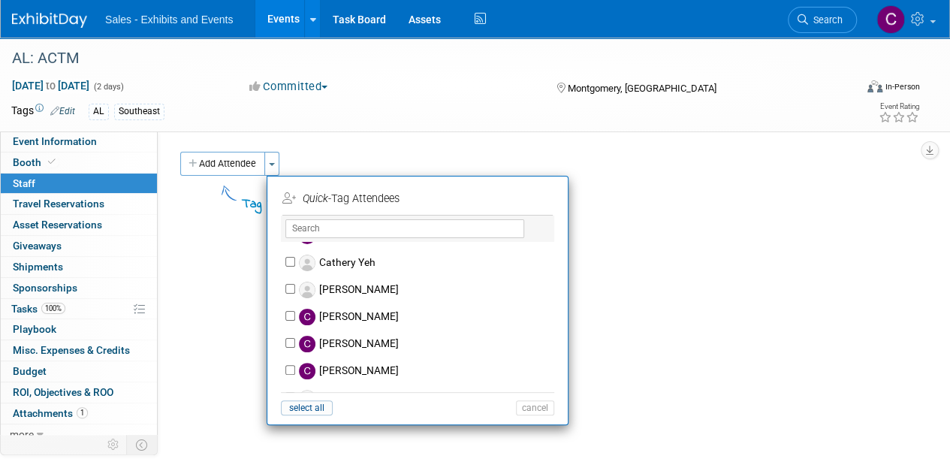
scroll to position [1347, 0]
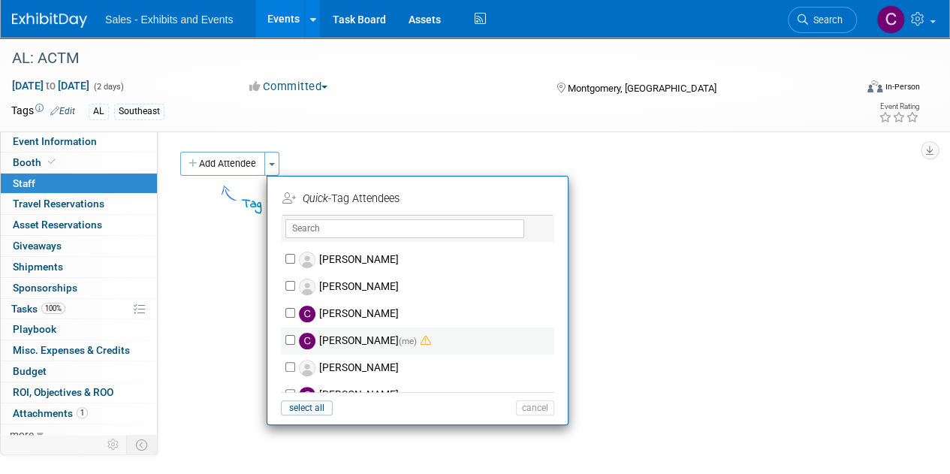
click at [351, 337] on label "Christine Lurz (me)" at bounding box center [427, 340] width 264 height 27
click at [295, 337] on input "Christine Lurz (me)" at bounding box center [290, 340] width 10 height 10
checkbox input "true"
click at [524, 196] on button "Apply" at bounding box center [530, 199] width 46 height 22
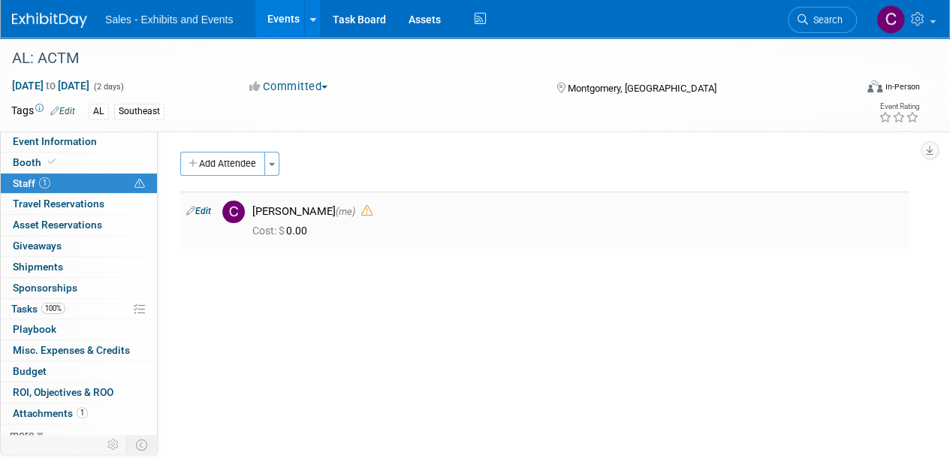
click at [205, 208] on link "Edit" at bounding box center [198, 211] width 25 height 11
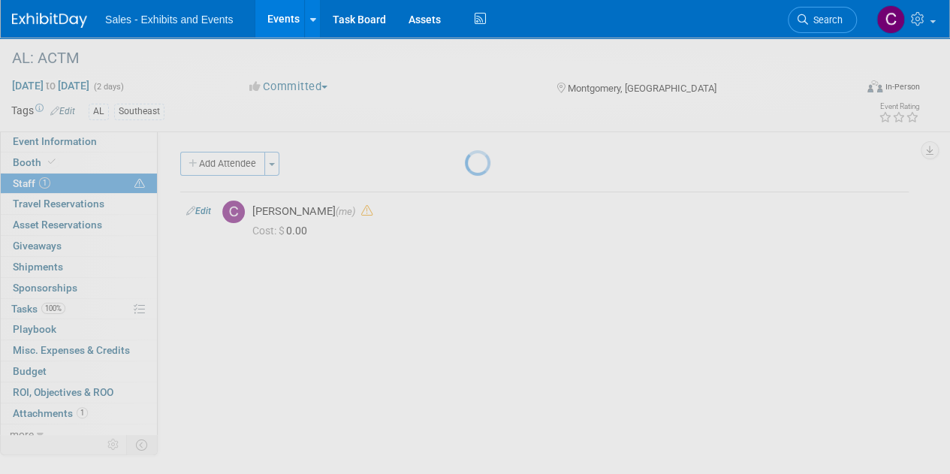
select select "a9e3834d-668b-4315-a5d4-069993be606a"
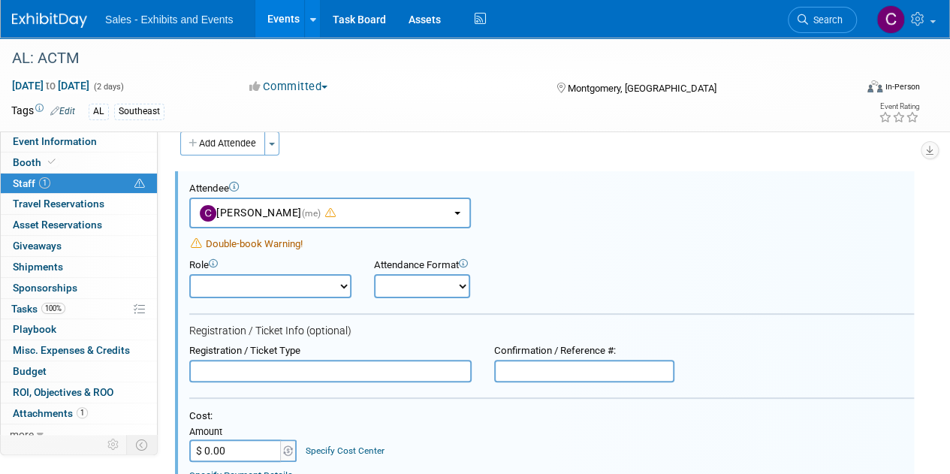
scroll to position [0, 0]
click at [271, 281] on select "Author Demonstrator Host Planner Presenter Product Rep Sales Representative" at bounding box center [270, 286] width 162 height 24
select select "6"
click at [189, 274] on select "Author Demonstrator Host Planner Presenter Product Rep Sales Representative" at bounding box center [270, 286] width 162 height 24
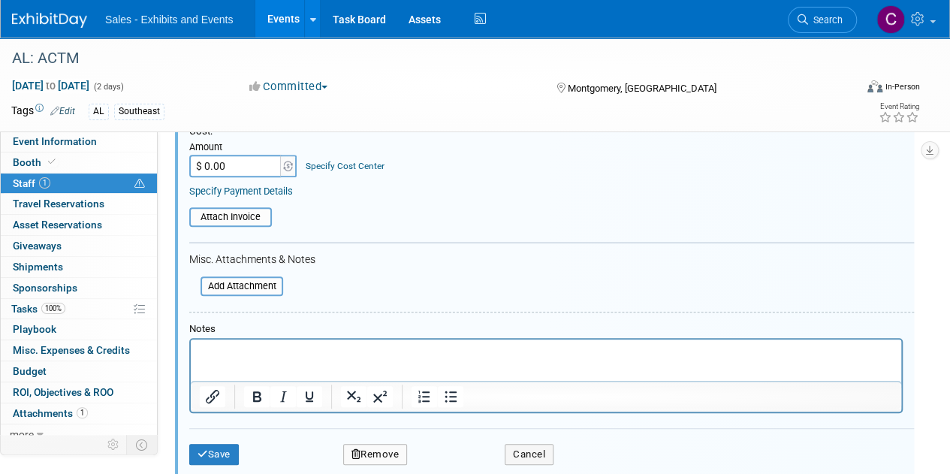
scroll to position [308, 0]
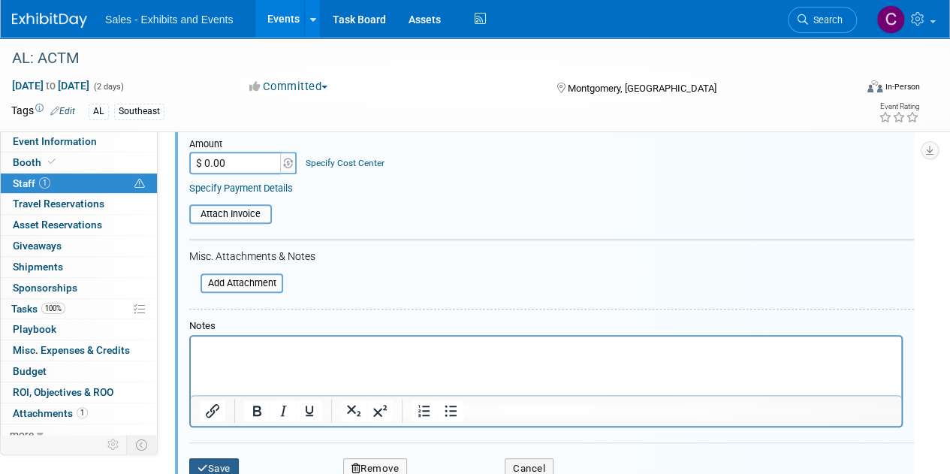
click at [212, 465] on button "Save" at bounding box center [214, 468] width 50 height 21
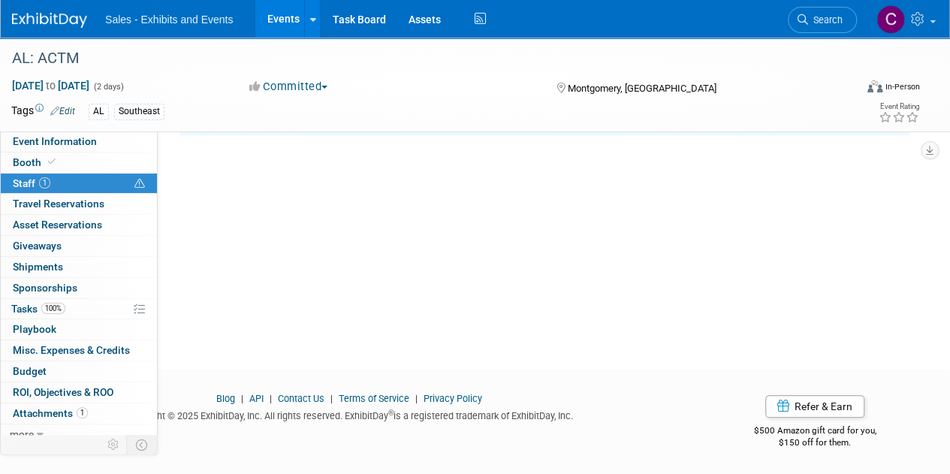
scroll to position [0, 0]
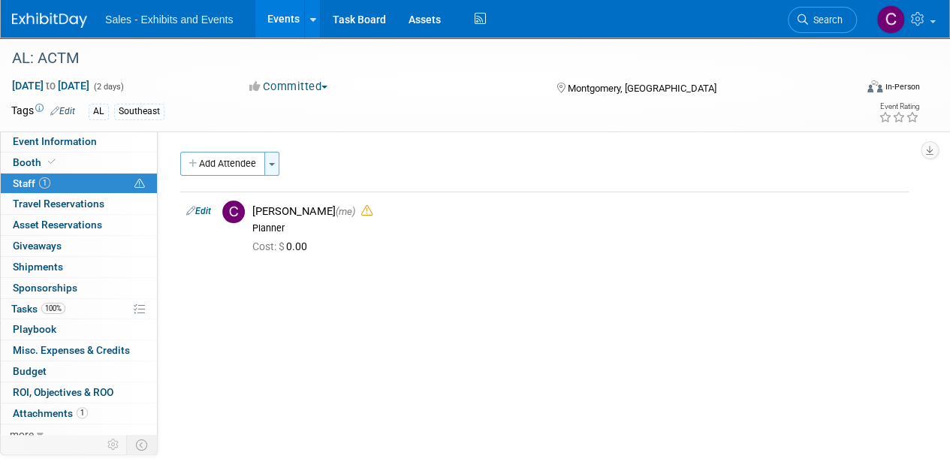
click at [276, 158] on button "Toggle Dropdown" at bounding box center [271, 164] width 15 height 24
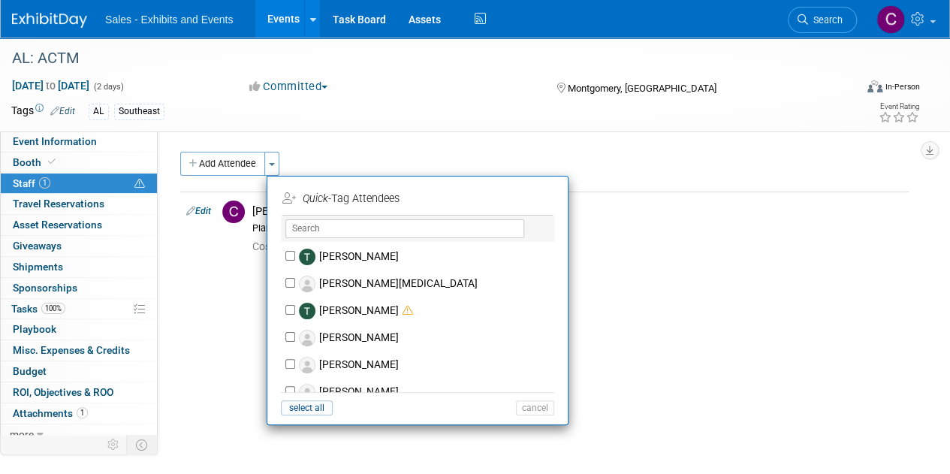
scroll to position [6953, 0]
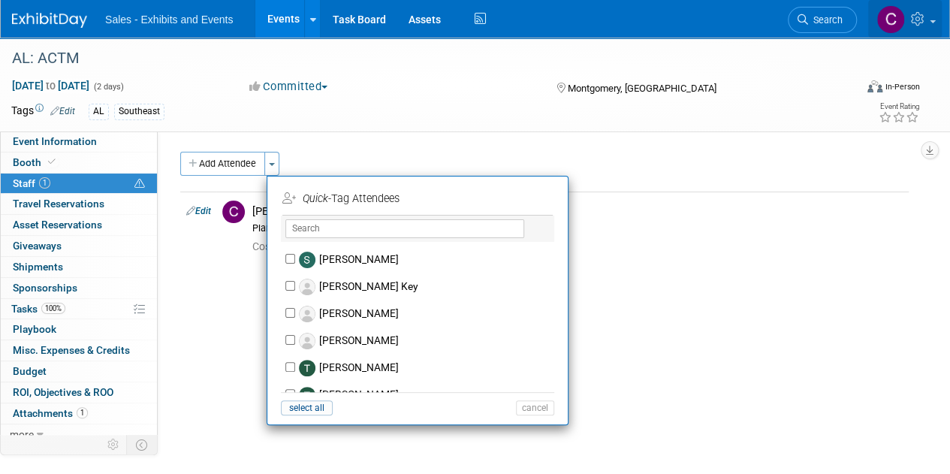
click at [924, 26] on link at bounding box center [905, 19] width 74 height 38
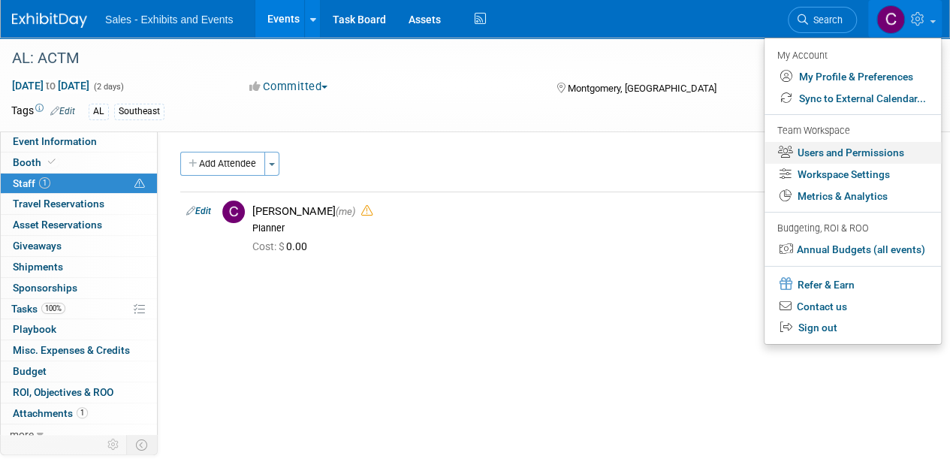
click at [813, 161] on link "Users and Permissions" at bounding box center [852, 153] width 176 height 22
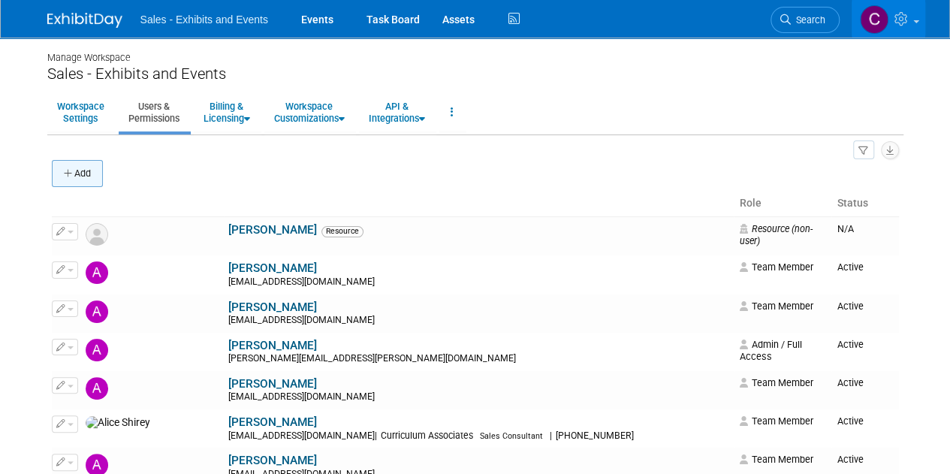
click at [72, 170] on icon "button" at bounding box center [69, 174] width 11 height 10
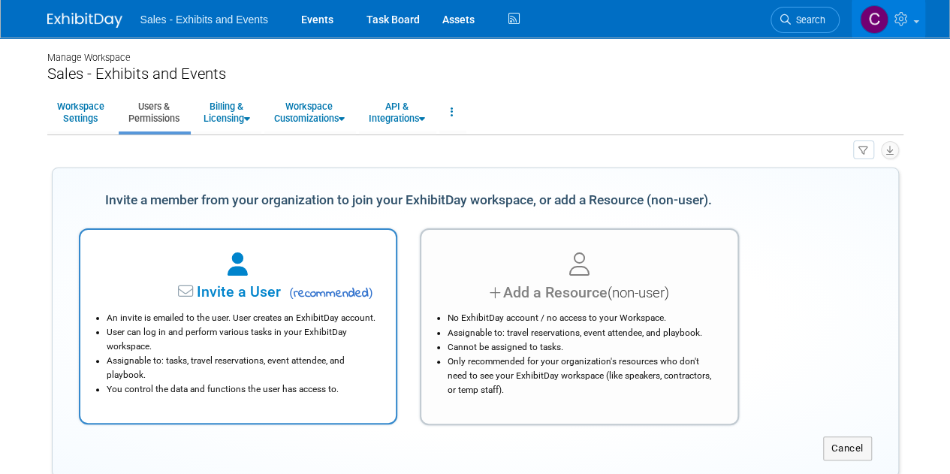
click at [249, 340] on li "User can log in and perform various tasks in your ExhibitDay workspace." at bounding box center [242, 339] width 271 height 29
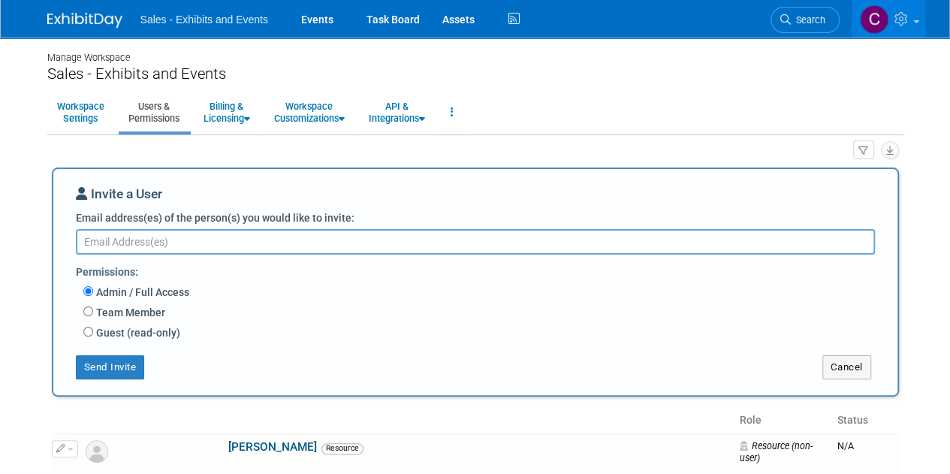
paste textarea "[EMAIL_ADDRESS][DOMAIN_NAME]"
type textarea "[EMAIL_ADDRESS][DOMAIN_NAME]"
click at [92, 314] on input "Team Member" at bounding box center [88, 311] width 10 height 10
radio input "true"
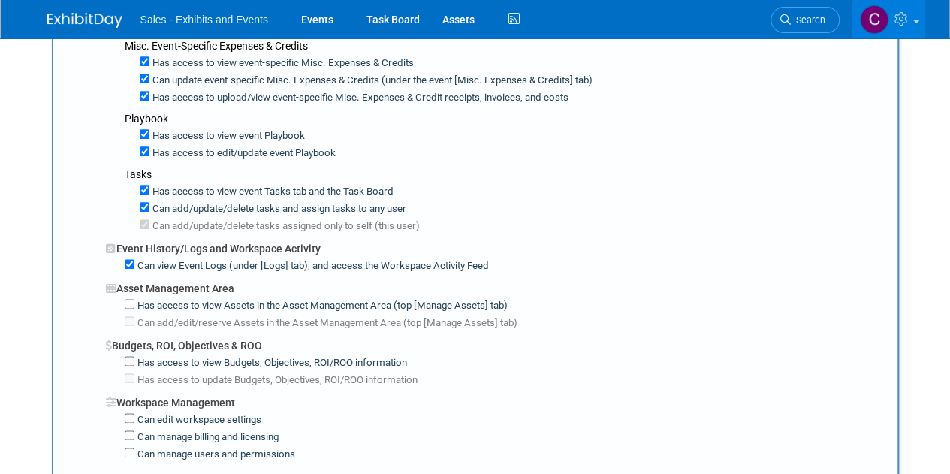
scroll to position [1027, 0]
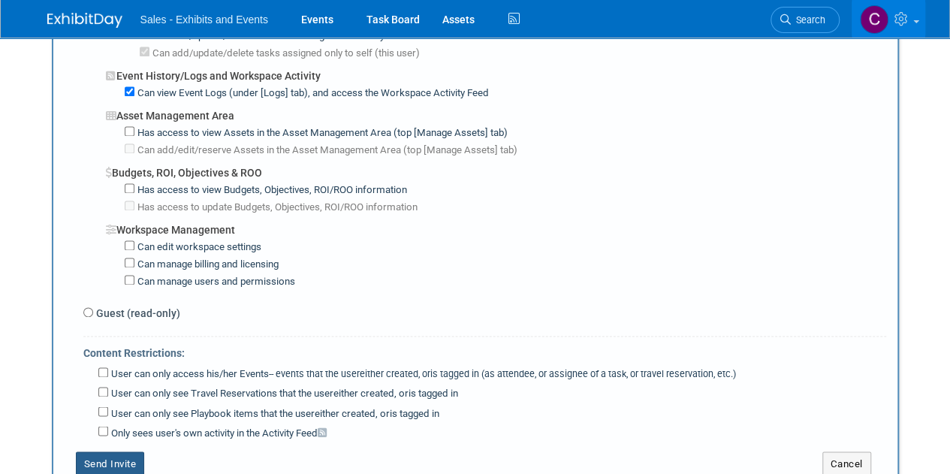
click at [111, 451] on button "Send Invite" at bounding box center [110, 463] width 69 height 24
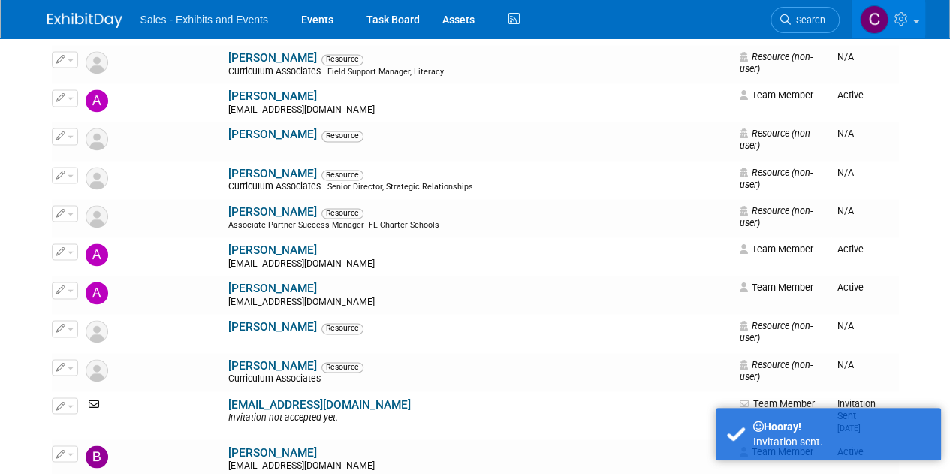
scroll to position [0, 0]
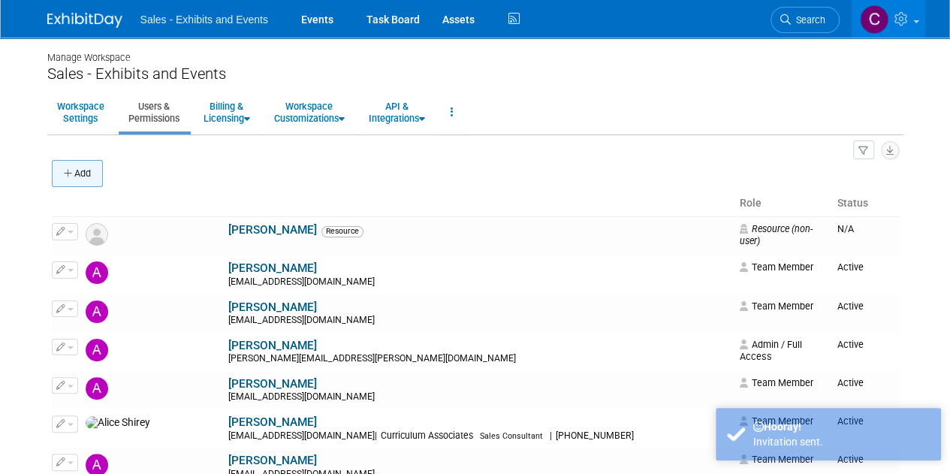
click at [74, 173] on button "Add" at bounding box center [77, 173] width 51 height 27
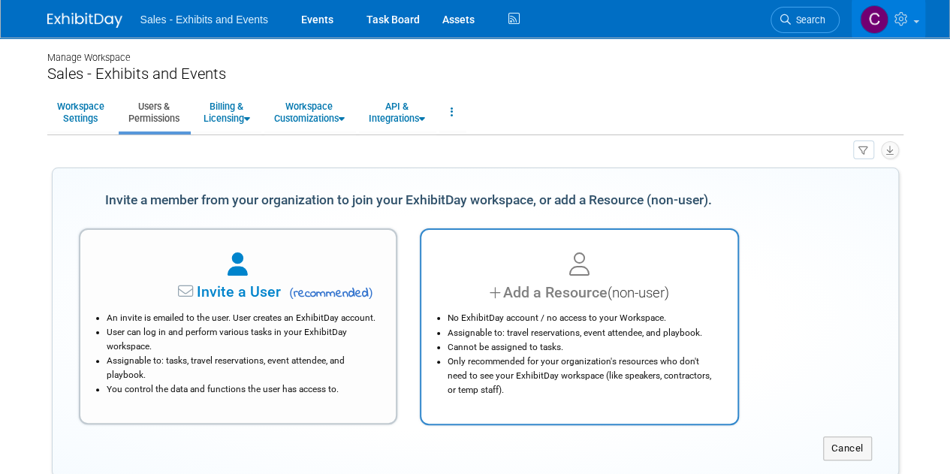
click at [602, 264] on div at bounding box center [579, 264] width 278 height 33
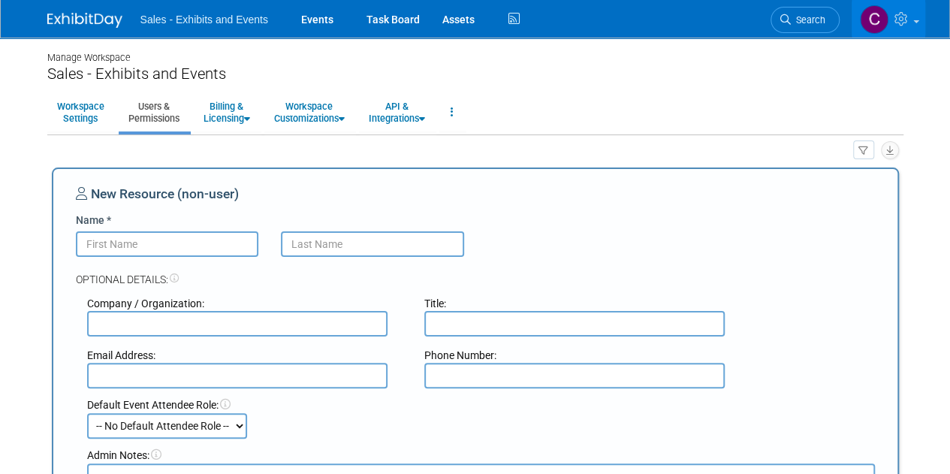
click at [132, 249] on input "Name *" at bounding box center [167, 244] width 183 height 26
type input "Michele"
type input "Jordan"
type input "CA"
paste input "MJordan@cainc.com"
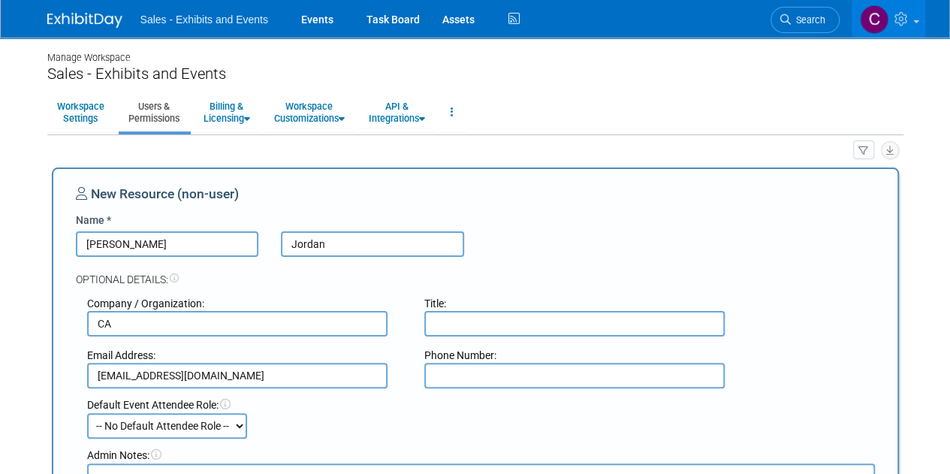
type input "MJordan@cainc.com"
click at [486, 325] on input "text" at bounding box center [574, 324] width 300 height 26
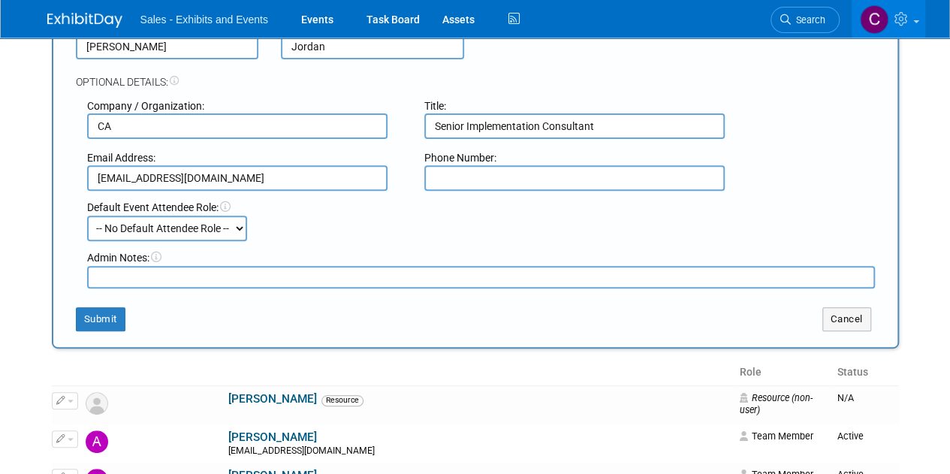
scroll to position [271, 0]
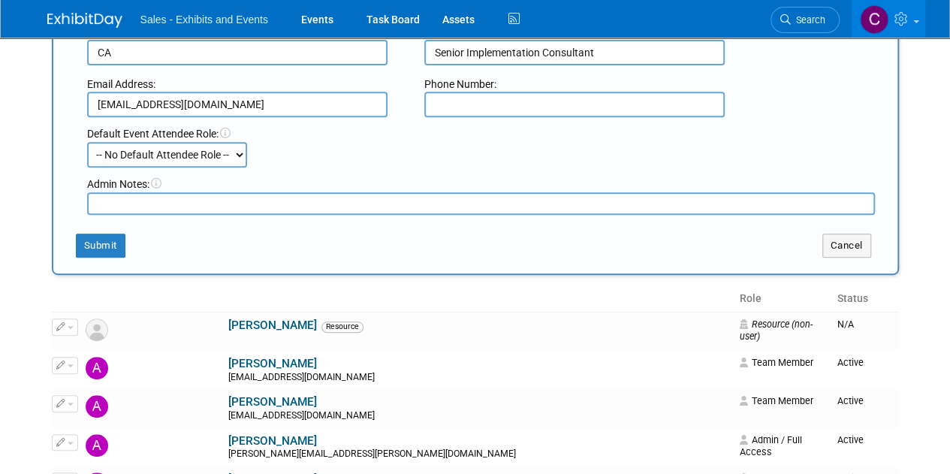
type input "Senior Implementation Consultant"
click at [158, 165] on select "-- No Default Attendee Role -- Author Demonstrator Host Planner Presenter Produ…" at bounding box center [167, 155] width 160 height 26
click at [363, 142] on div "Default Event Attendee Role: -- No Default Attendee Role -- Author Demonstrator…" at bounding box center [481, 146] width 810 height 41
click at [111, 241] on button "Submit" at bounding box center [101, 245] width 50 height 24
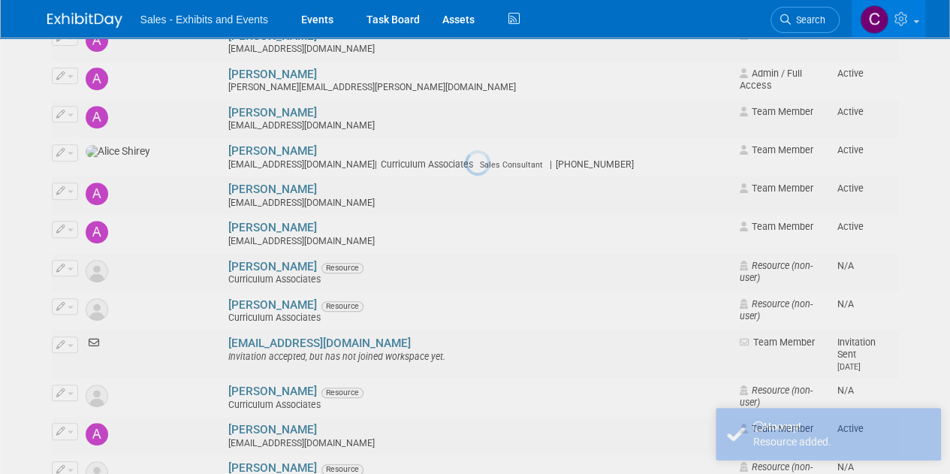
scroll to position [0, 0]
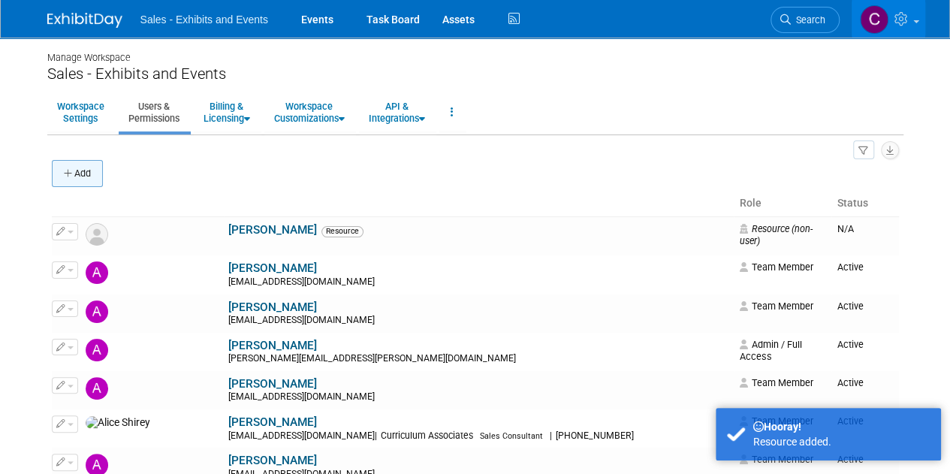
click at [81, 173] on button "Add" at bounding box center [77, 173] width 51 height 27
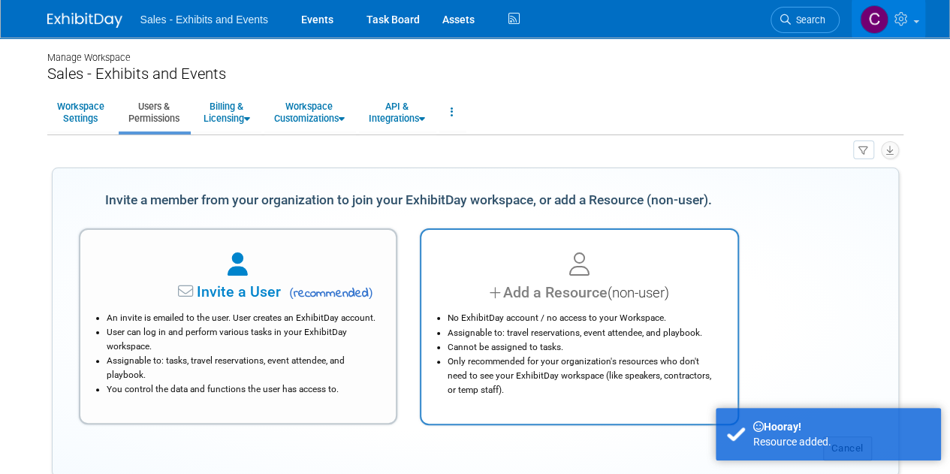
click at [606, 327] on li "Assignable to: travel reservations, event attendee, and playbook." at bounding box center [582, 333] width 271 height 14
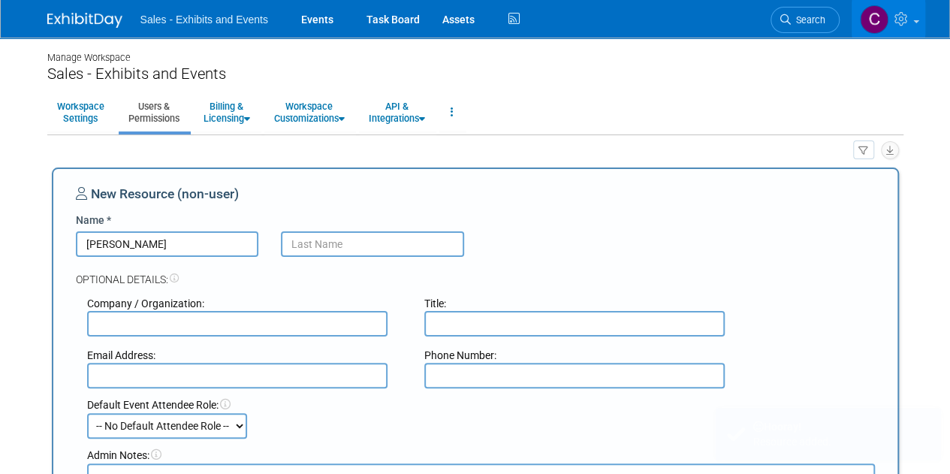
type input "Tonia"
click at [312, 239] on input "Ballentine" at bounding box center [372, 244] width 183 height 26
paste input "i"
type input "Ballintine"
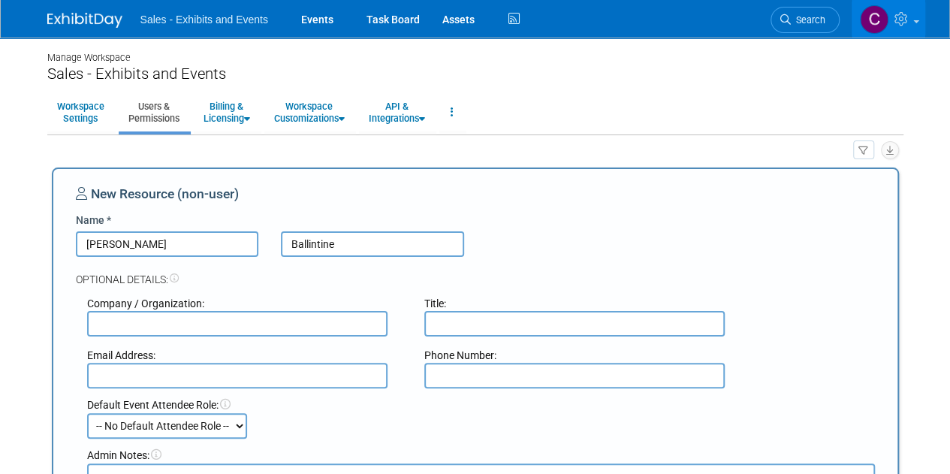
click at [185, 315] on input "text" at bounding box center [237, 324] width 300 height 26
type input "CA"
paste input "Per Diem - Sales Support II"
type input "Per Diem - Sales Support II"
paste input "tballintine@cainc.com"
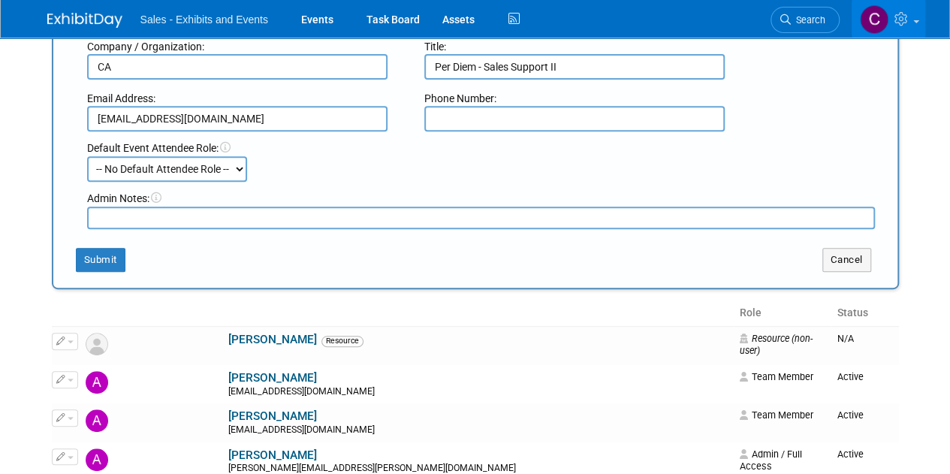
scroll to position [301, 0]
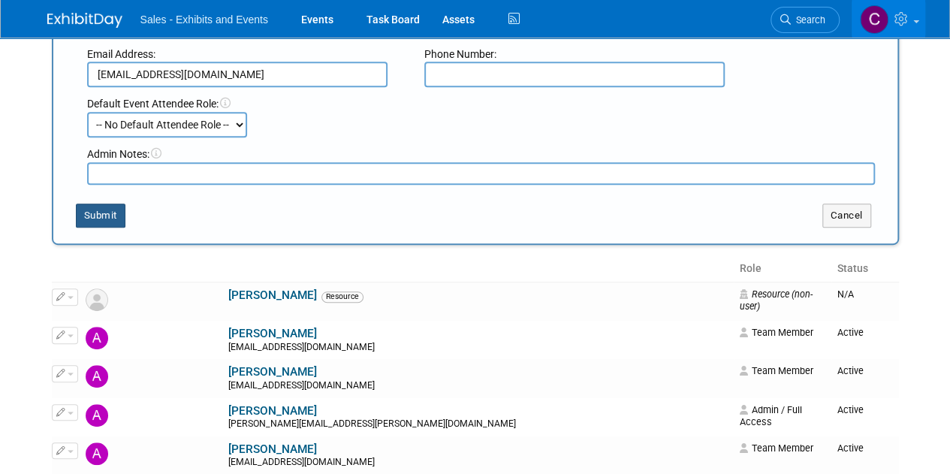
type input "tballintine@cainc.com"
click at [102, 218] on button "Submit" at bounding box center [101, 215] width 50 height 24
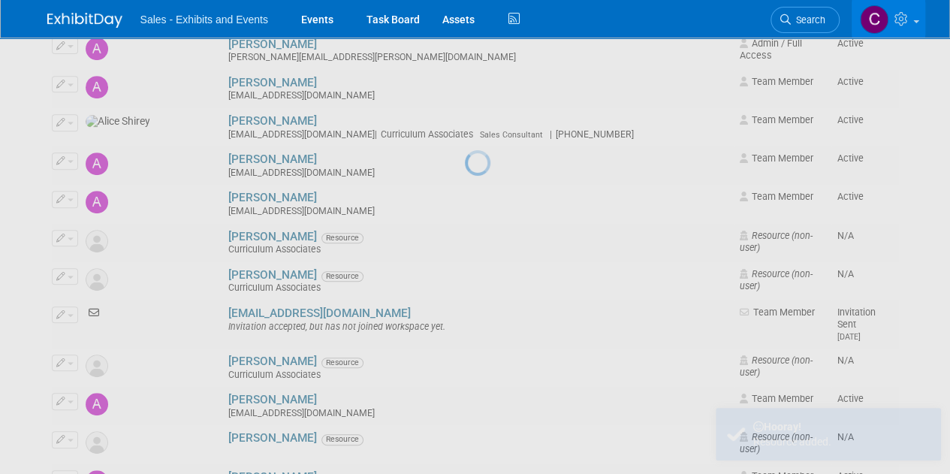
scroll to position [0, 0]
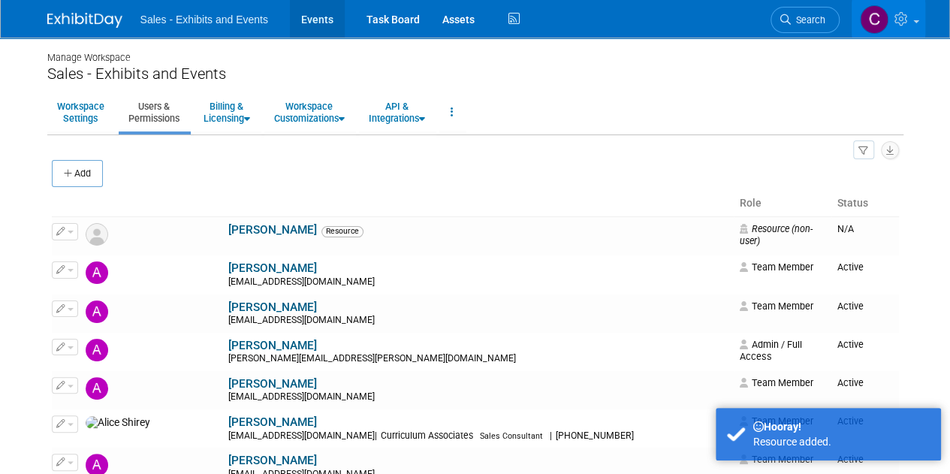
click at [315, 14] on link "Events" at bounding box center [317, 19] width 55 height 38
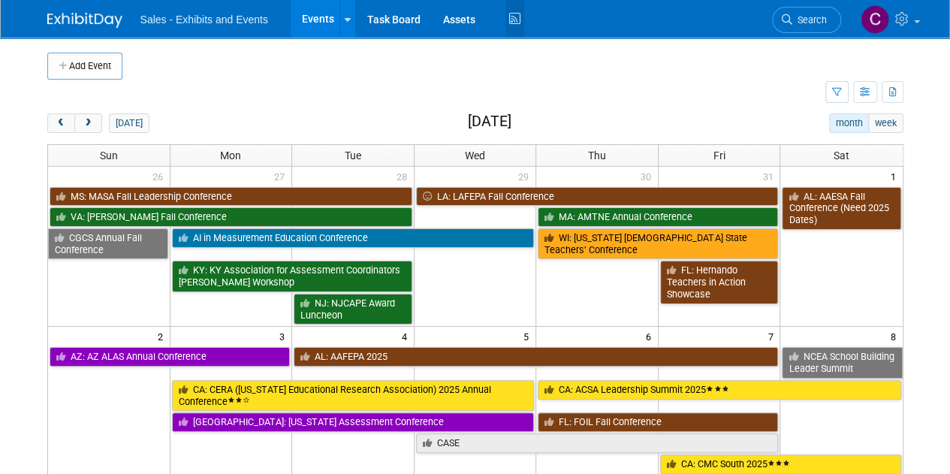
click at [513, 19] on icon at bounding box center [514, 19] width 19 height 23
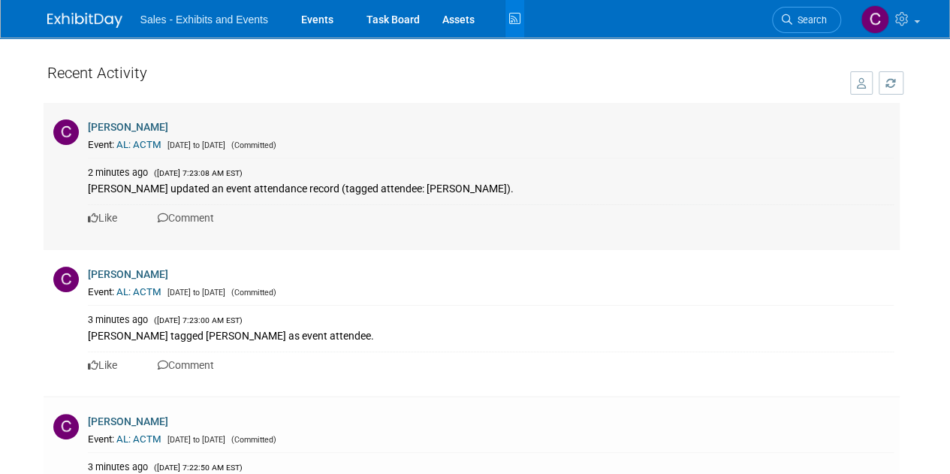
click at [125, 140] on link "AL: ACTM" at bounding box center [138, 144] width 45 height 11
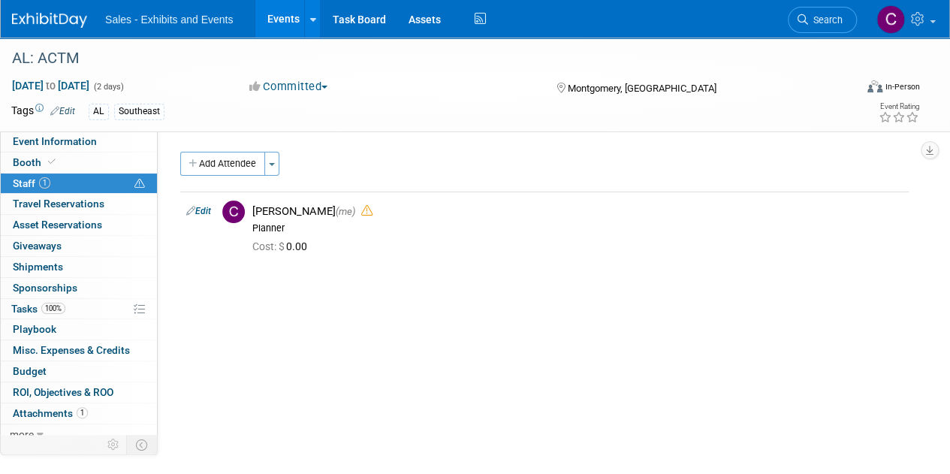
click at [14, 179] on span "Staff 1" at bounding box center [32, 183] width 38 height 12
click at [272, 158] on button "Toggle Dropdown" at bounding box center [271, 164] width 15 height 24
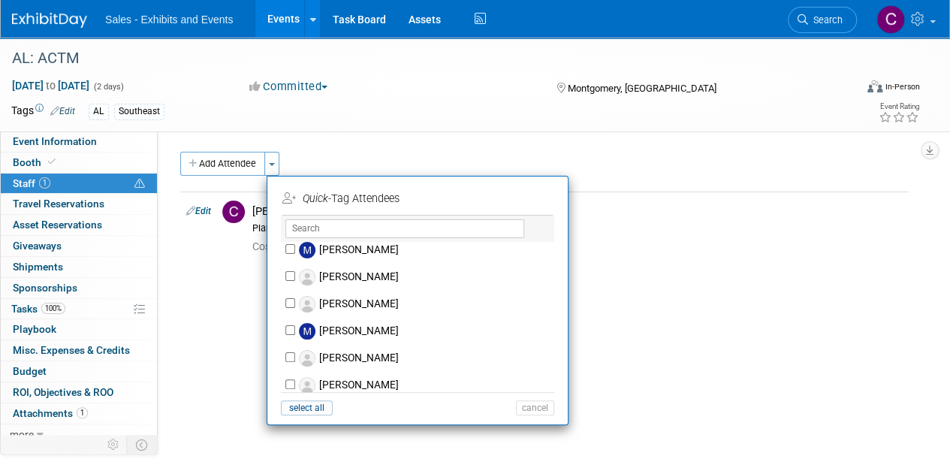
scroll to position [5650, 0]
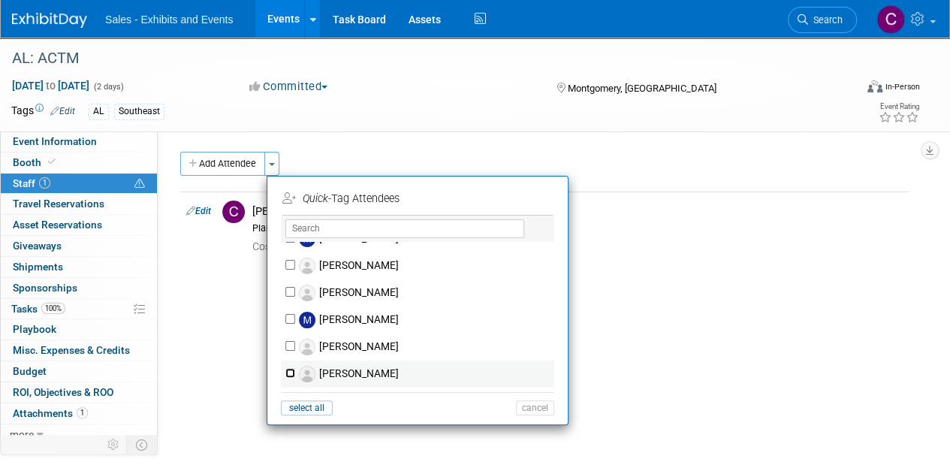
click at [291, 368] on input "[PERSON_NAME]" at bounding box center [290, 373] width 10 height 10
checkbox input "true"
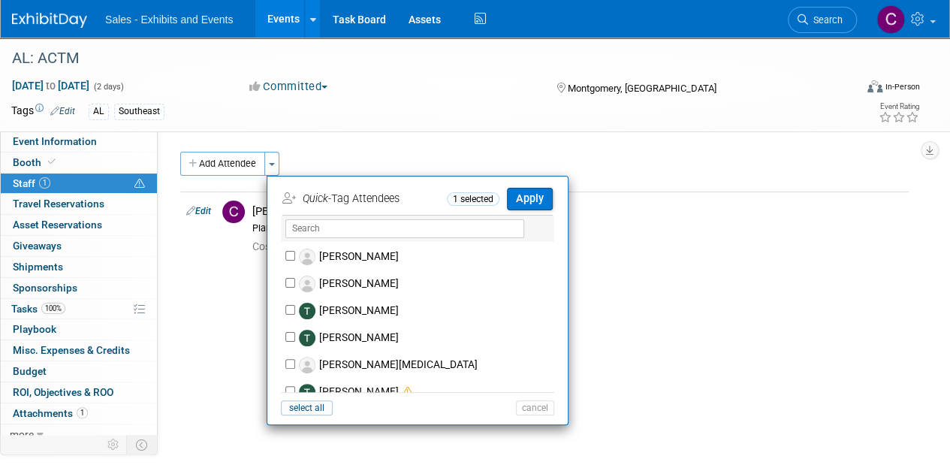
scroll to position [7176, 0]
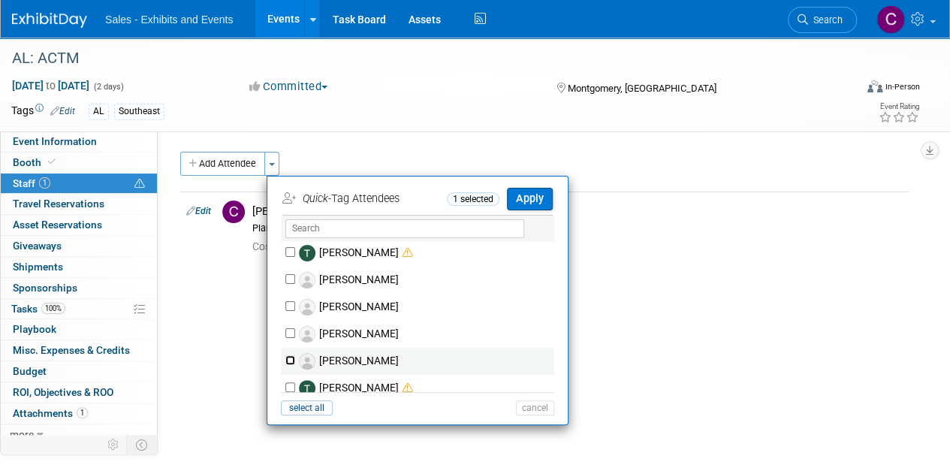
click at [287, 355] on input "[PERSON_NAME]" at bounding box center [290, 360] width 10 height 10
checkbox input "true"
click at [534, 202] on button "Apply" at bounding box center [530, 199] width 46 height 22
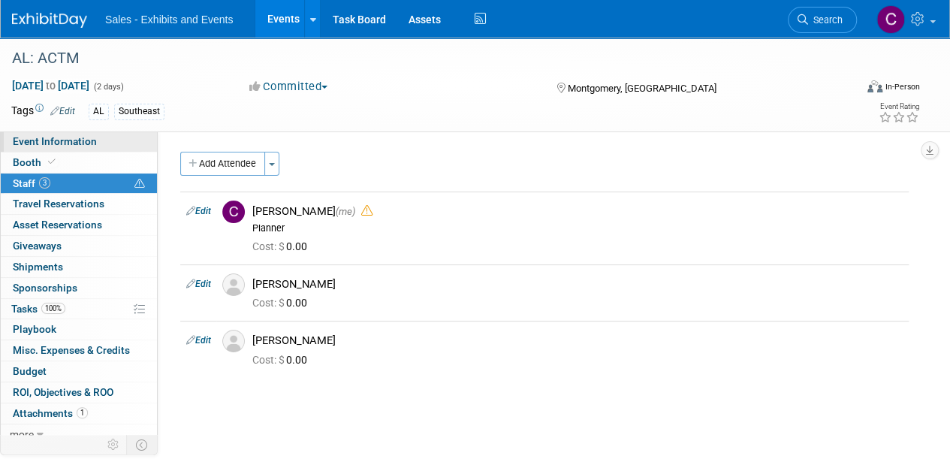
click at [41, 148] on link "Event Information" at bounding box center [79, 141] width 156 height 20
select select "Southeast"
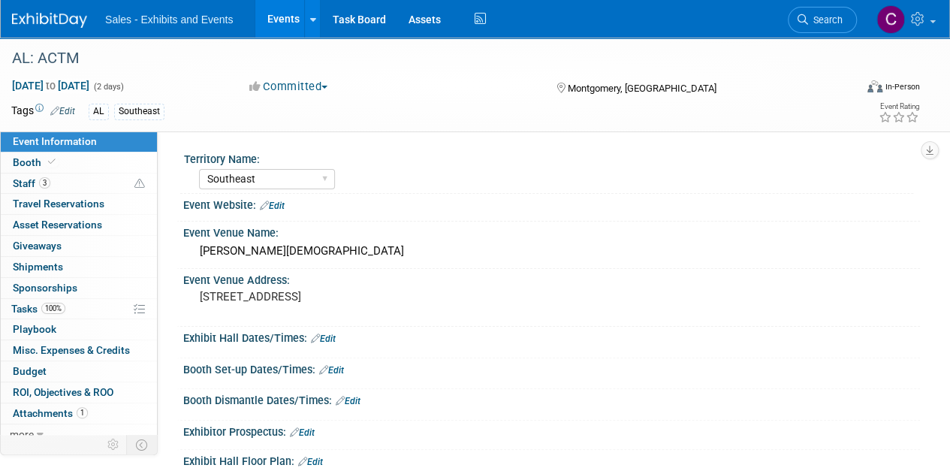
click at [282, 207] on link "Edit" at bounding box center [272, 205] width 25 height 11
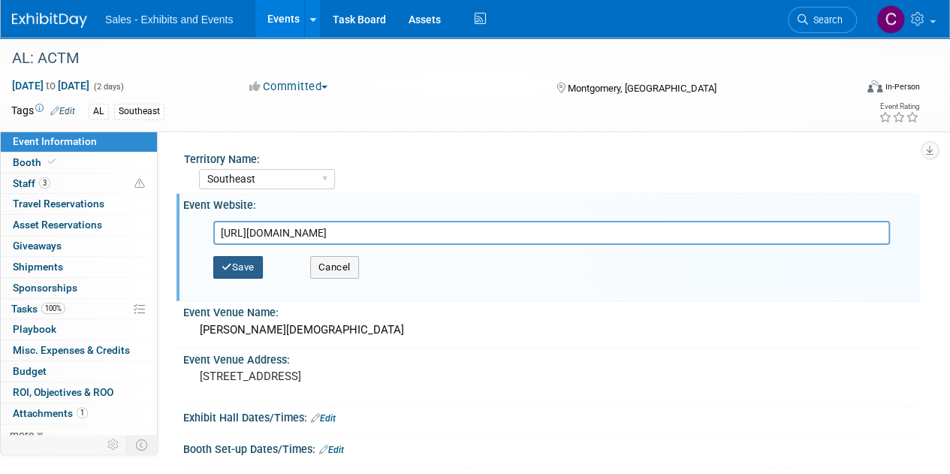
type input "[URL][DOMAIN_NAME]"
click at [239, 263] on button "Save" at bounding box center [238, 267] width 50 height 23
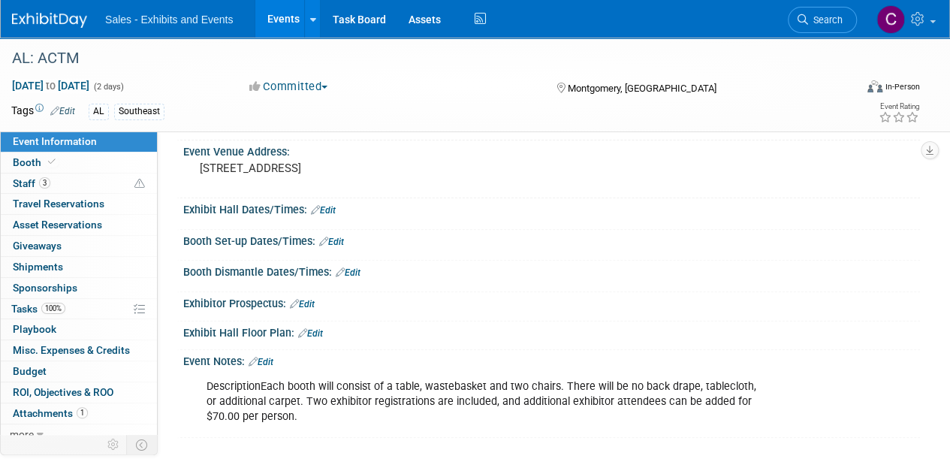
scroll to position [269, 0]
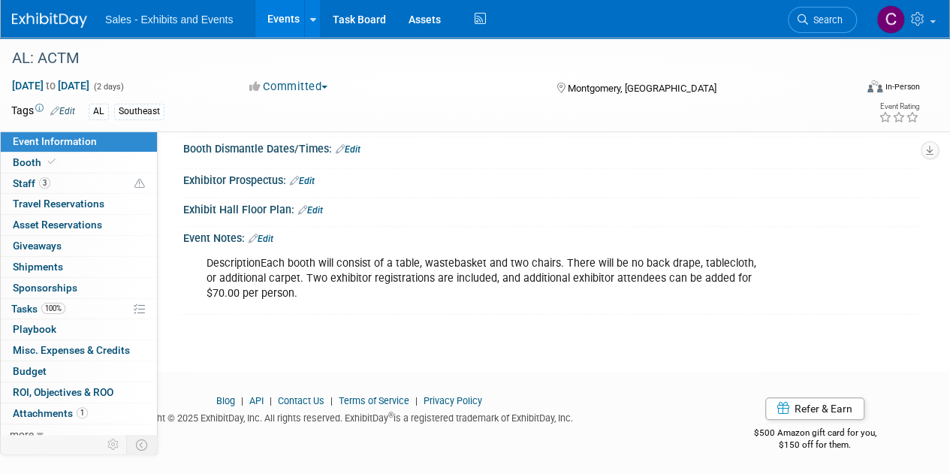
click at [266, 233] on link "Edit" at bounding box center [260, 238] width 25 height 11
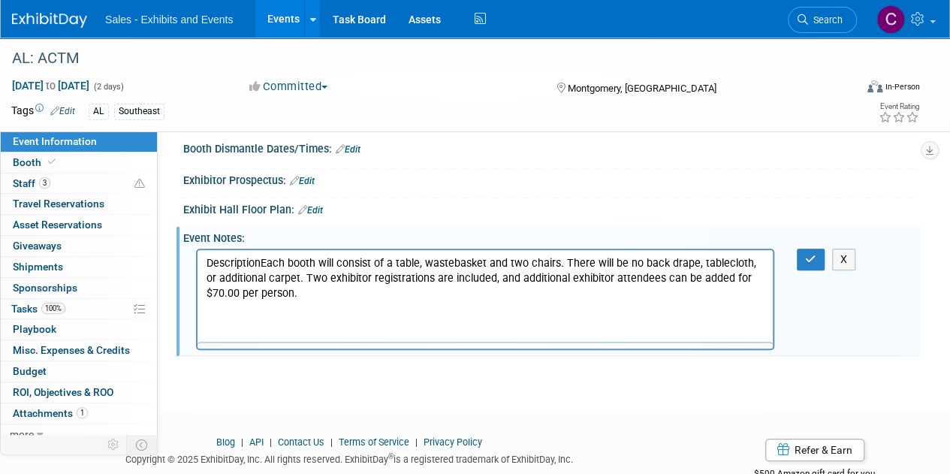
scroll to position [0, 0]
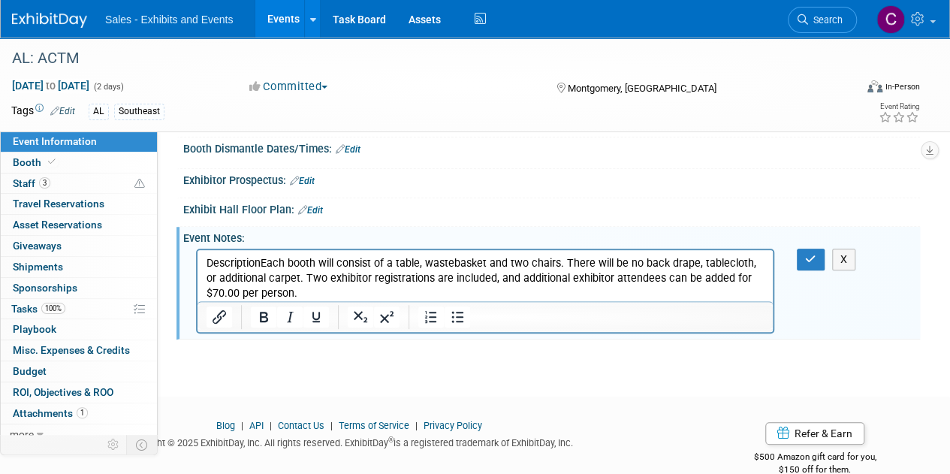
click at [212, 263] on p "DescriptionEach booth will consist of a table, wastebasket and two chairs. Ther…" at bounding box center [485, 277] width 558 height 45
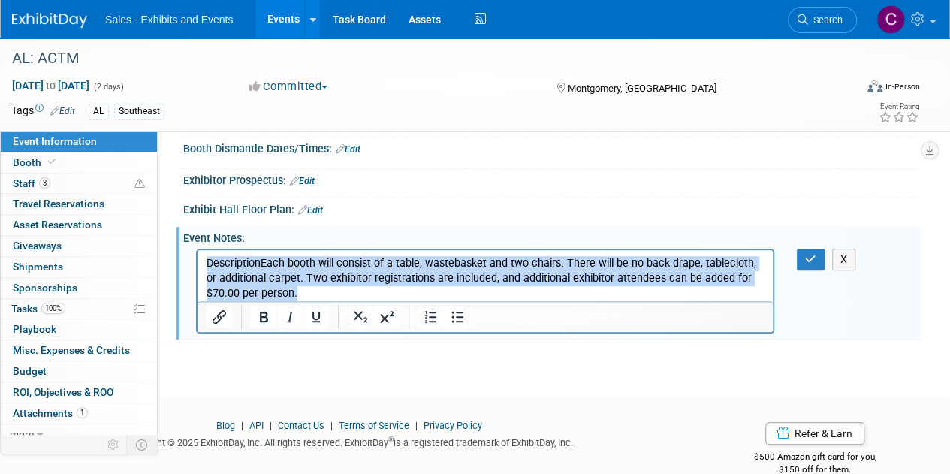
drag, startPoint x: 212, startPoint y: 263, endPoint x: 336, endPoint y: 299, distance: 129.9
click at [336, 299] on p "DescriptionEach booth will consist of a table, wastebasket and two chairs. Ther…" at bounding box center [485, 277] width 558 height 45
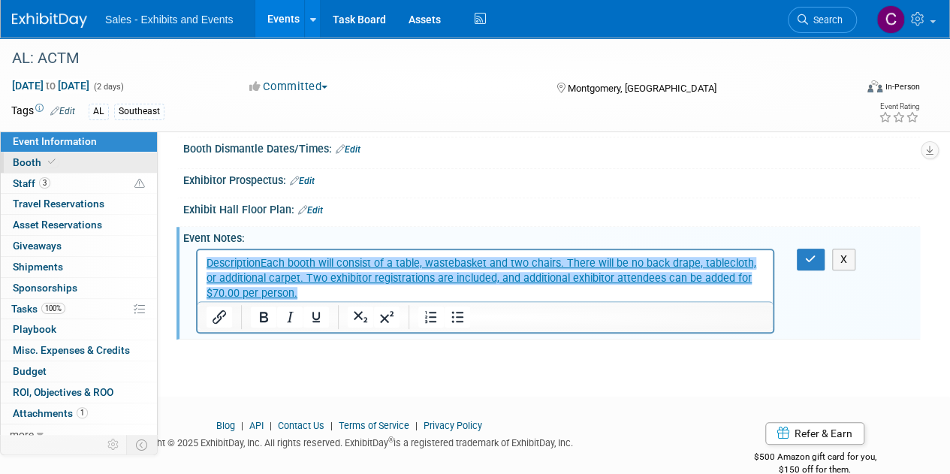
click at [32, 163] on span "Booth" at bounding box center [36, 162] width 46 height 12
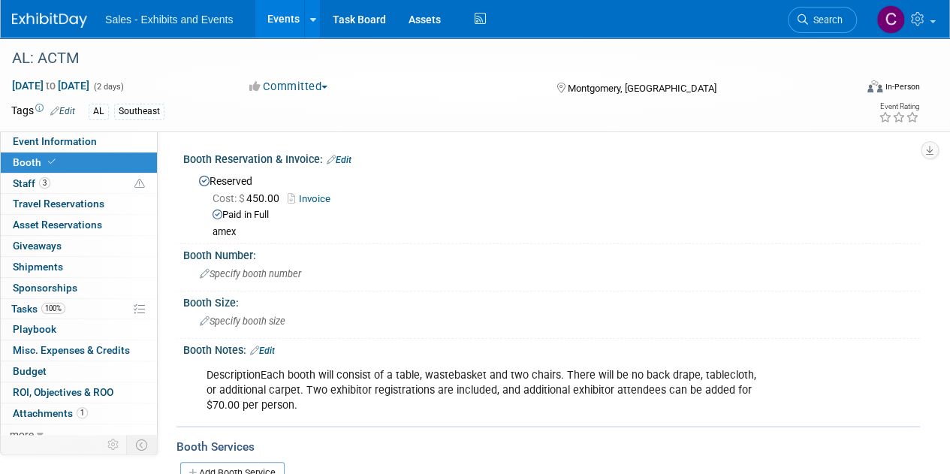
click at [25, 130] on div "AL: ACTM Nov 13, 2025 to Nov 14, 2025 (2 days) Nov 13, 2025 to Nov 14, 2025 Com…" at bounding box center [475, 85] width 950 height 94
click at [30, 139] on span "Event Information" at bounding box center [55, 141] width 84 height 12
select select "Southeast"
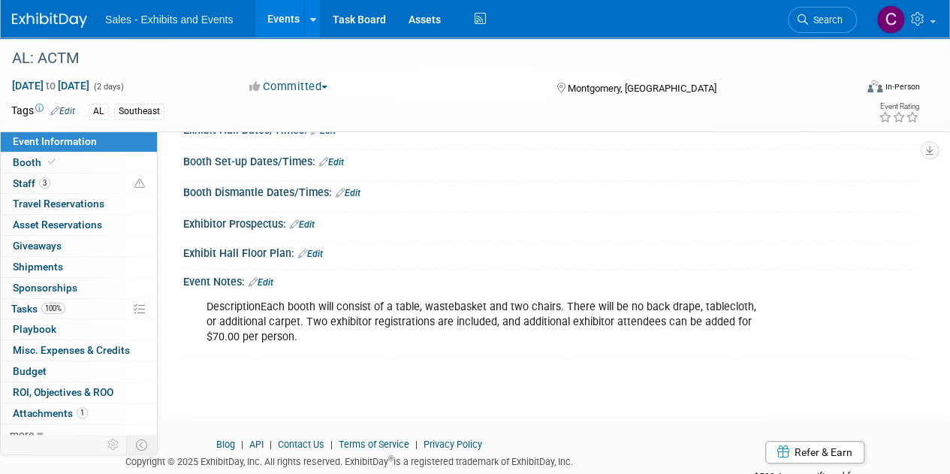
scroll to position [257, 0]
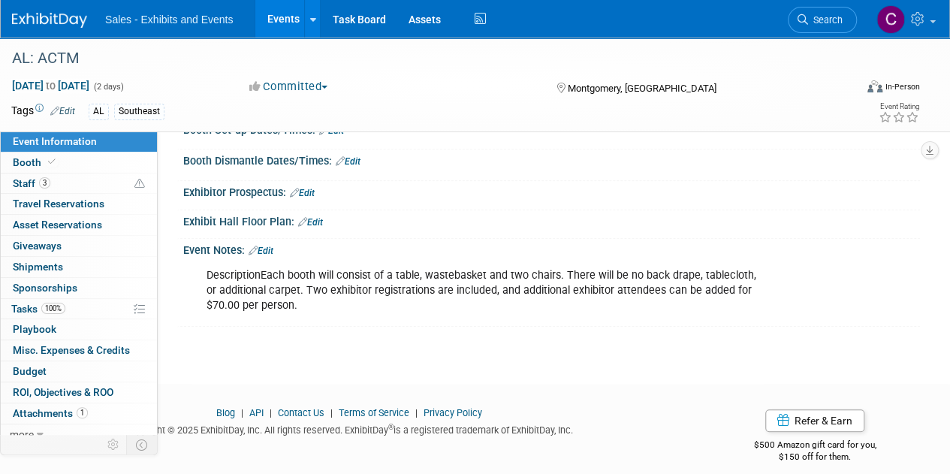
click at [266, 246] on link "Edit" at bounding box center [260, 250] width 25 height 11
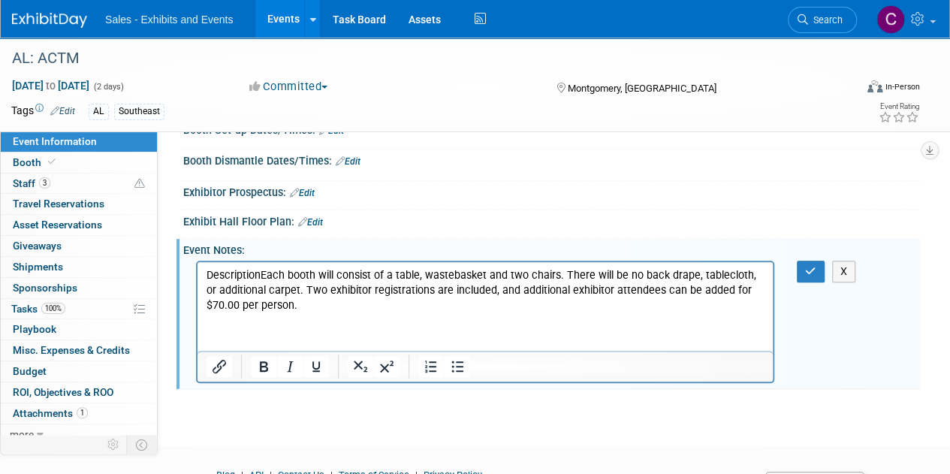
scroll to position [0, 0]
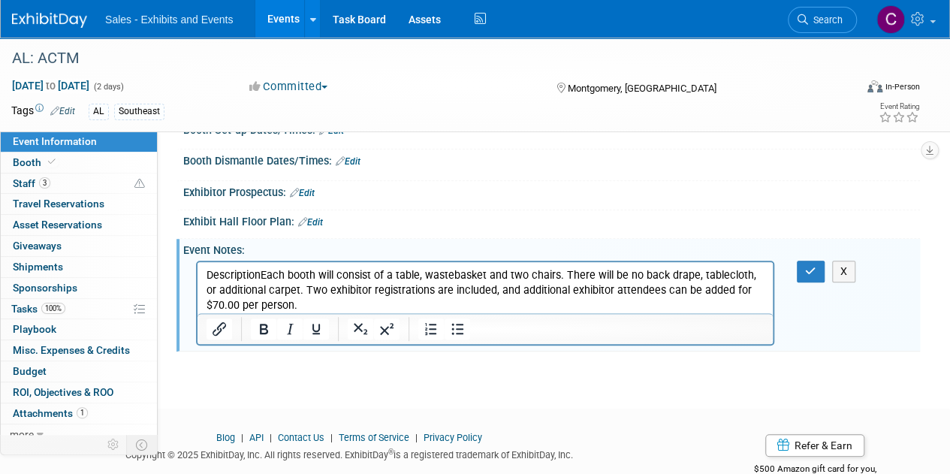
click at [221, 275] on p "DescriptionEach booth will consist of a table, wastebasket and two chairs. Ther…" at bounding box center [485, 289] width 558 height 45
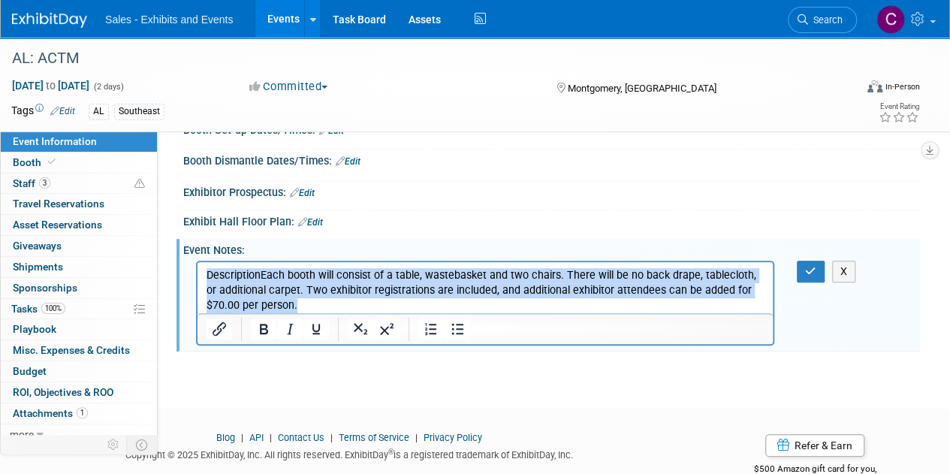
drag, startPoint x: 221, startPoint y: 276, endPoint x: 308, endPoint y: 310, distance: 94.1
click at [308, 310] on p "DescriptionEach booth will consist of a table, wastebasket and two chairs. Ther…" at bounding box center [485, 289] width 558 height 45
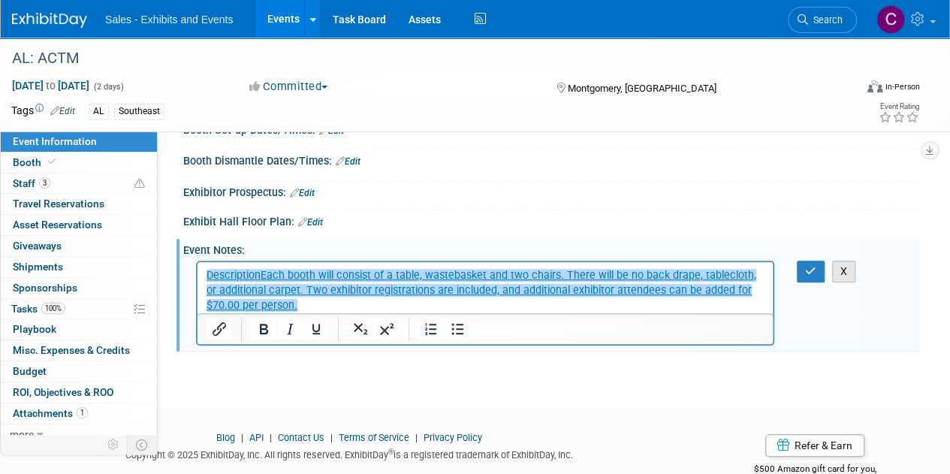
click at [835, 269] on button "X" at bounding box center [844, 271] width 24 height 22
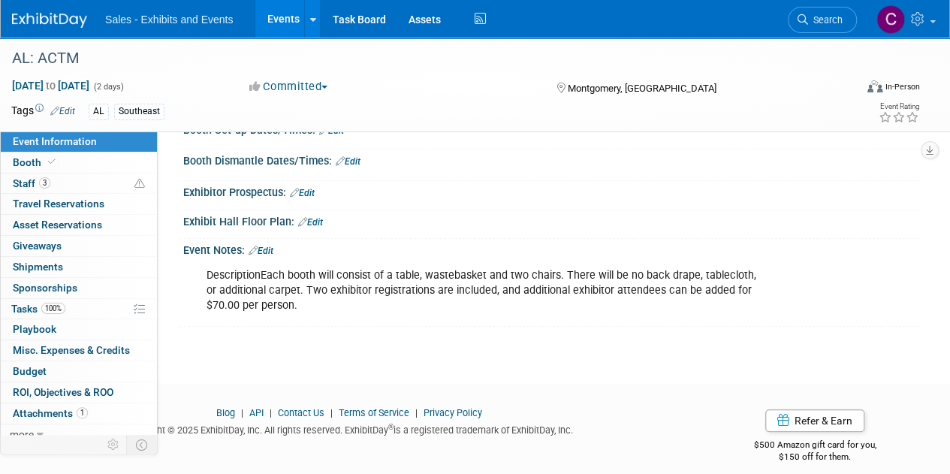
click at [272, 248] on link "Edit" at bounding box center [260, 250] width 25 height 11
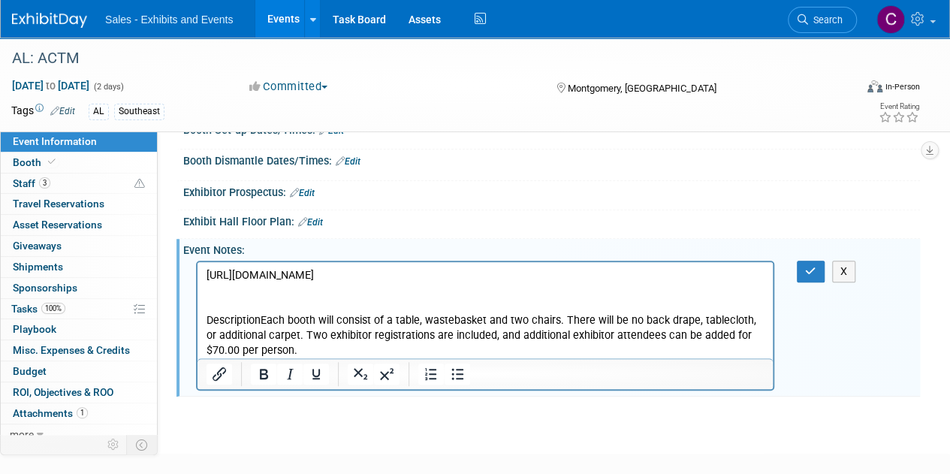
click at [218, 272] on p "https://acotom.wildapricot.org/page-1503662" at bounding box center [485, 274] width 558 height 15
drag, startPoint x: 218, startPoint y: 272, endPoint x: 456, endPoint y: 299, distance: 239.6
click at [456, 299] on body "https://acotom.wildapricot.org/page-1503662 DescriptionEach booth will consist …" at bounding box center [485, 312] width 559 height 90
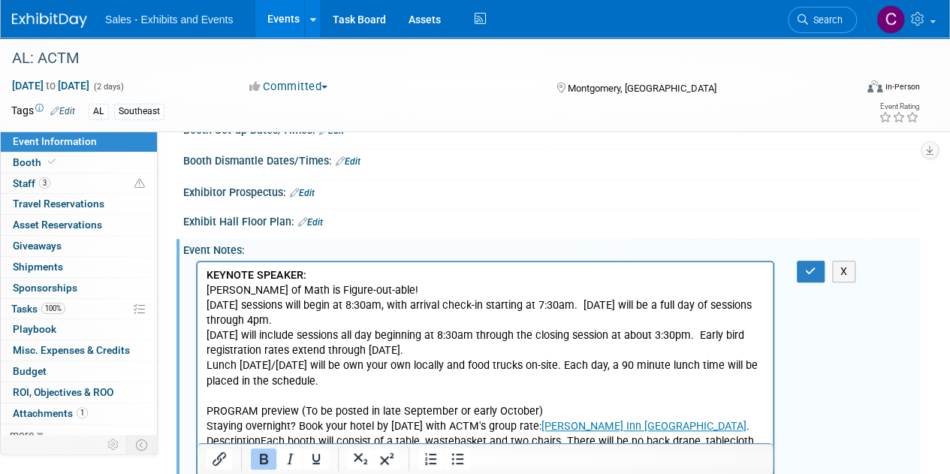
click at [215, 405] on p "PROGRAM preview (To be posted in late September or early October)" at bounding box center [485, 410] width 558 height 15
drag, startPoint x: 215, startPoint y: 405, endPoint x: 257, endPoint y: 411, distance: 42.5
click at [257, 411] on p "PROGRAM preview (To be posted in late September or early October)" at bounding box center [485, 410] width 558 height 15
click at [264, 462] on icon "Bold" at bounding box center [264, 458] width 8 height 11
click at [323, 275] on p "KEYNOTE SPEAKER:" at bounding box center [485, 274] width 558 height 15
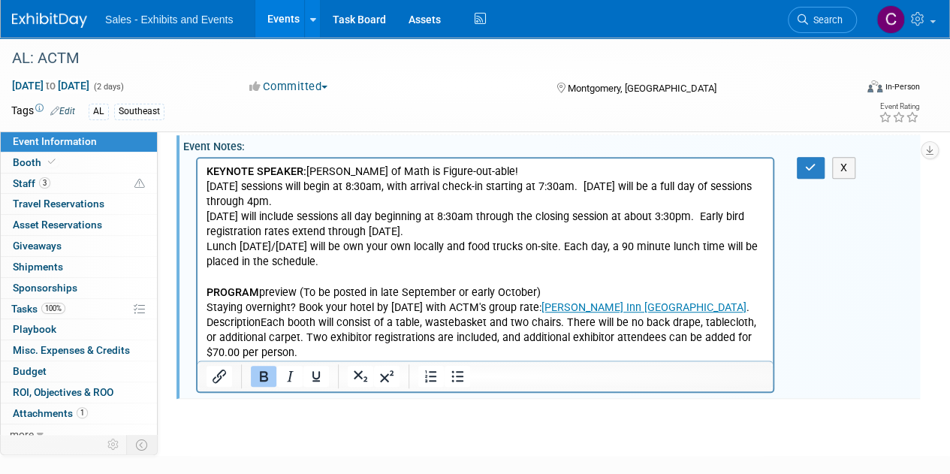
scroll to position [363, 0]
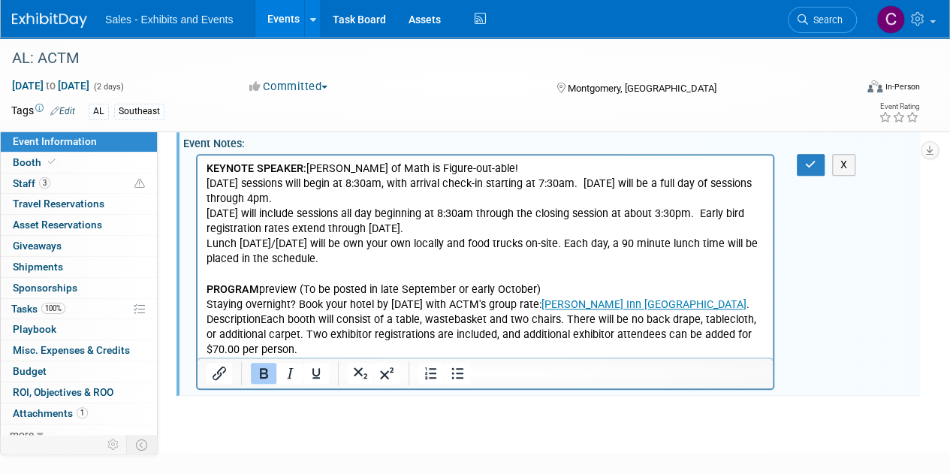
click at [211, 321] on p "DescriptionEach booth will consist of a table, wastebasket and two chairs. Ther…" at bounding box center [485, 333] width 558 height 45
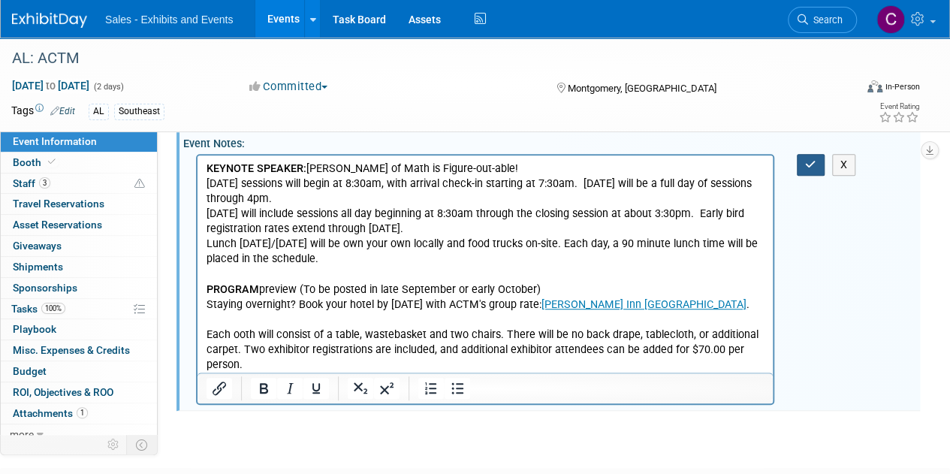
click at [808, 169] on button "button" at bounding box center [810, 165] width 28 height 22
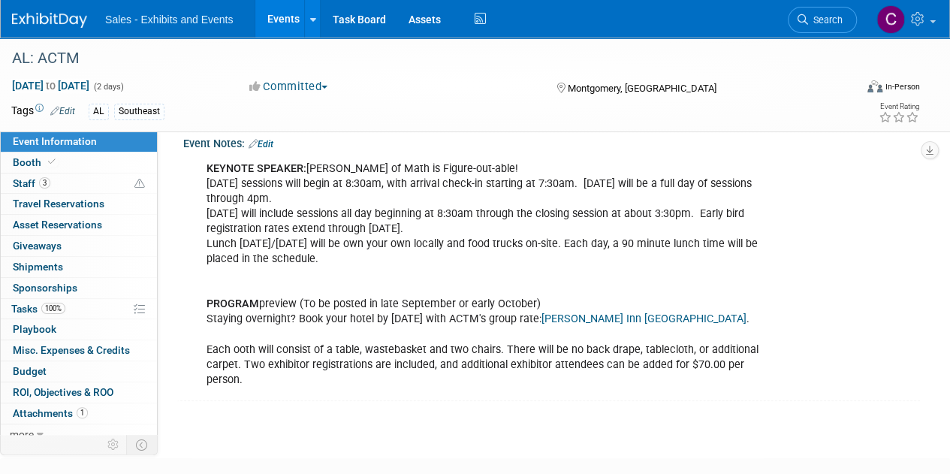
click at [299, 19] on link "Events" at bounding box center [282, 19] width 55 height 38
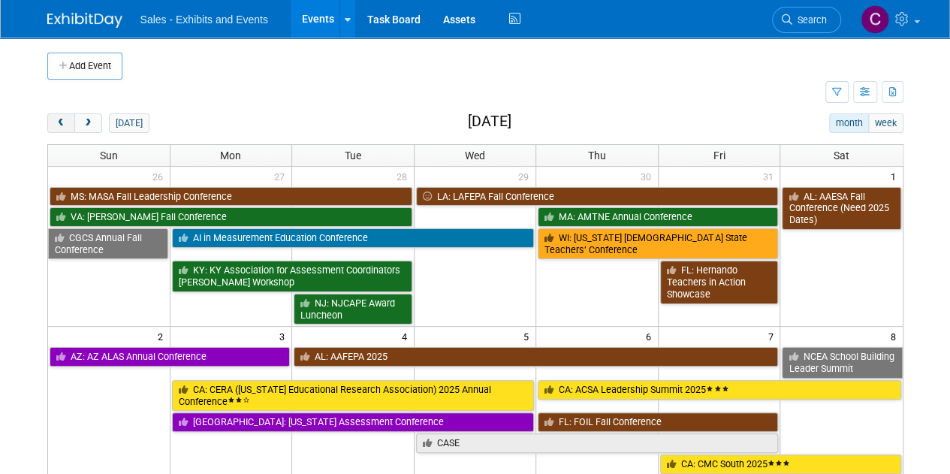
click at [49, 122] on button "prev" at bounding box center [61, 123] width 28 height 20
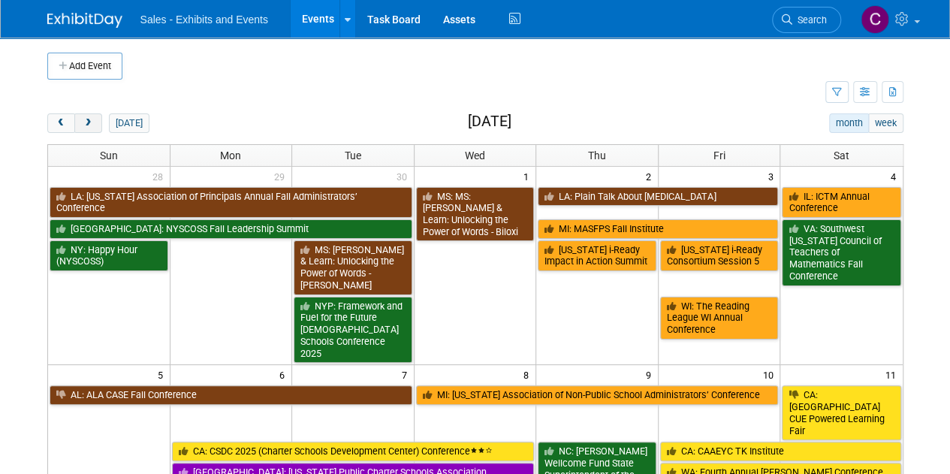
click at [95, 119] on button "next" at bounding box center [88, 123] width 28 height 20
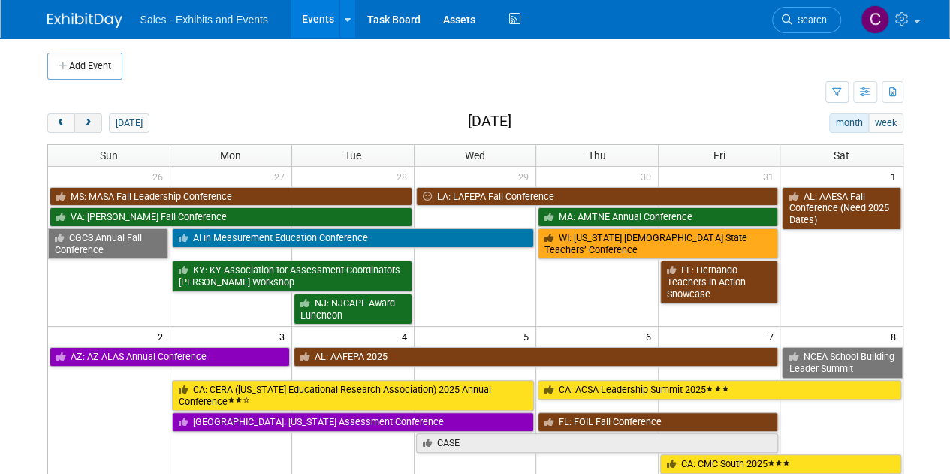
click at [95, 119] on button "next" at bounding box center [88, 123] width 28 height 20
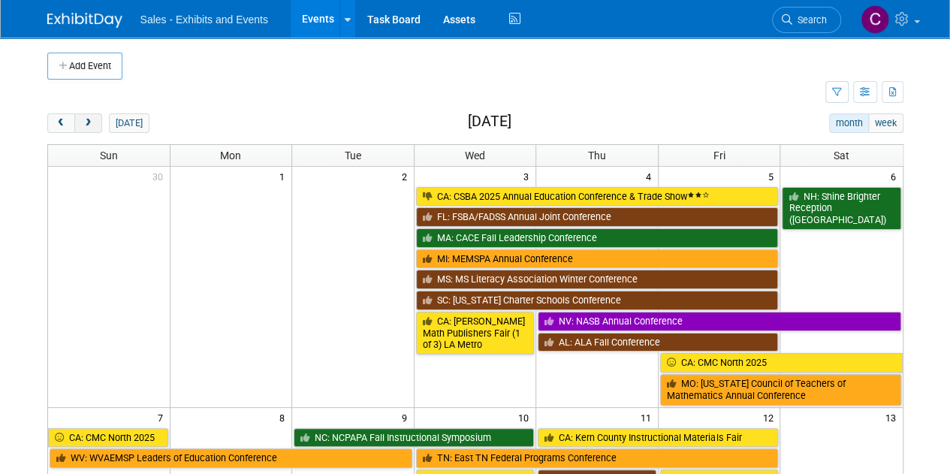
click at [95, 119] on button "next" at bounding box center [88, 123] width 28 height 20
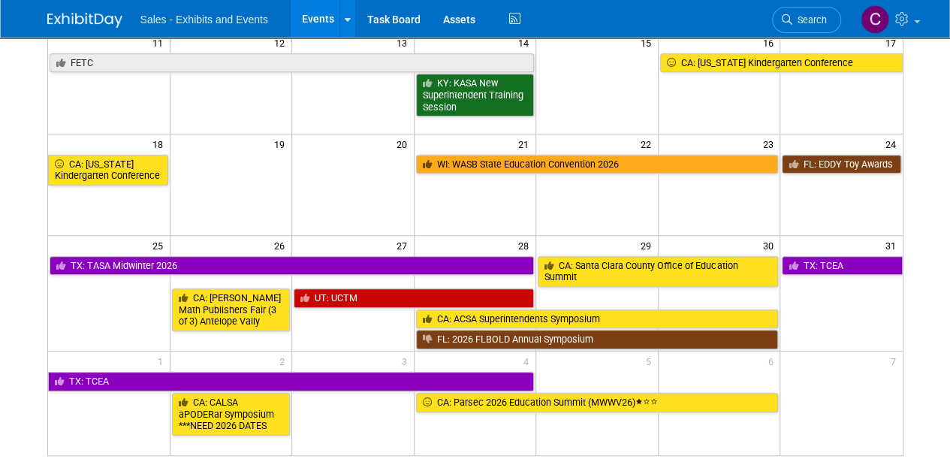
scroll to position [344, 0]
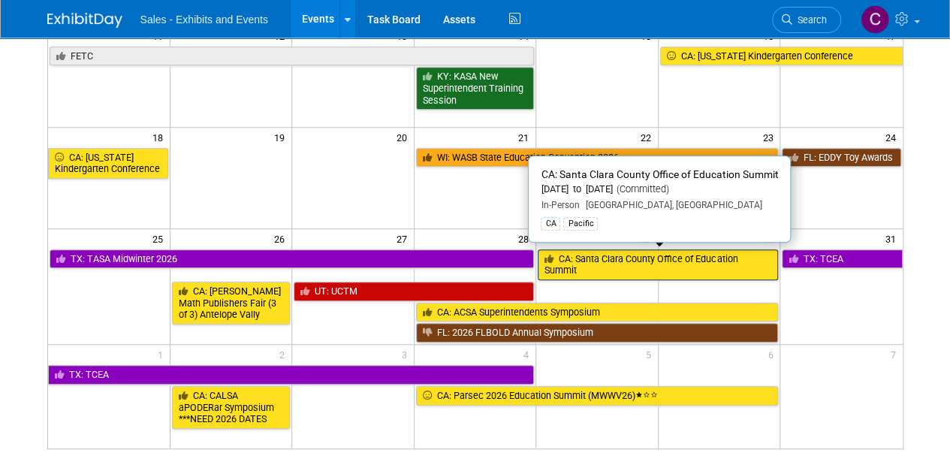
click at [658, 274] on link "CA: Santa Clara County Office of Education Summit" at bounding box center [657, 264] width 240 height 31
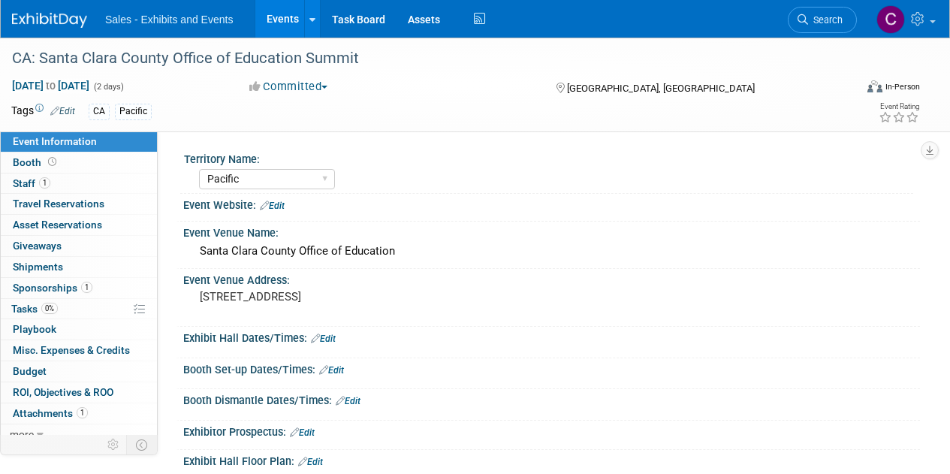
select select "Pacific"
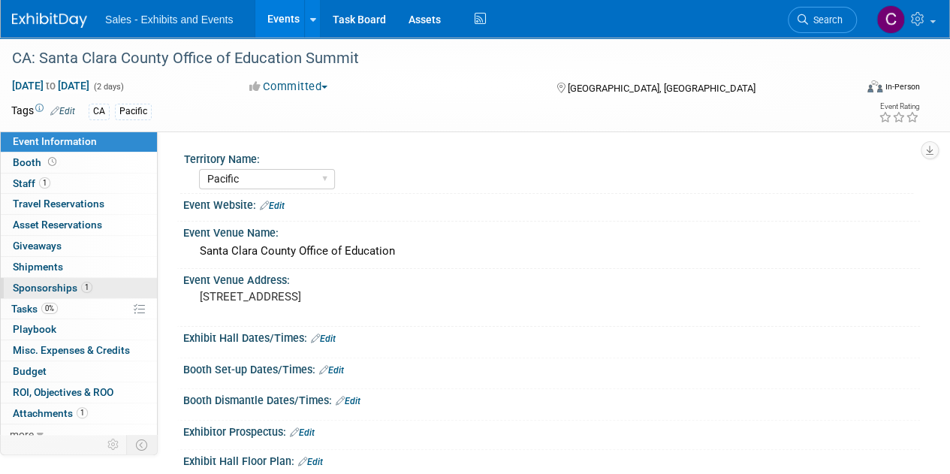
click at [62, 282] on span "Sponsorships 1" at bounding box center [53, 287] width 80 height 12
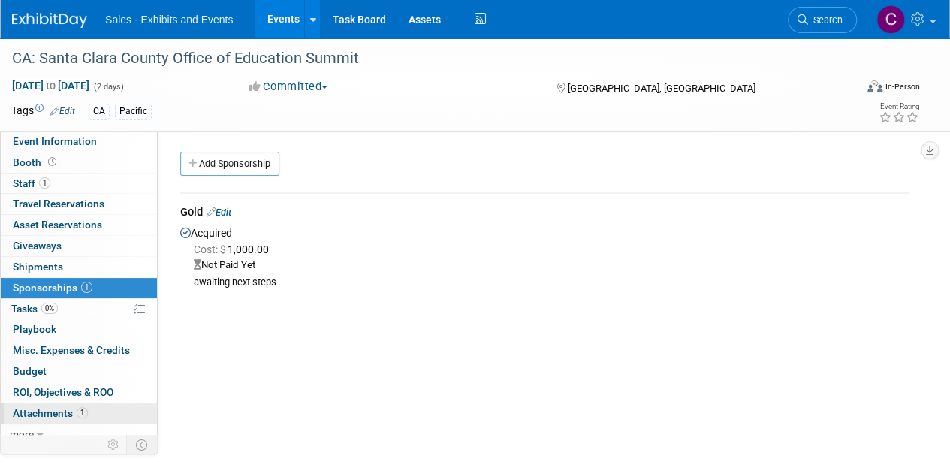
click at [35, 410] on span "Attachments 1" at bounding box center [50, 413] width 75 height 12
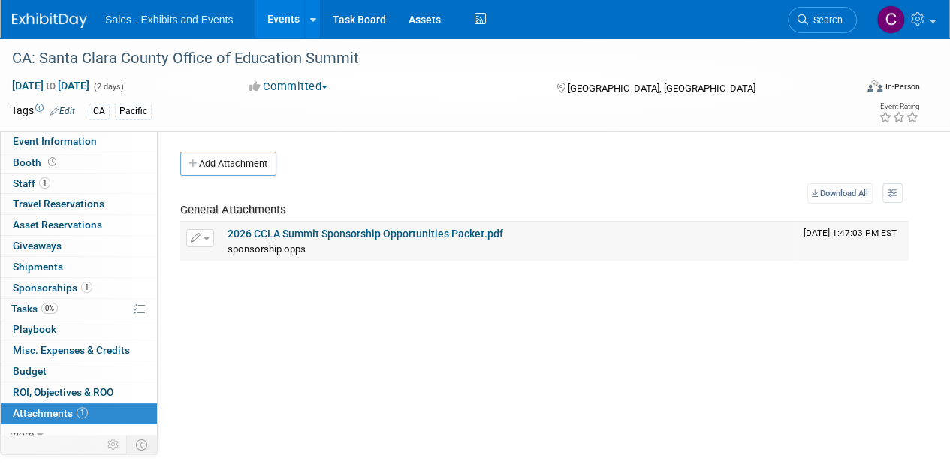
click at [369, 235] on link "2026 CCLA Summit Sponsorship Opportunities Packet.pdf" at bounding box center [364, 233] width 275 height 12
click at [38, 284] on span "Sponsorships 1" at bounding box center [53, 287] width 80 height 12
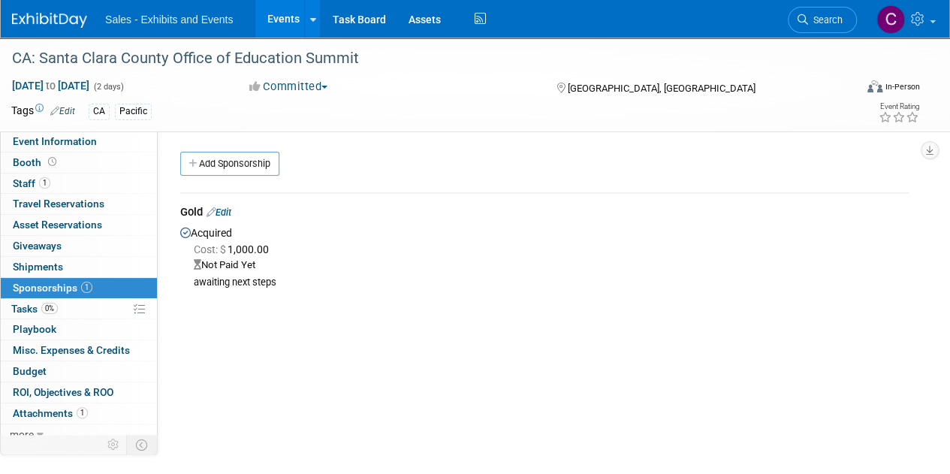
click at [227, 211] on link "Edit" at bounding box center [218, 211] width 25 height 11
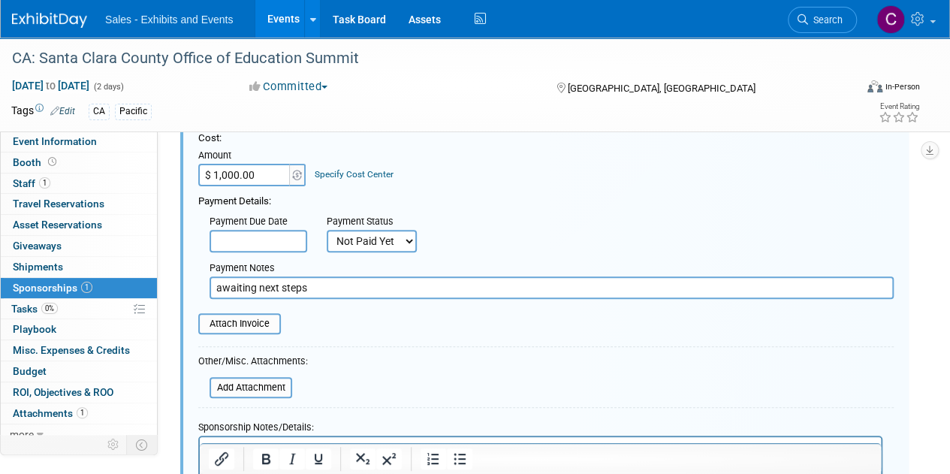
scroll to position [210, 0]
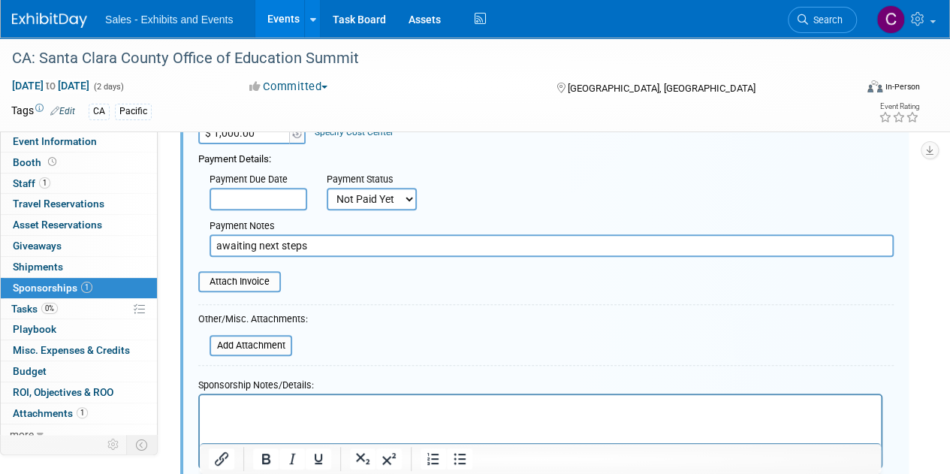
click at [258, 404] on p "Rich Text Area. Press ALT-0 for help." at bounding box center [541, 407] width 664 height 15
click at [210, 406] on p "Recognition on website" at bounding box center [541, 407] width 664 height 15
click at [378, 393] on div at bounding box center [540, 430] width 684 height 75
click at [374, 396] on html "Logo recognition on website" at bounding box center [540, 404] width 681 height 21
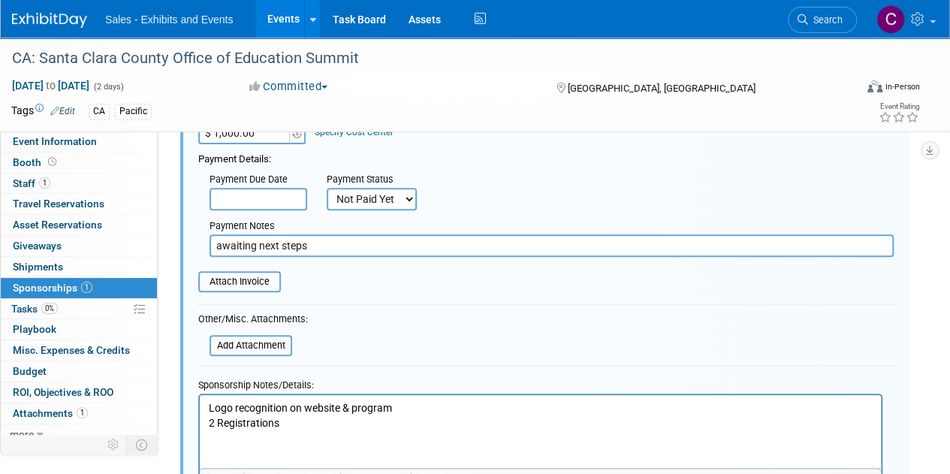
scroll to position [211, 0]
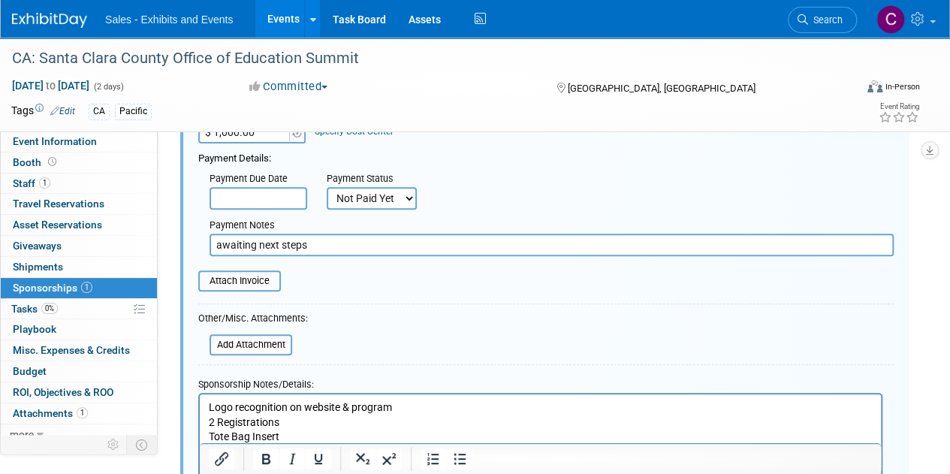
click at [410, 407] on p "Logo recognition on website & program" at bounding box center [541, 406] width 664 height 15
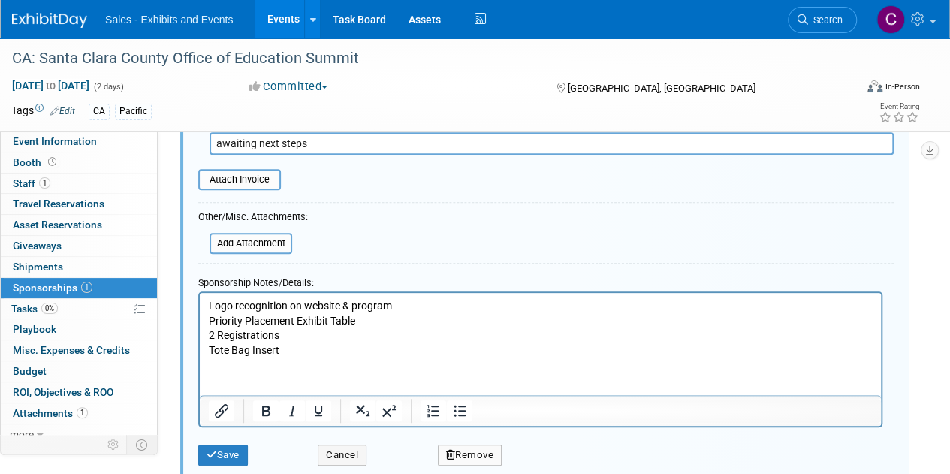
scroll to position [369, 0]
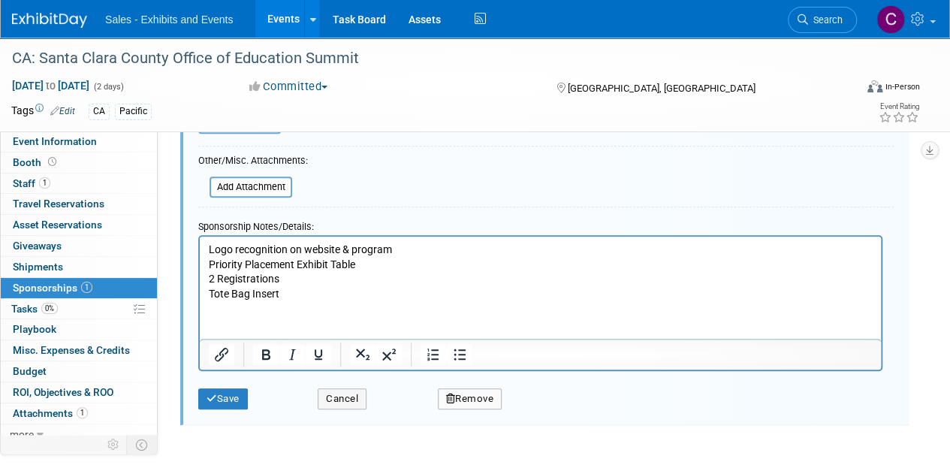
click at [218, 295] on p "Tote Bag Insert" at bounding box center [541, 293] width 664 height 15
drag, startPoint x: 218, startPoint y: 295, endPoint x: 299, endPoint y: 293, distance: 81.8
click at [299, 293] on p "Tote Bag Insert" at bounding box center [541, 293] width 664 height 15
click at [225, 411] on div "Save Cancel Remove" at bounding box center [545, 394] width 695 height 46
click at [228, 407] on button "Save" at bounding box center [223, 398] width 50 height 21
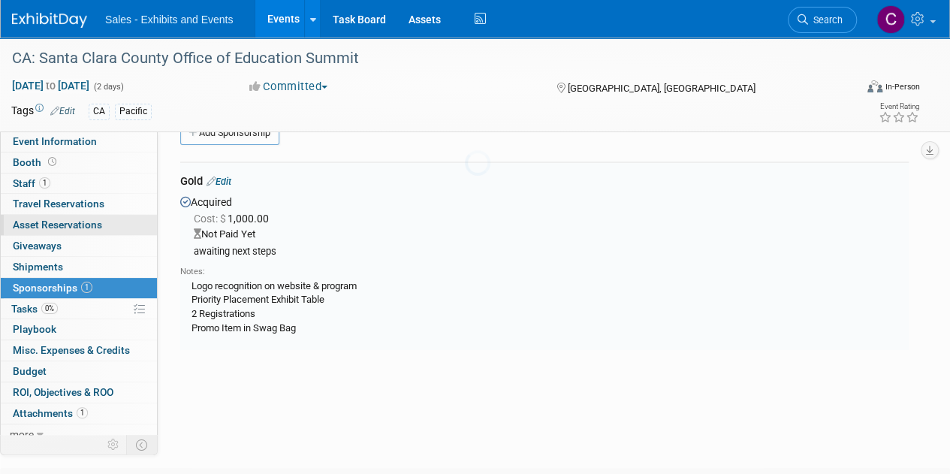
scroll to position [22, 0]
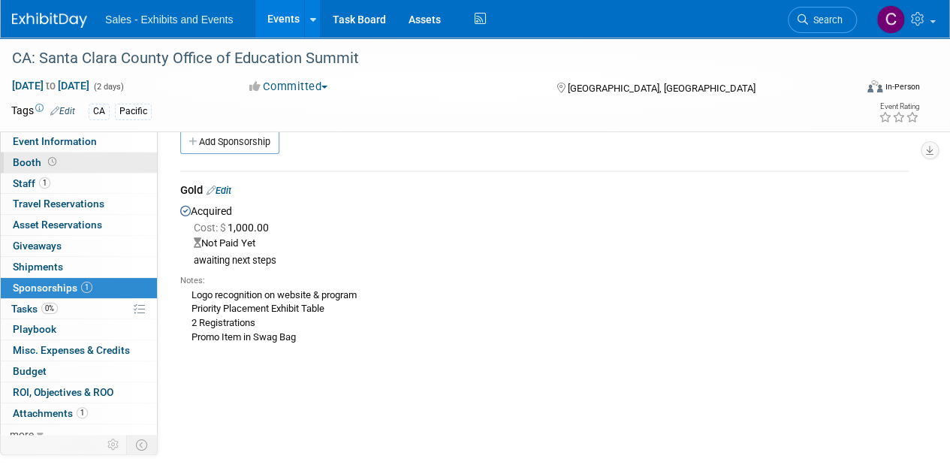
click at [27, 167] on span "Booth" at bounding box center [36, 162] width 47 height 12
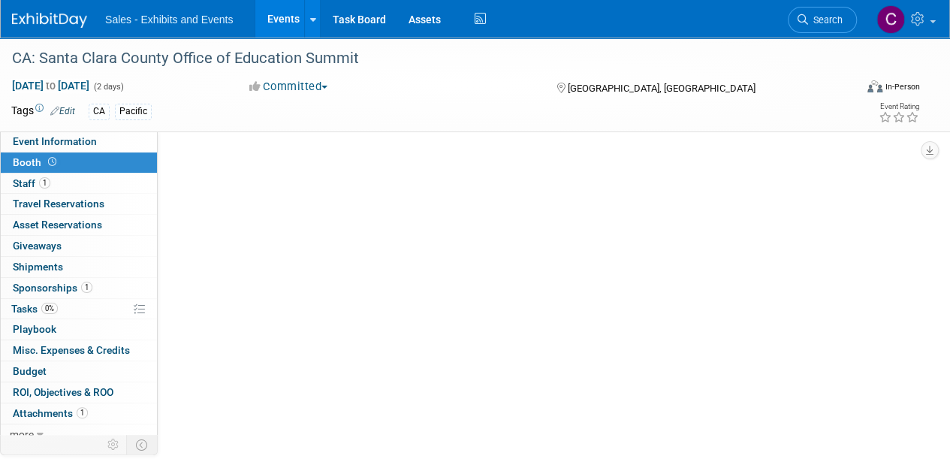
scroll to position [0, 0]
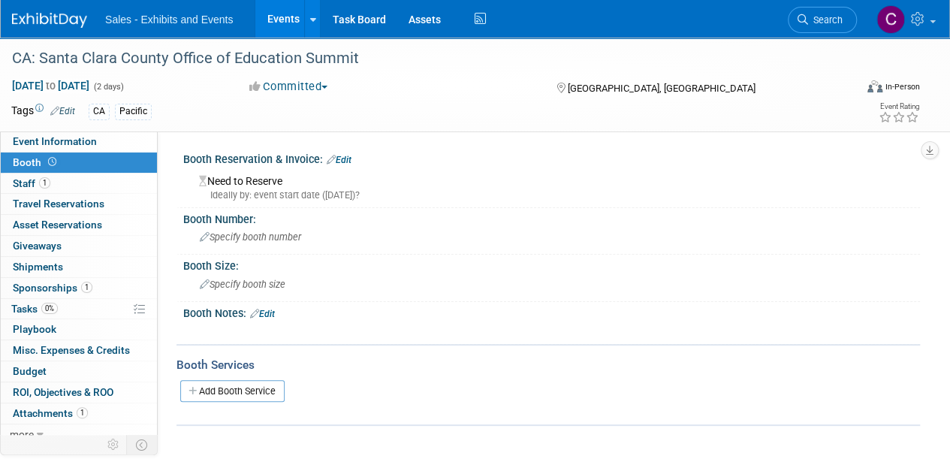
click at [349, 164] on link "Edit" at bounding box center [339, 160] width 25 height 11
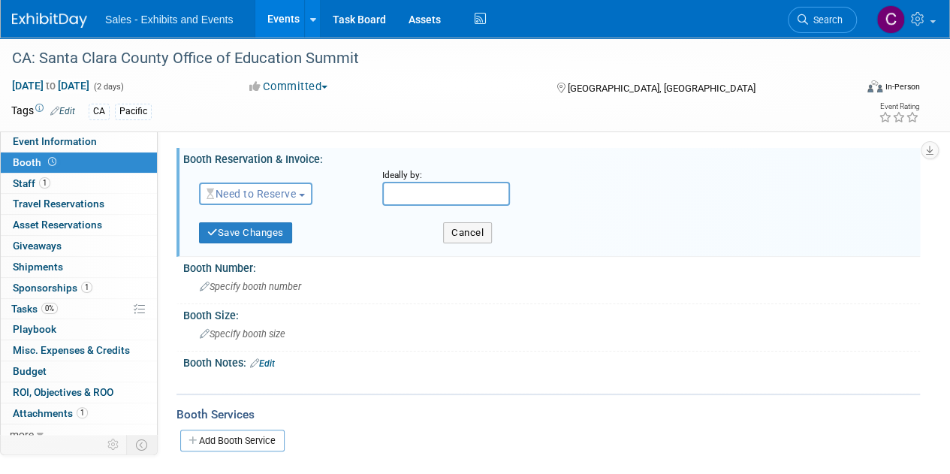
click at [255, 200] on span "Need to Reserve" at bounding box center [250, 194] width 89 height 12
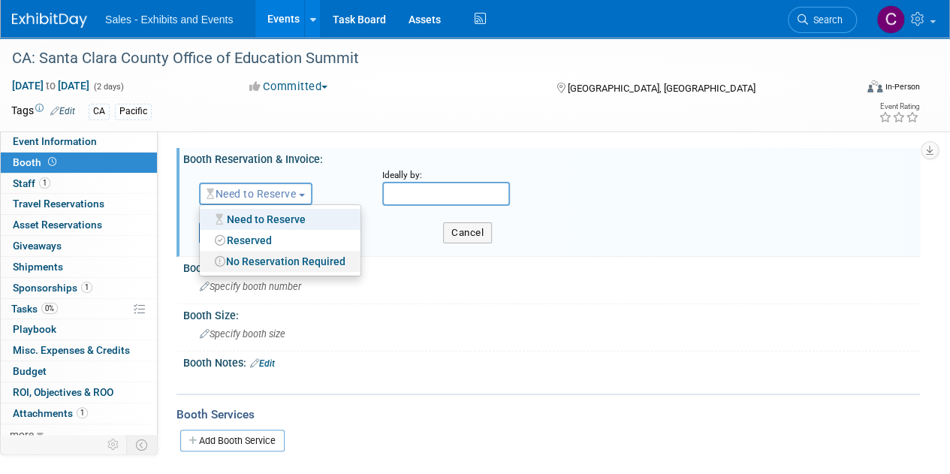
click at [273, 265] on link "No Reservation Required" at bounding box center [280, 261] width 161 height 21
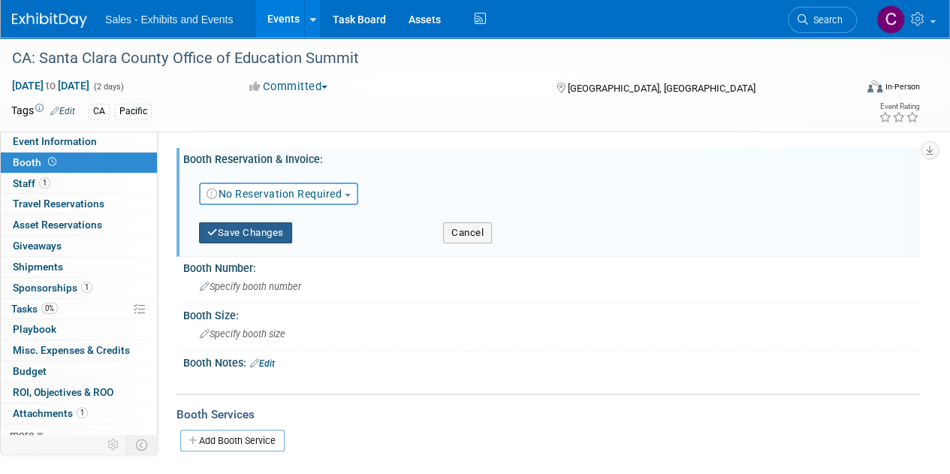
click at [235, 230] on button "Save Changes" at bounding box center [245, 232] width 93 height 21
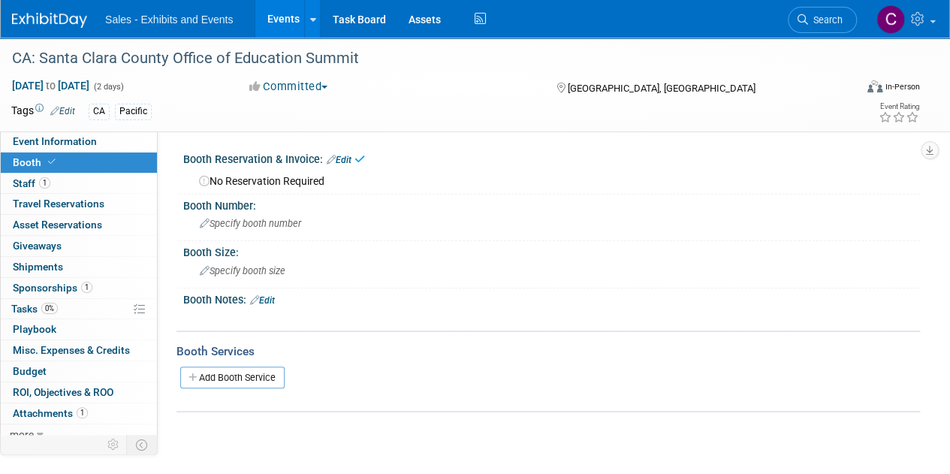
click at [270, 301] on link "Edit" at bounding box center [262, 300] width 25 height 11
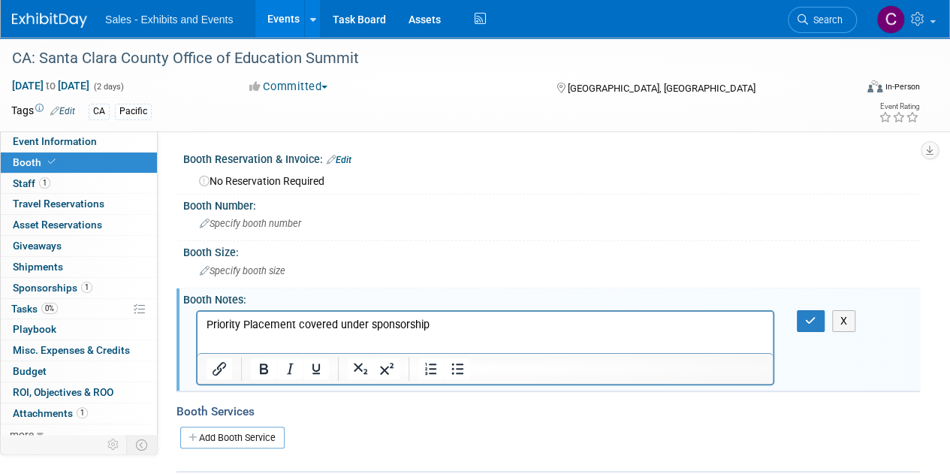
click at [298, 321] on p "Priority Placement covered under sponsorship" at bounding box center [485, 324] width 558 height 15
drag, startPoint x: 247, startPoint y: 316, endPoint x: 464, endPoint y: 613, distance: 368.0
click at [247, 317] on p "Priority Placement exhibit table included under sponsorship" at bounding box center [485, 324] width 558 height 15
click at [799, 321] on button "button" at bounding box center [810, 321] width 28 height 22
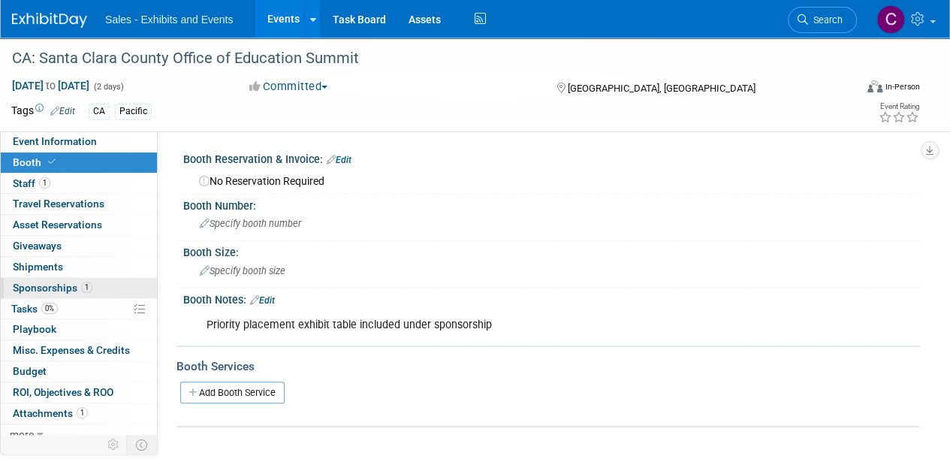
click at [42, 284] on span "Sponsorships 1" at bounding box center [53, 287] width 80 height 12
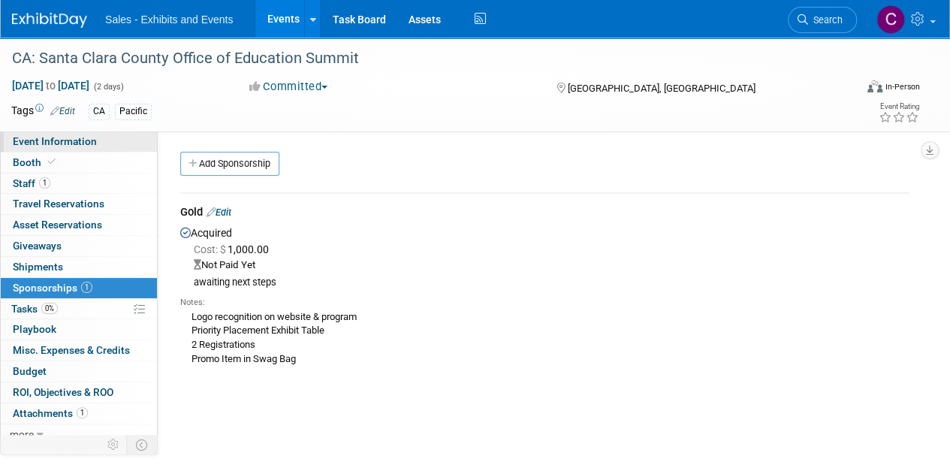
click at [59, 150] on link "Event Information" at bounding box center [79, 141] width 156 height 20
select select "Pacific"
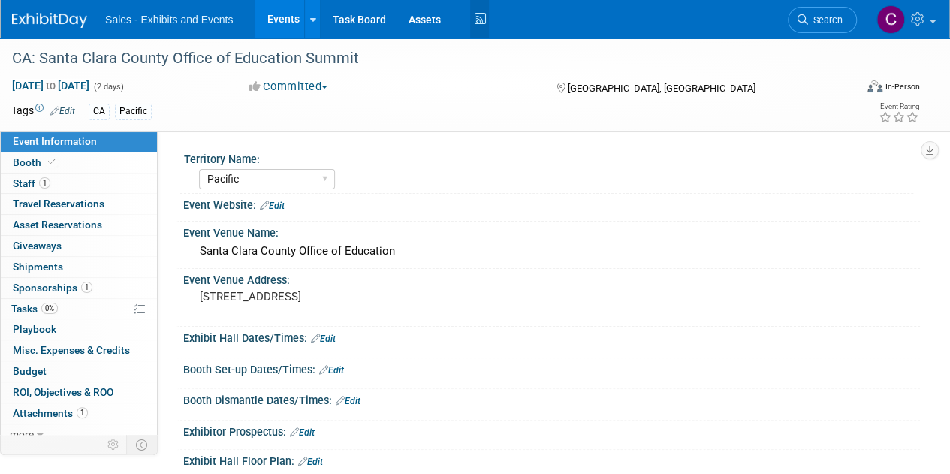
click at [474, 22] on icon at bounding box center [479, 19] width 19 height 23
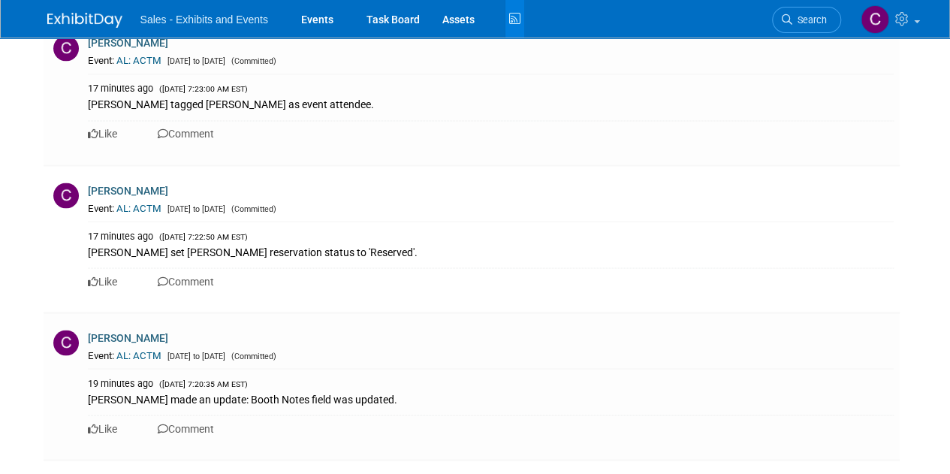
scroll to position [2072, 0]
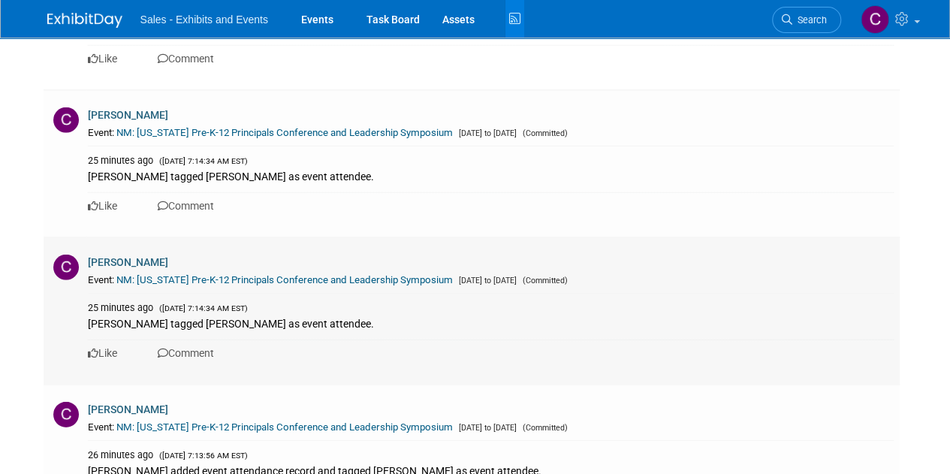
click at [372, 278] on link "NM: [US_STATE] Pre-K-12 Principals Conference and Leadership Symposium" at bounding box center [284, 279] width 336 height 11
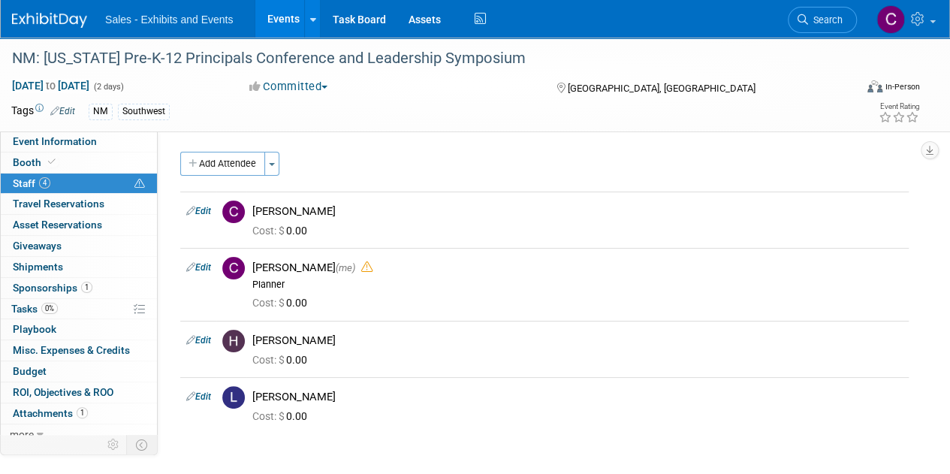
click at [20, 286] on span "Sponsorships 1" at bounding box center [53, 287] width 80 height 12
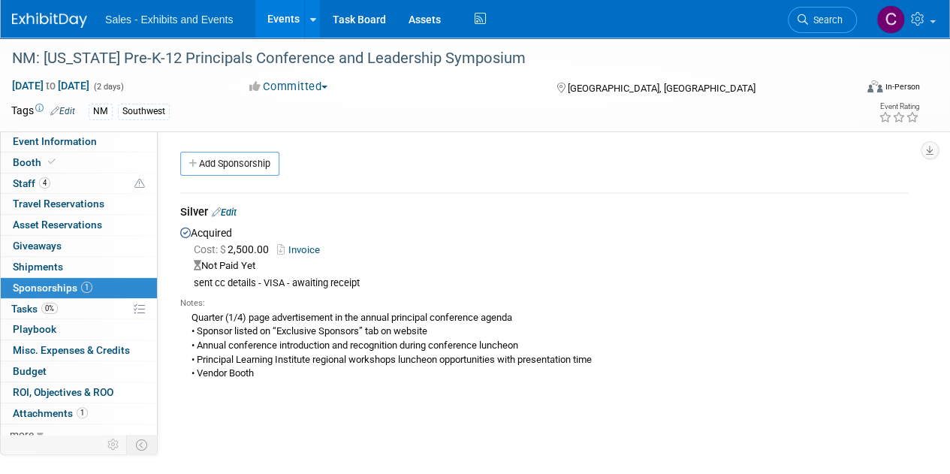
click at [318, 246] on link "Invoice" at bounding box center [301, 249] width 49 height 11
